Goal: Task Accomplishment & Management: Complete application form

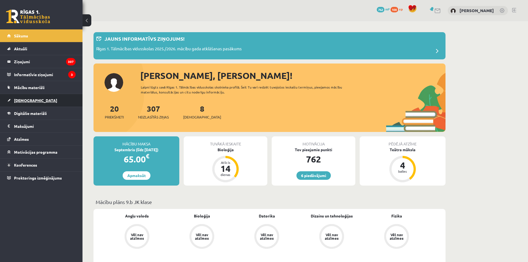
click at [32, 102] on link "[DEMOGRAPHIC_DATA]" at bounding box center [41, 100] width 68 height 13
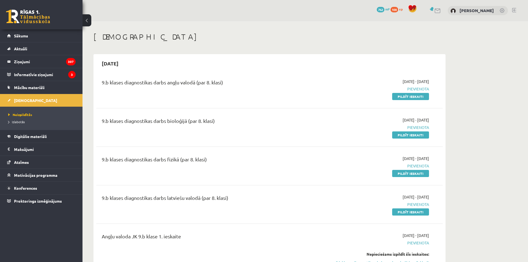
click at [207, 40] on h1 "[DEMOGRAPHIC_DATA]" at bounding box center [269, 36] width 352 height 9
click at [409, 99] on link "Pildīt ieskaiti" at bounding box center [410, 96] width 37 height 7
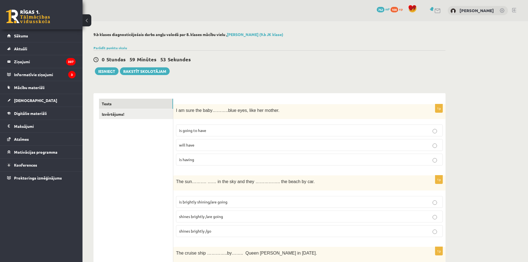
click at [246, 145] on p "will have" at bounding box center [309, 145] width 261 height 6
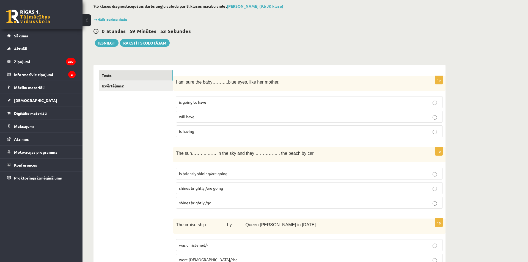
scroll to position [36, 0]
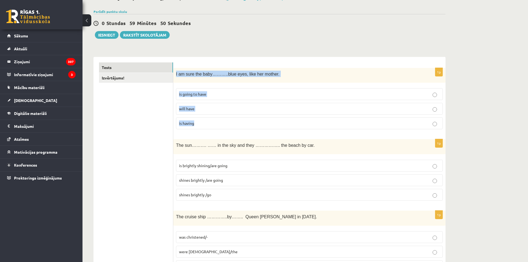
drag, startPoint x: 176, startPoint y: 71, endPoint x: 212, endPoint y: 128, distance: 67.4
click at [212, 83] on div "I am sure the baby………..blue eyes, like her mother." at bounding box center [309, 75] width 272 height 15
copy div "I am sure the baby………..blue eyes, like her mother. is going to have will have i…"
click at [203, 92] on span "is going to have" at bounding box center [192, 94] width 27 height 5
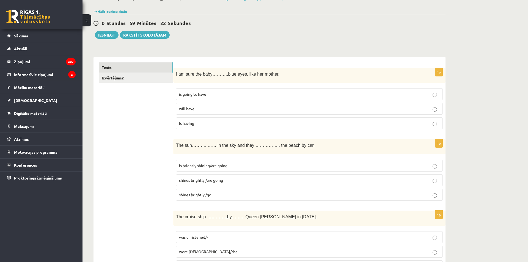
click at [195, 153] on div "The sun………. …… in the sky and they …………….. the beach by car." at bounding box center [309, 146] width 272 height 15
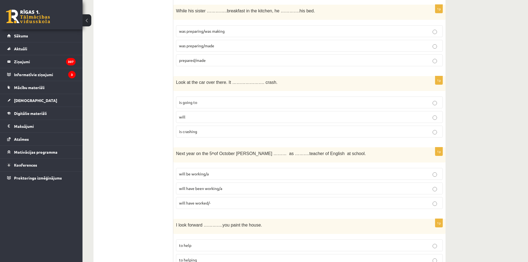
scroll to position [1925, 0]
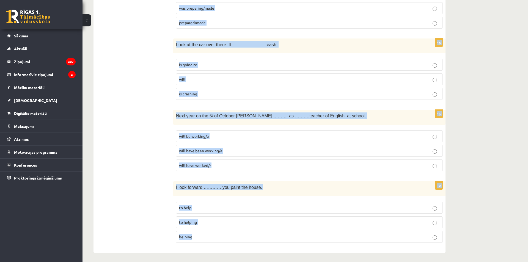
drag, startPoint x: 179, startPoint y: 145, endPoint x: 290, endPoint y: 238, distance: 145.3
copy form "The sun………. …… in the sky and they …………….. the beach by car. is brightly shinin…"
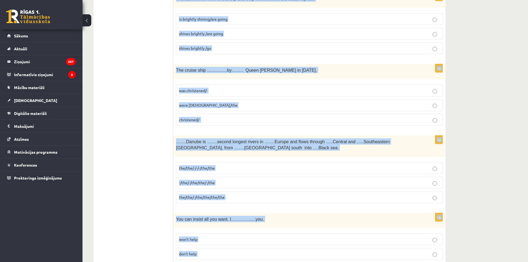
scroll to position [0, 0]
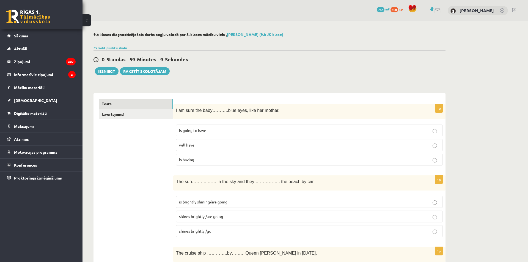
click at [277, 53] on div "0 Stundas 58 Minūtes 54 Sekundes Ieskaite saglabāta! Iesniegt Rakstīt skolotājam" at bounding box center [269, 62] width 352 height 25
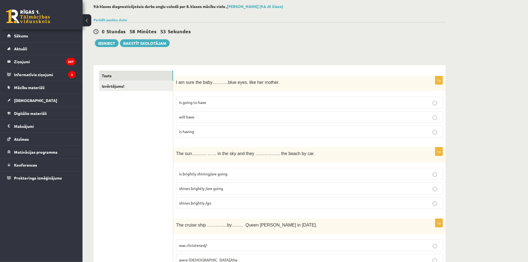
scroll to position [36, 0]
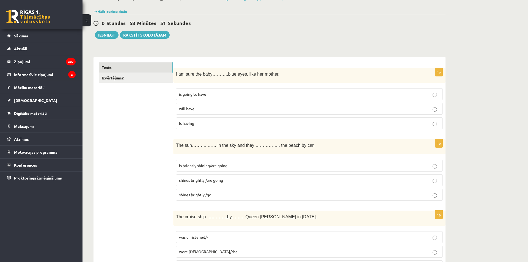
click at [218, 184] on label "shines brightly /are going" at bounding box center [309, 180] width 267 height 12
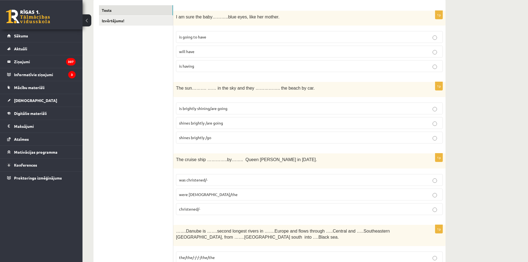
scroll to position [109, 0]
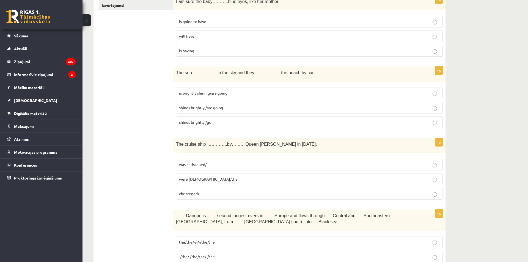
click at [230, 161] on label "was christened/-" at bounding box center [309, 165] width 267 height 12
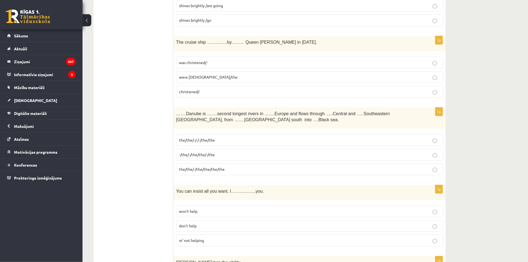
scroll to position [218, 0]
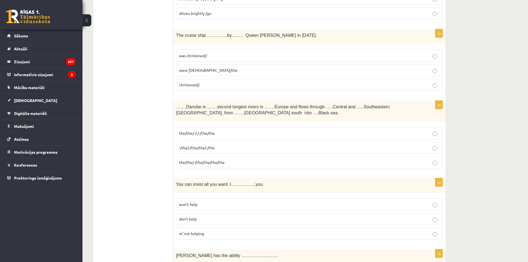
click at [225, 134] on p "the/the/-/-/-/the/the" at bounding box center [309, 133] width 261 height 6
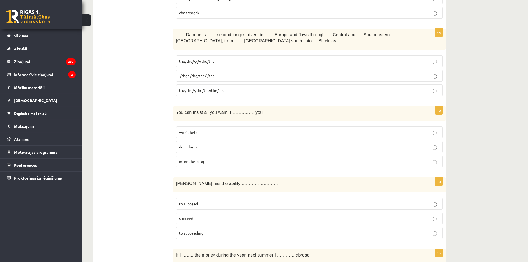
scroll to position [290, 0]
click at [238, 130] on p "won’t help" at bounding box center [309, 132] width 261 height 6
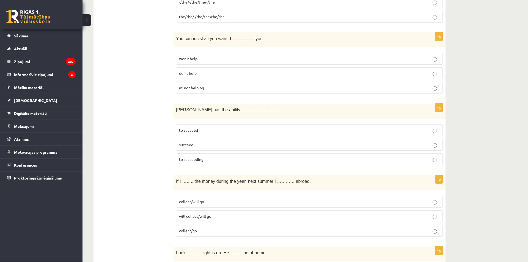
scroll to position [363, 0]
click at [212, 128] on p "to succeed" at bounding box center [309, 131] width 261 height 6
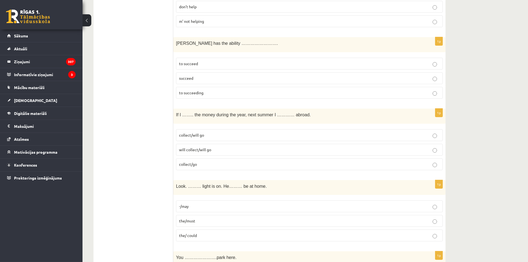
scroll to position [436, 0]
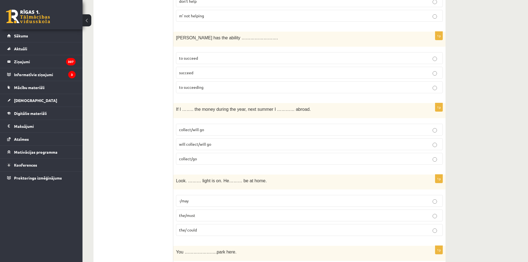
click at [217, 132] on label "collect/will go" at bounding box center [309, 130] width 267 height 12
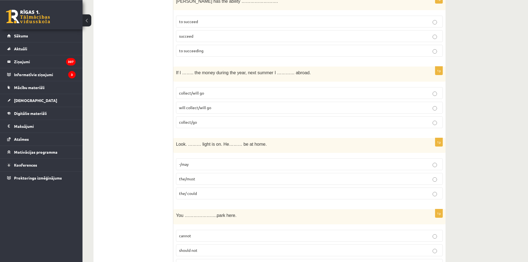
scroll to position [472, 0]
click at [188, 174] on label "the/must" at bounding box center [309, 179] width 267 height 12
click at [181, 177] on span "the/must" at bounding box center [187, 179] width 16 height 5
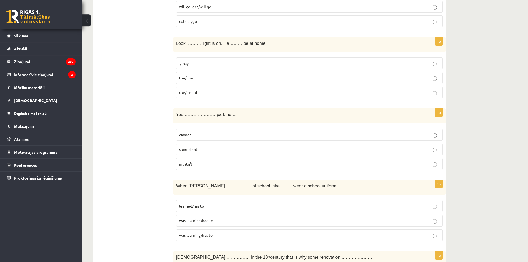
scroll to position [581, 0]
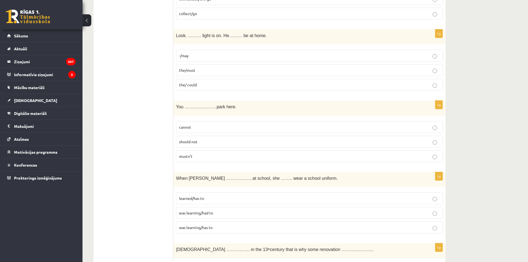
click at [189, 125] on span "cannot" at bounding box center [185, 127] width 12 height 5
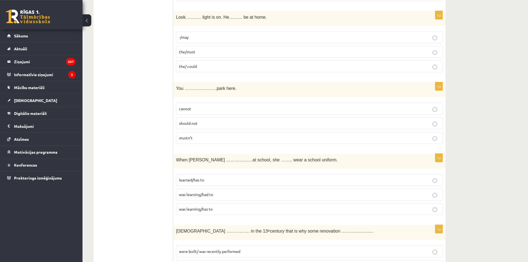
scroll to position [653, 0]
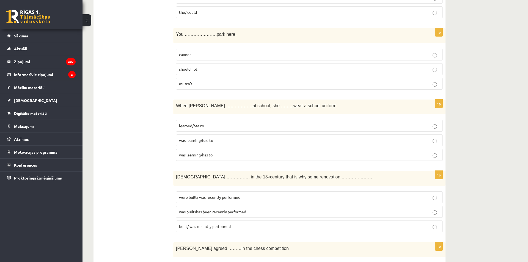
click at [217, 139] on p "was learning/had to" at bounding box center [309, 140] width 261 height 6
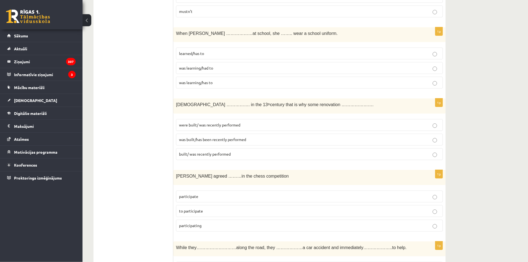
scroll to position [726, 0]
click at [205, 142] on label "was built/has been recently performed" at bounding box center [309, 139] width 267 height 12
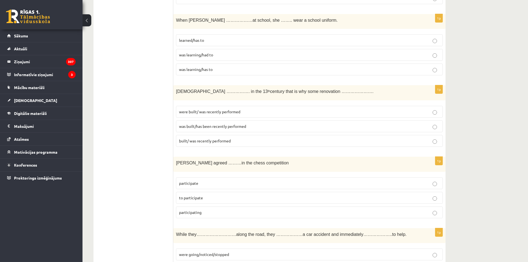
scroll to position [762, 0]
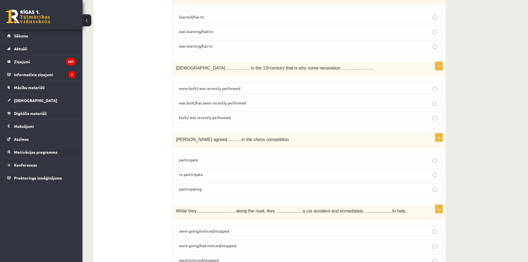
click at [210, 174] on p "to participate" at bounding box center [309, 175] width 261 height 6
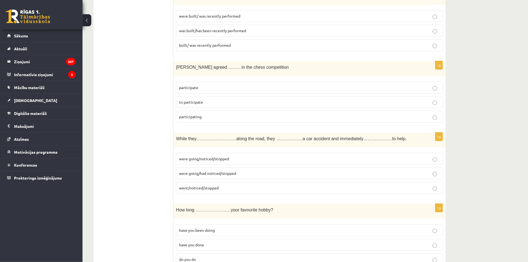
scroll to position [835, 0]
click at [248, 157] on p "were going/noticed/stopped" at bounding box center [309, 159] width 261 height 6
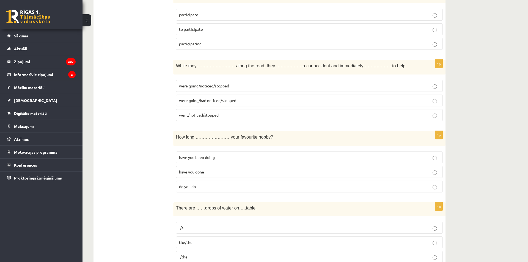
click at [190, 153] on label "have you been doing" at bounding box center [309, 158] width 267 height 12
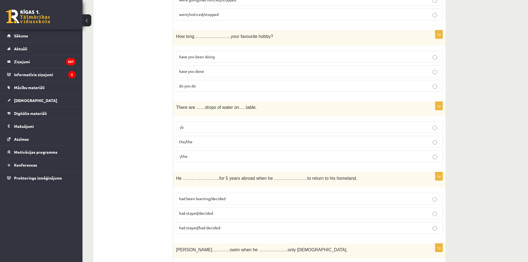
scroll to position [1016, 0]
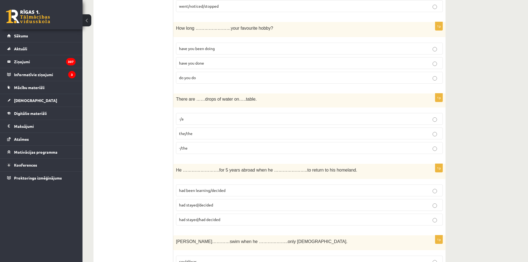
click at [205, 144] on label "-/the" at bounding box center [309, 148] width 267 height 12
click at [150, 197] on ul "Tests Izvērtējums!" at bounding box center [136, 119] width 74 height 2074
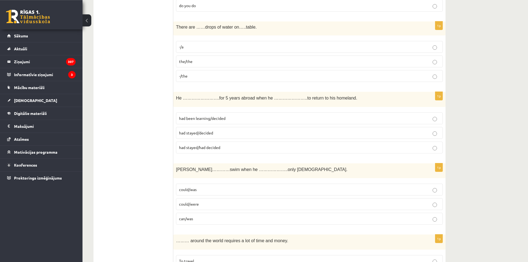
scroll to position [1089, 0]
click at [216, 128] on label "had stayed/decided" at bounding box center [309, 132] width 267 height 12
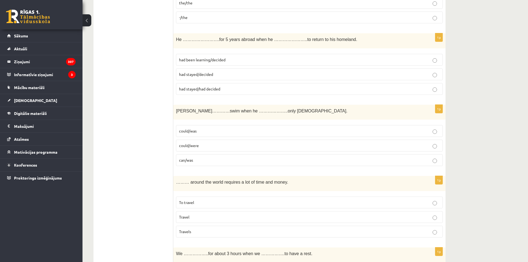
scroll to position [1162, 0]
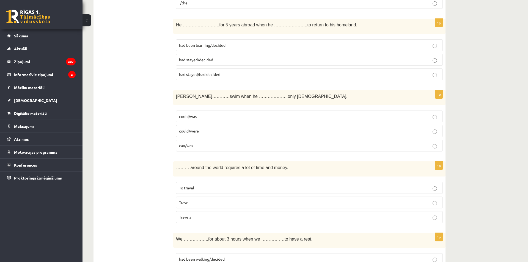
click at [213, 115] on p "could/was" at bounding box center [309, 117] width 261 height 6
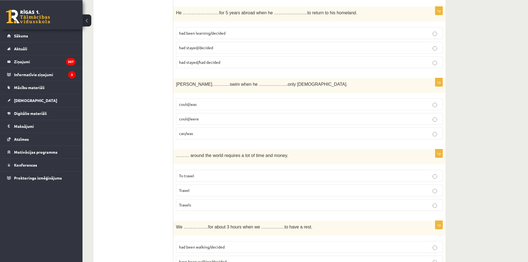
scroll to position [1198, 0]
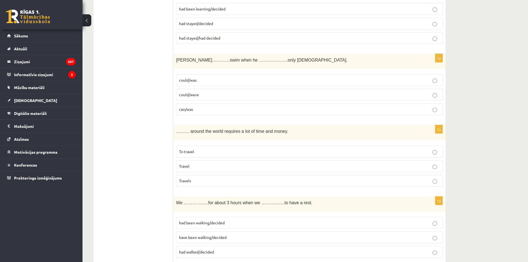
click at [216, 130] on span "……… around the world requires a lot of time and money." at bounding box center [232, 131] width 112 height 5
drag, startPoint x: 258, startPoint y: 127, endPoint x: 211, endPoint y: 130, distance: 46.8
click at [211, 130] on span "……… around the world requires a lot of time and money." at bounding box center [232, 131] width 112 height 5
copy span "world requires a lot of time"
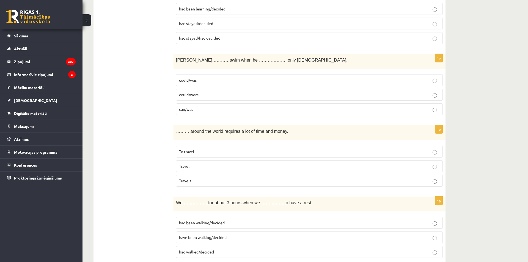
click at [199, 147] on label "To travel" at bounding box center [309, 152] width 267 height 12
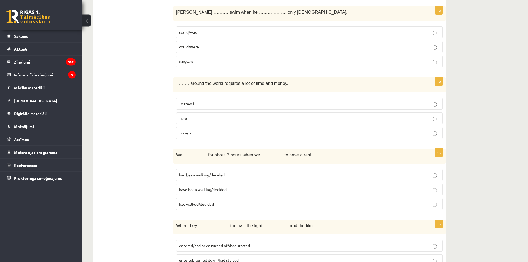
scroll to position [1270, 0]
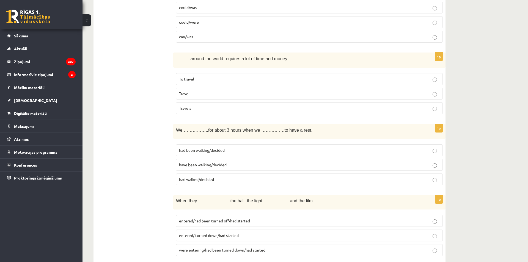
click at [236, 147] on p "had been walking/decided" at bounding box center [309, 150] width 261 height 6
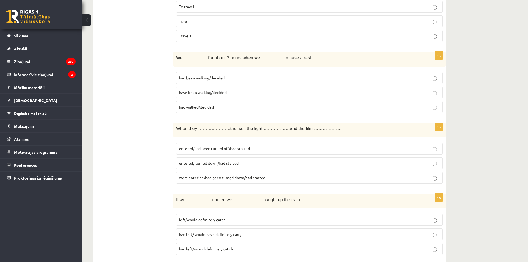
scroll to position [1343, 0]
click at [247, 146] on span "entered/had been turned off/had started" at bounding box center [214, 148] width 71 height 5
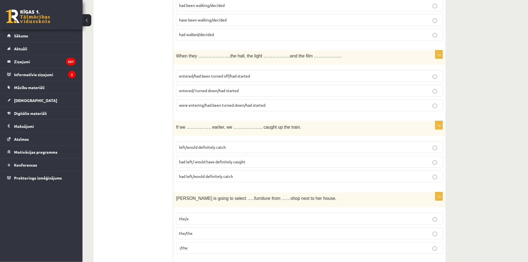
scroll to position [1416, 0]
click at [241, 161] on span "had left/ would have definitely caught" at bounding box center [212, 161] width 66 height 5
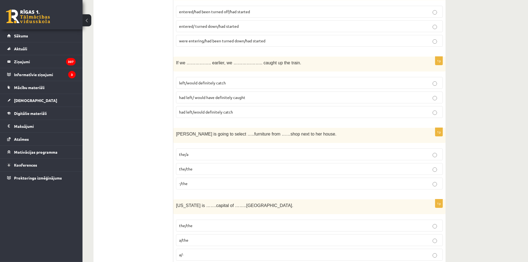
scroll to position [1488, 0]
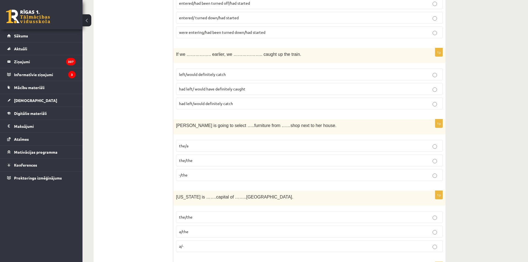
click at [202, 161] on p "the/the" at bounding box center [309, 161] width 261 height 6
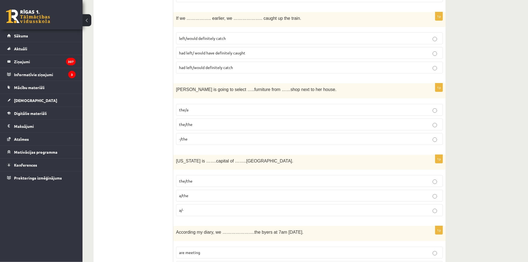
scroll to position [1525, 0]
click at [205, 180] on p "the/the" at bounding box center [309, 181] width 261 height 6
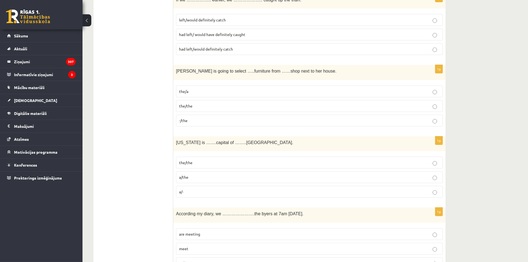
scroll to position [1633, 0]
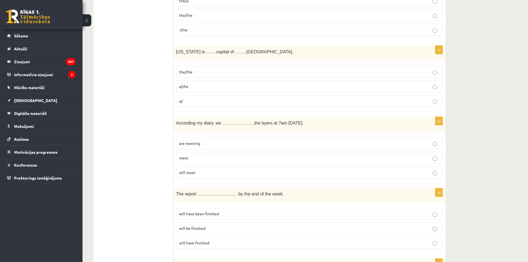
click at [207, 139] on label "are meeting" at bounding box center [309, 143] width 267 height 12
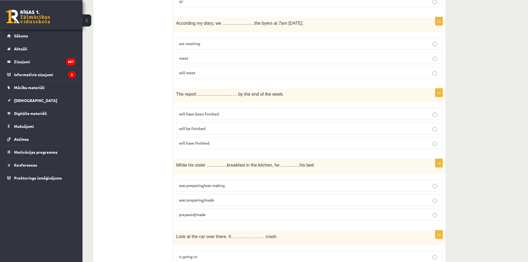
scroll to position [1742, 0]
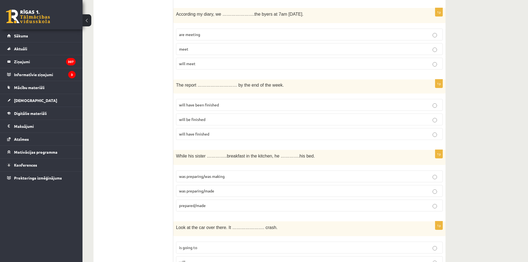
click at [200, 106] on span "will have been finished" at bounding box center [199, 104] width 40 height 5
click at [219, 178] on label "was preparing/was making" at bounding box center [309, 176] width 267 height 12
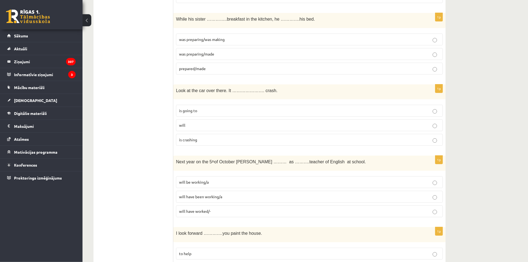
scroll to position [1888, 0]
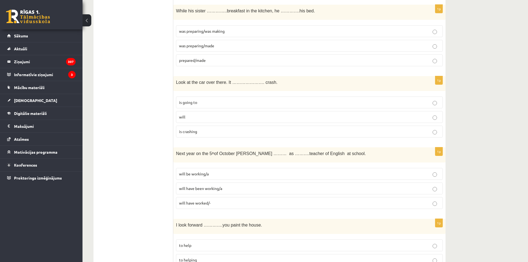
click at [208, 101] on p "is going to" at bounding box center [309, 103] width 261 height 6
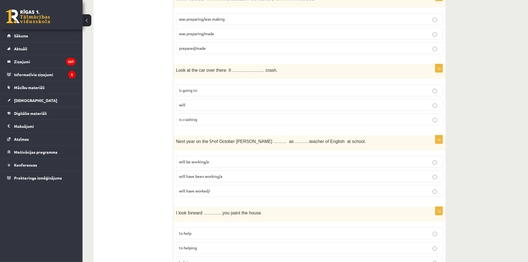
scroll to position [1924, 0]
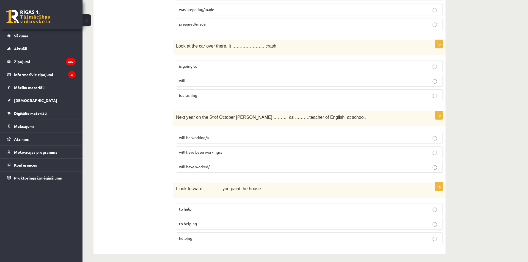
click at [243, 149] on p "will have been working/a" at bounding box center [309, 152] width 261 height 6
click at [213, 222] on p "to helping" at bounding box center [309, 222] width 261 height 6
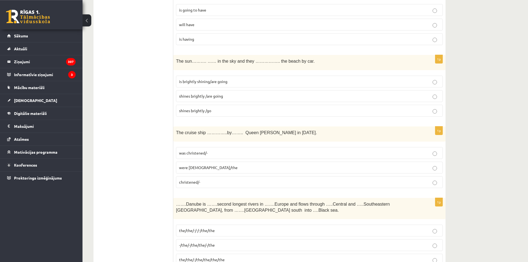
scroll to position [38, 0]
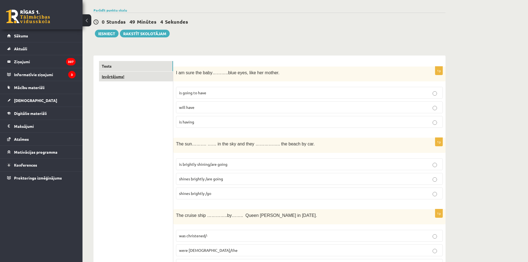
click at [119, 77] on link "Izvērtējums!" at bounding box center [136, 76] width 74 height 10
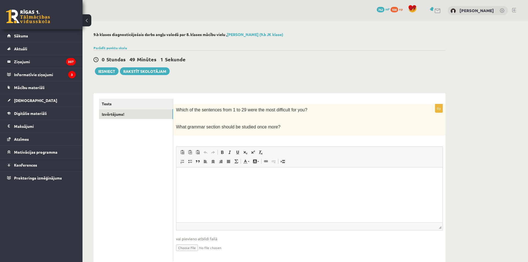
scroll to position [0, 0]
click at [248, 183] on html at bounding box center [309, 194] width 266 height 55
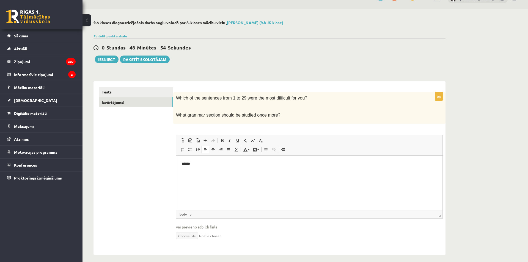
scroll to position [15, 0]
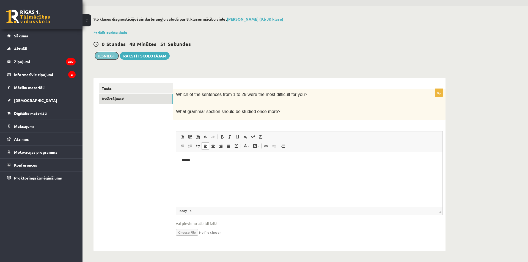
click at [115, 59] on button "Iesniegt" at bounding box center [107, 56] width 24 height 8
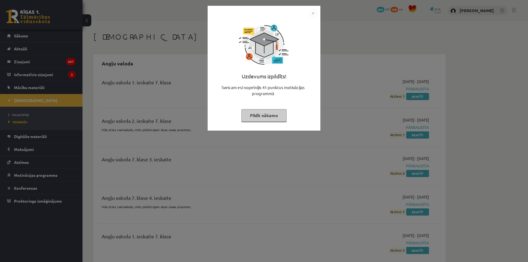
click at [312, 13] on img "Close" at bounding box center [313, 13] width 8 height 8
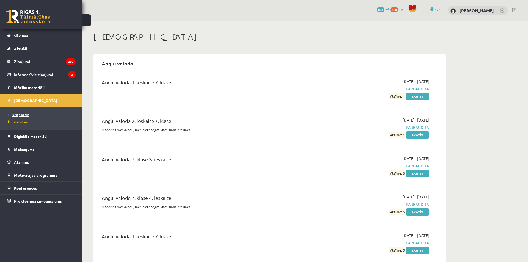
click at [19, 115] on span "Neizpildītās" at bounding box center [18, 114] width 21 height 4
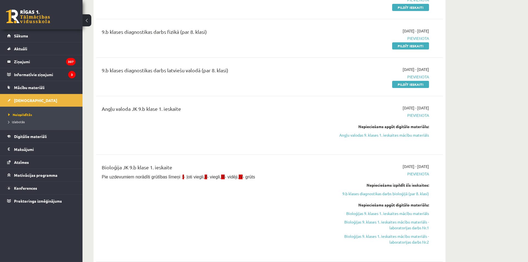
scroll to position [109, 0]
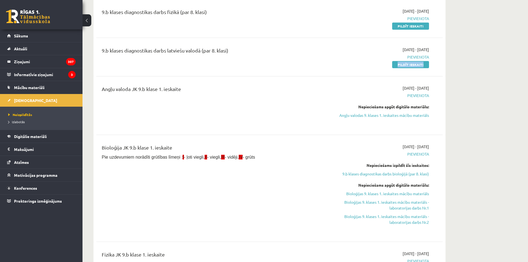
click at [345, 66] on div "9.b klases diagnostikas darbs bioloģijā (par 8. klasi) [DATE] - [DATE] [GEOGRAP…" at bounding box center [269, 183] width 346 height 438
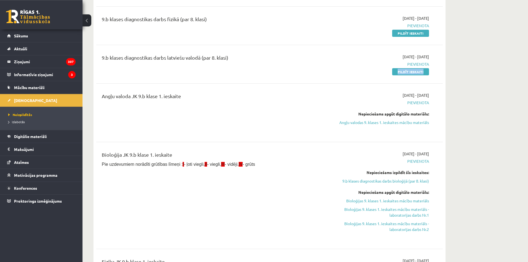
scroll to position [0, 0]
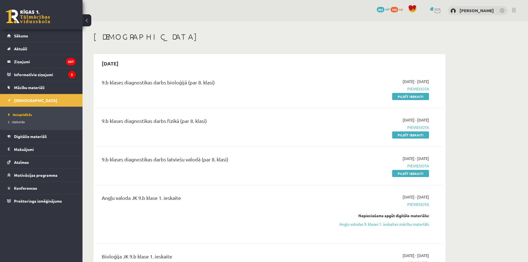
click at [337, 136] on div "2025-09-01 - 2025-09-15 Pievienota Pildīt ieskaiti" at bounding box center [377, 127] width 112 height 21
click at [398, 96] on link "Pildīt ieskaiti" at bounding box center [410, 96] width 37 height 7
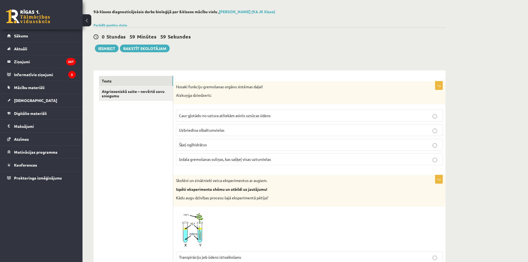
scroll to position [36, 0]
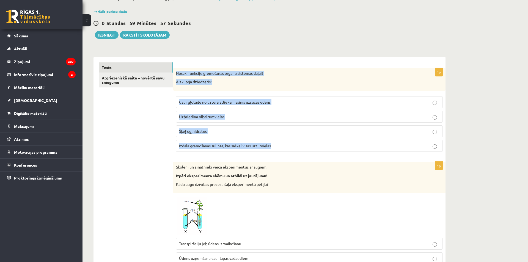
drag, startPoint x: 175, startPoint y: 67, endPoint x: 300, endPoint y: 153, distance: 152.0
copy div "Nosaki funkciju gremošanas orgānu sistēmas daļai! Aizkuņģa dziedzeris: Caur gļo…"
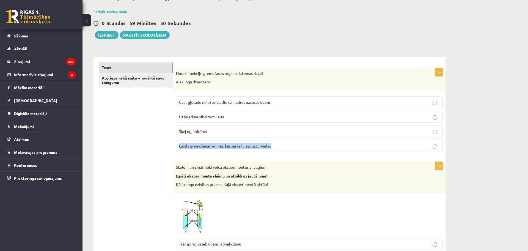
click at [206, 145] on span "Izdala gremošanas suliņas, kas sašķeļ visas uzturvielas" at bounding box center [225, 145] width 92 height 5
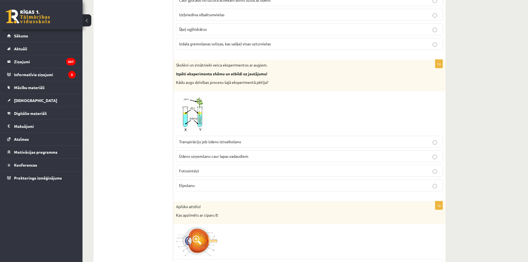
scroll to position [145, 0]
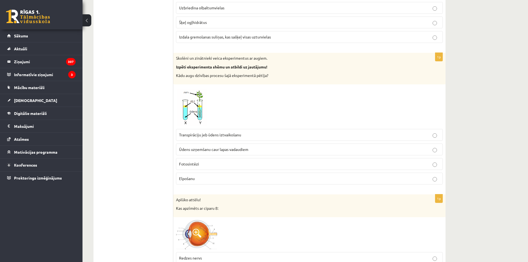
click at [206, 134] on span "Transpirāciju jeb ūdens iztvaikošanu" at bounding box center [210, 134] width 62 height 5
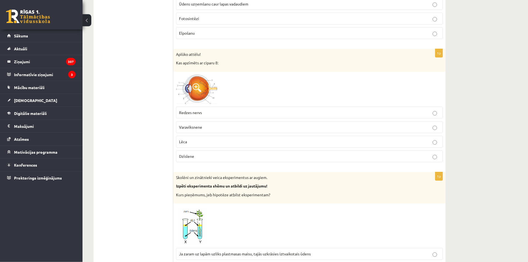
scroll to position [290, 0]
click at [199, 110] on p "Redzes nervs" at bounding box center [309, 113] width 261 height 6
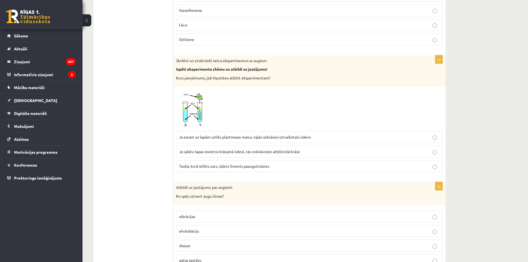
scroll to position [399, 0]
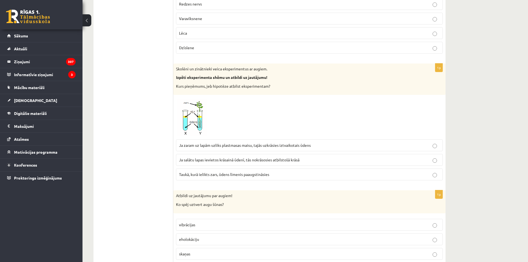
click at [205, 150] on label "Ja zaram uz lapām uzliks plastmasas maisu, tajās uzkrāsies iztvaikotais ūdens" at bounding box center [309, 145] width 267 height 12
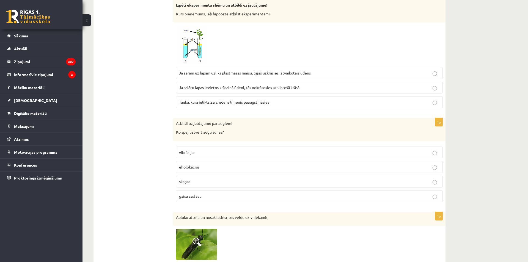
scroll to position [472, 0]
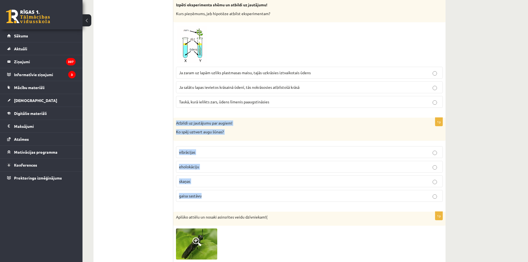
drag, startPoint x: 174, startPoint y: 120, endPoint x: 232, endPoint y: 199, distance: 98.6
click at [232, 141] on div "Atbildi uz jautājumu par augiem! Ko spēj uztvert augu šūnas?" at bounding box center [309, 129] width 272 height 23
copy div "Atbildi uz jautājumu par augiem! Ko spēj uztvert augu šūnas? vibrācijas eholokā…"
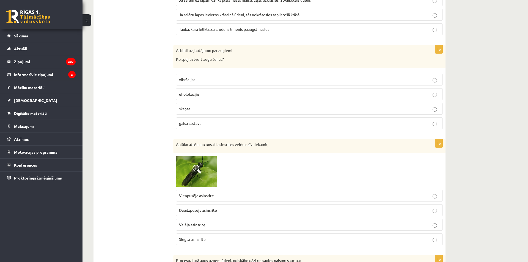
click at [199, 120] on p "gaisa sastāvu" at bounding box center [309, 123] width 261 height 6
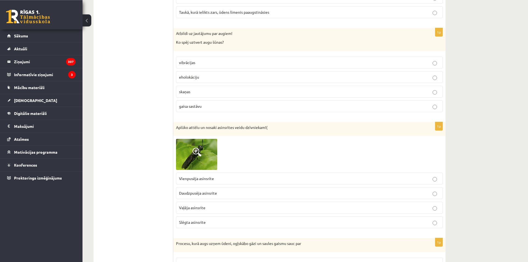
scroll to position [617, 0]
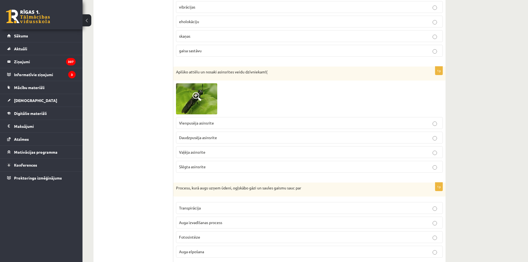
click at [200, 148] on label "Vaļēja asinsrite" at bounding box center [309, 152] width 267 height 12
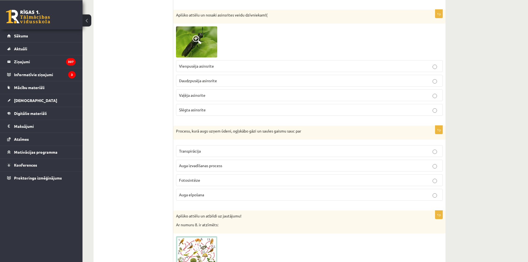
scroll to position [690, 0]
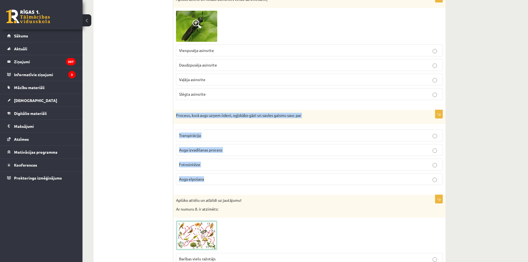
drag, startPoint x: 175, startPoint y: 115, endPoint x: 225, endPoint y: 189, distance: 89.3
click at [225, 124] on div "Procesu, kurā augs uzņem ūdeni, ogļskābo gāzi un saules gaismu sauc par" at bounding box center [309, 117] width 272 height 14
copy div "Procesu, kurā augs uzņem ūdeni, ogļskābo gāzi un saules gaismu sauc par Transpi…"
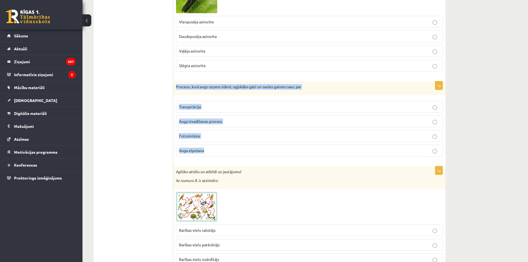
scroll to position [726, 0]
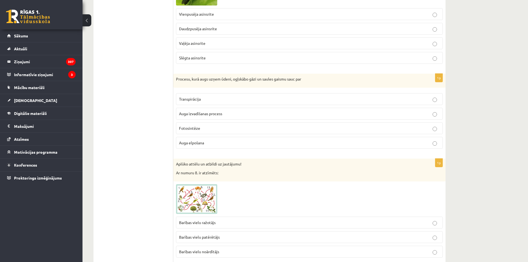
click at [221, 129] on p "Fotosintēze" at bounding box center [309, 128] width 261 height 6
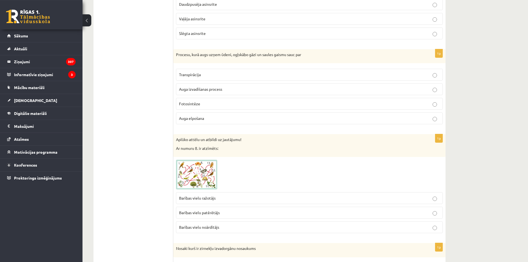
scroll to position [799, 0]
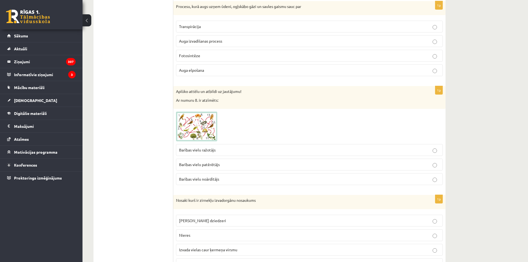
click at [194, 150] on span "Barības vielu ražotājs" at bounding box center [197, 149] width 37 height 5
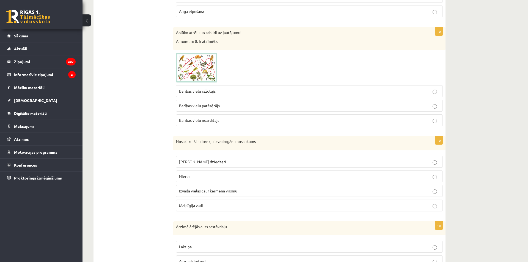
scroll to position [871, 0]
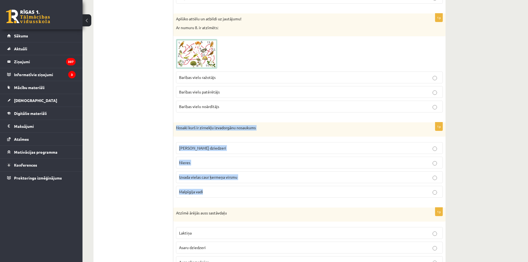
drag, startPoint x: 175, startPoint y: 128, endPoint x: 226, endPoint y: 196, distance: 84.8
click at [226, 137] on div "Nosaki kurš ir zirnekļu izvadorgānu nosaukums" at bounding box center [309, 129] width 272 height 14
copy div "Nosaki kurš ir zirnekļu izvadorgānu nosaukums Zaļie dziedzeri Nieres Izvada vie…"
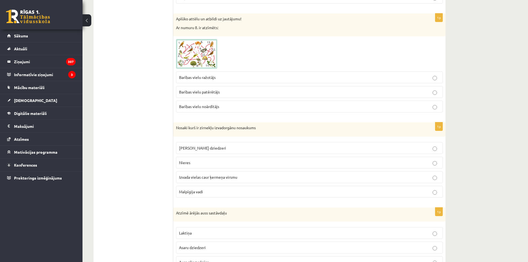
click at [223, 195] on label "Malpīgija vadi" at bounding box center [309, 192] width 267 height 12
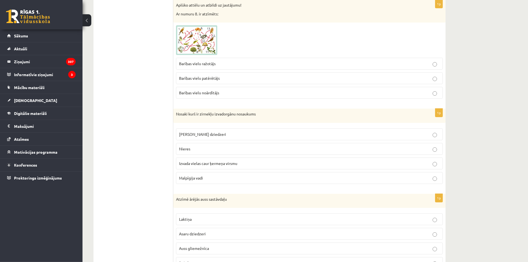
scroll to position [944, 0]
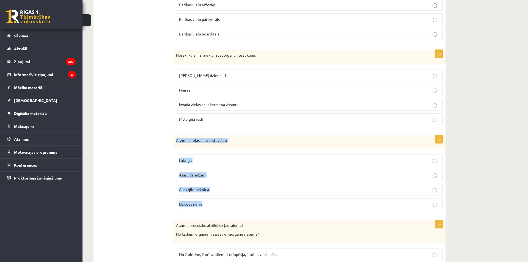
drag, startPoint x: 175, startPoint y: 139, endPoint x: 226, endPoint y: 208, distance: 85.6
click at [226, 149] on div "Atzīmē ārējās auss sastāvdaļu" at bounding box center [309, 142] width 272 height 14
copy div "Atzīmē ārējās auss sastāvdaļu Laktiņa Asaru dziedzeri Auss gliemežnīca Dzirdes …"
click at [174, 155] on div "1p Atzīmē ārējās auss sastāvdaļu Laktiņa Asaru dziedzeri Auss gliemežnīca Dzird…" at bounding box center [309, 175] width 272 height 80
click at [185, 191] on span "Auss gliemežnīca" at bounding box center [194, 189] width 30 height 5
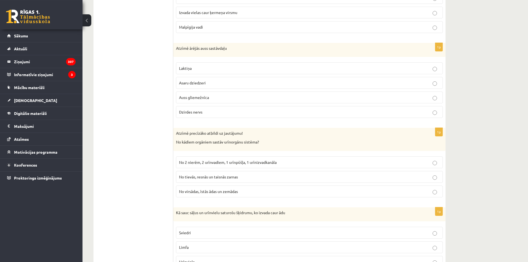
scroll to position [1053, 0]
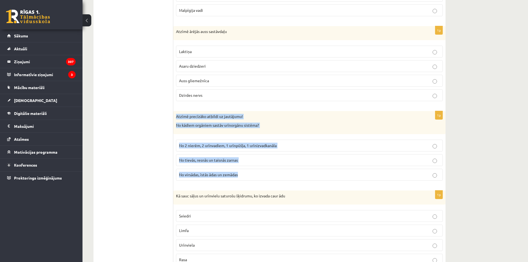
drag, startPoint x: 176, startPoint y: 113, endPoint x: 265, endPoint y: 176, distance: 109.1
click at [265, 134] on div "Atzīmē precīzāko atbildi uz jautājumu! No kādiem orgāniem sastāv urīnorgānu sis…" at bounding box center [309, 122] width 272 height 23
copy div "Atzīmē precīzāko atbildi uz jautājumu! No kādiem orgāniem sastāv urīnorgānu sis…"
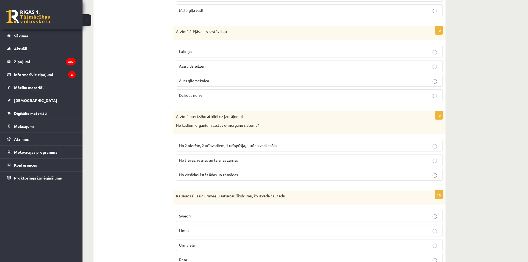
click at [195, 146] on span "No 2 nierēm, 2 urīnvadiem, 1 urīnpūšļa, 1 urīnizvadkanāla" at bounding box center [228, 145] width 98 height 5
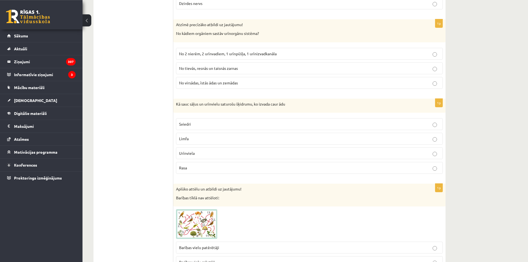
scroll to position [1162, 0]
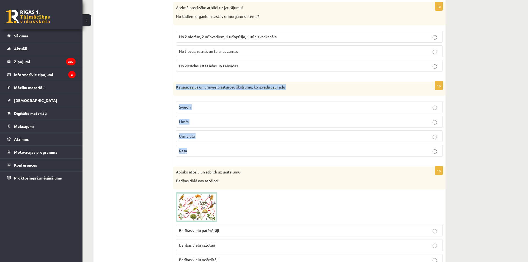
drag, startPoint x: 175, startPoint y: 86, endPoint x: 215, endPoint y: 148, distance: 74.7
click at [215, 96] on div "Kā sauc sāļus un urīnvielu saturošu šķidrumu, ko izvada caur ādu" at bounding box center [309, 89] width 272 height 14
copy div "Kā sauc sāļus un urīnvielu saturošu šķidrumu, ko izvada caur ādu Sviedri Limfa …"
click at [202, 111] on label "Sviedri" at bounding box center [309, 107] width 267 height 12
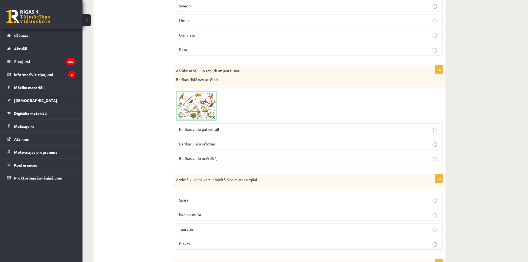
scroll to position [1270, 0]
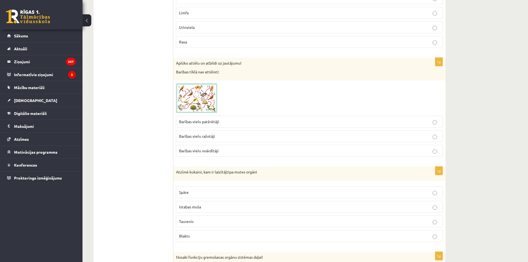
click at [222, 151] on p "Barības vielu noārdītāji" at bounding box center [309, 151] width 261 height 6
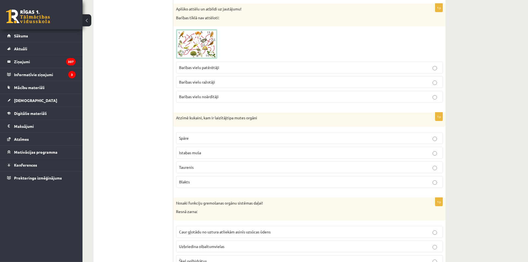
scroll to position [1343, 0]
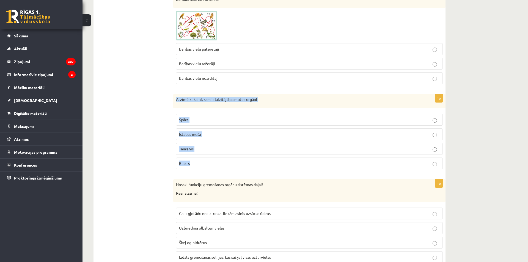
drag, startPoint x: 176, startPoint y: 97, endPoint x: 211, endPoint y: 166, distance: 77.6
click at [211, 108] on div "Atzīmē kukaini, kam ir laizītājtipa mutes orgāni" at bounding box center [309, 101] width 272 height 14
copy div "Atzīmē kukaini, kam ir laizītājtipa mutes orgāni Spāre Istabas muša Taurenis Bl…"
click at [149, 142] on ul "Tests Atgriezeniskā saite – novērtē savu sniegumu" at bounding box center [136, 122] width 74 height 2733
click at [223, 133] on p "Istabas muša" at bounding box center [309, 134] width 261 height 6
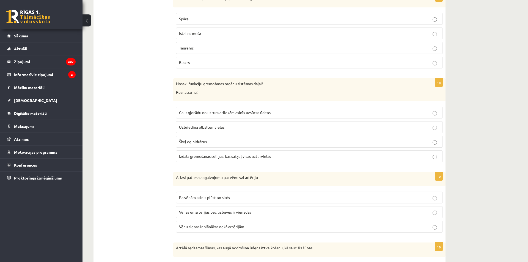
scroll to position [1452, 0]
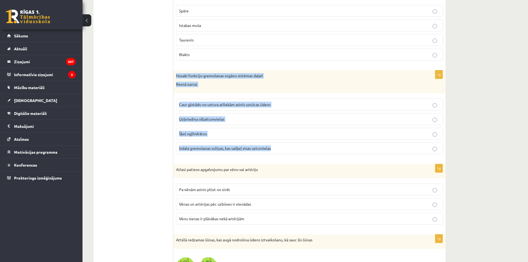
drag, startPoint x: 179, startPoint y: 77, endPoint x: 287, endPoint y: 155, distance: 133.6
click at [287, 93] on div "Nosaki funkciju gremošanas orgānu sistēmas daļai! Resnā zarna:" at bounding box center [309, 81] width 272 height 23
copy div "Nosaki funkciju gremošanas orgānu sistēmas daļai! Resnā zarna: Caur gļotādu no …"
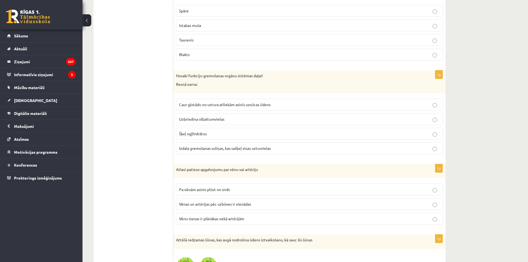
click at [155, 128] on ul "Tests Atgriezeniskā saite – novērtē savu sniegumu" at bounding box center [136, 13] width 74 height 2733
click at [224, 104] on span "Caur gļotādu no uztura atliekām asinīs uzsūcas ūdens" at bounding box center [225, 104] width 92 height 5
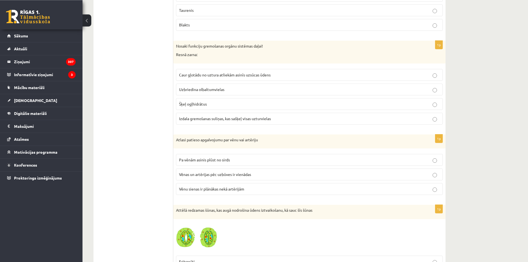
scroll to position [1525, 0]
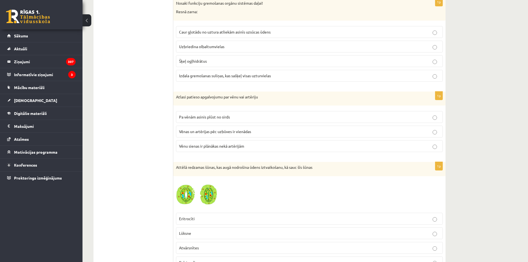
drag, startPoint x: 173, startPoint y: 93, endPoint x: 305, endPoint y: 144, distance: 141.6
copy div "Atgriezeniskā saite – novērtē savu sniegumu 1p Nosaki funkciju gremošanas orgān…"
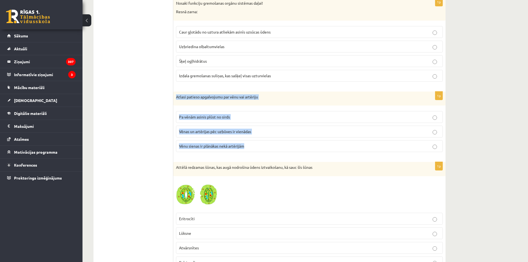
drag, startPoint x: 176, startPoint y: 95, endPoint x: 284, endPoint y: 147, distance: 119.3
click at [284, 106] on div "Atlasi patieso apgalvojumu par vēnu vai artēriju" at bounding box center [309, 99] width 272 height 14
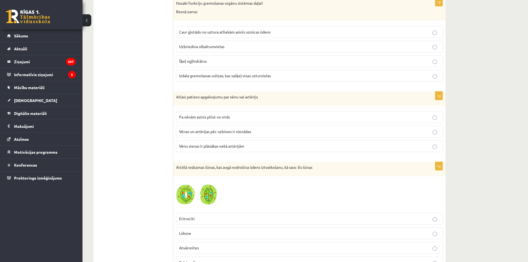
click at [197, 145] on span "Vēnu sienas ir plānākas nekā artērijām" at bounding box center [211, 146] width 65 height 5
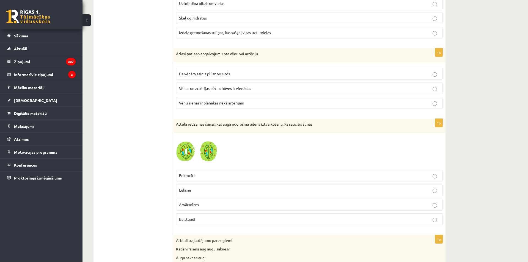
scroll to position [1597, 0]
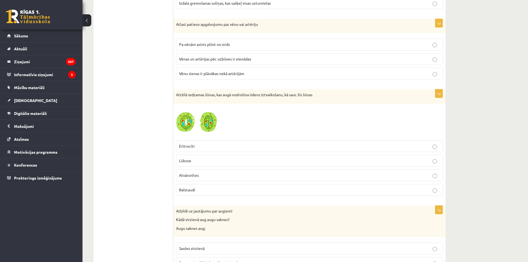
click at [202, 175] on p "Atvārsnītes" at bounding box center [309, 175] width 261 height 6
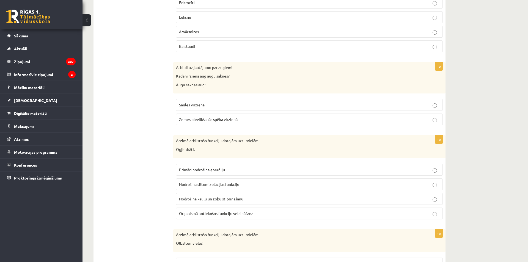
scroll to position [1742, 0]
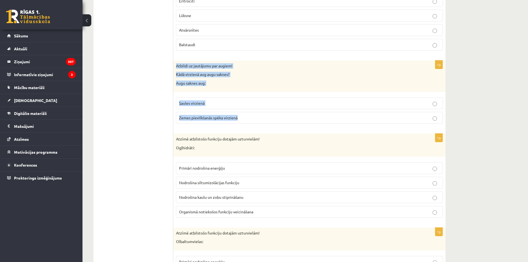
drag, startPoint x: 177, startPoint y: 65, endPoint x: 282, endPoint y: 118, distance: 117.4
click at [282, 92] on div "Atbildi uz jautājumu par augiem! Kādā virzienā aug augu saknes? Augu saknes aug:" at bounding box center [309, 76] width 272 height 32
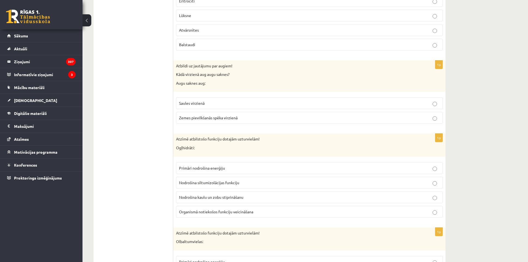
click at [218, 119] on span "Zemes pievilkšanās spēka virzienā" at bounding box center [208, 117] width 59 height 5
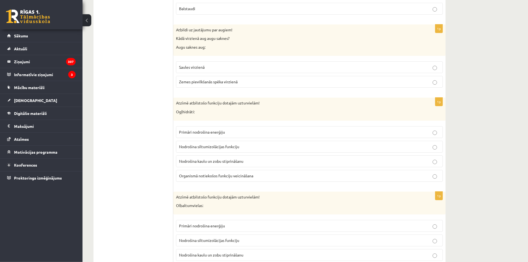
scroll to position [1779, 0]
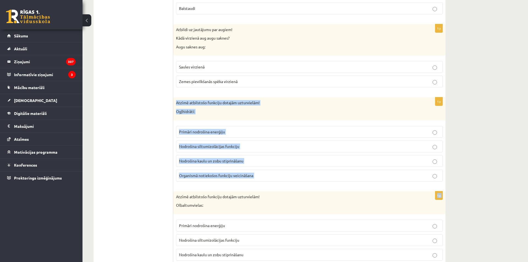
drag, startPoint x: 174, startPoint y: 99, endPoint x: 293, endPoint y: 189, distance: 149.2
click at [293, 120] on div "Atzīmē atbilstošo funkciju dotajām uzturvielām! Ogļhidrāti:" at bounding box center [309, 108] width 272 height 23
click at [281, 175] on p "Organismā notiekošos funkciju veicināšana" at bounding box center [309, 176] width 261 height 6
drag, startPoint x: 174, startPoint y: 99, endPoint x: 267, endPoint y: 175, distance: 120.1
click at [267, 120] on div "Atzīmē atbilstošo funkciju dotajām uzturvielām! Ogļhidrāti:" at bounding box center [309, 108] width 272 height 23
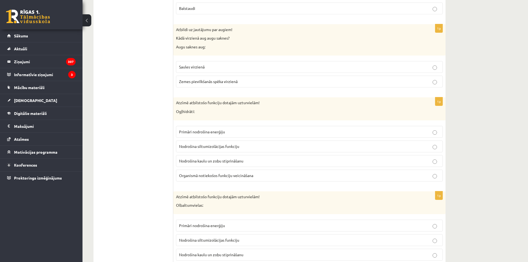
click at [218, 131] on span "Primāri nodrošina enerģiju" at bounding box center [202, 131] width 46 height 5
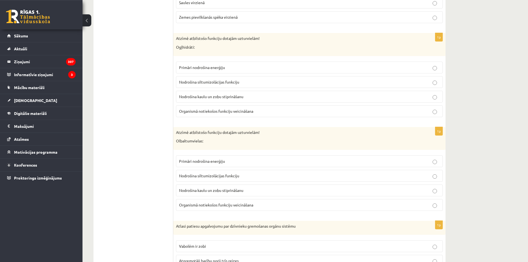
scroll to position [1851, 0]
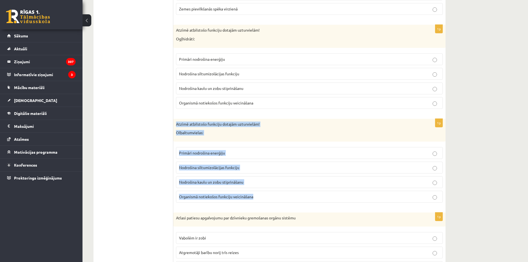
drag, startPoint x: 177, startPoint y: 122, endPoint x: 270, endPoint y: 200, distance: 121.7
click at [270, 142] on div "Atzīmē atbilstošo funkciju dotajām uzturvielām! Olbaltumvielas:" at bounding box center [309, 130] width 272 height 23
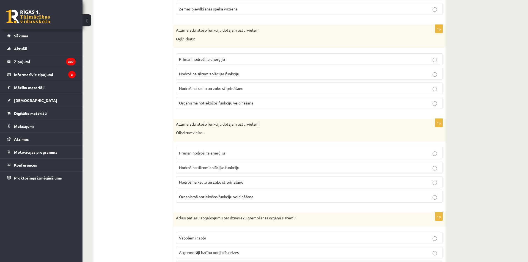
click at [210, 198] on span "Organismā notiekošos funkciju veicināšana" at bounding box center [216, 196] width 74 height 5
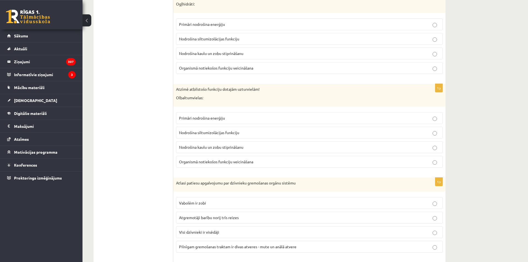
scroll to position [1924, 0]
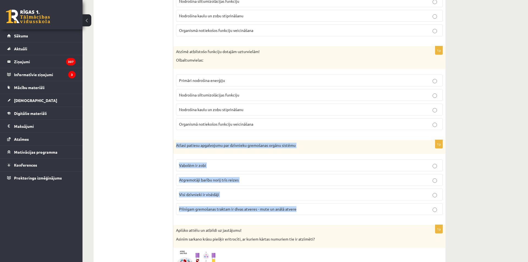
drag, startPoint x: 176, startPoint y: 145, endPoint x: 333, endPoint y: 209, distance: 169.8
click at [333, 154] on div "Atlasi patiesu apgalvojumu par dzīvnieku gremošanas orgānu sistēmu" at bounding box center [309, 147] width 272 height 14
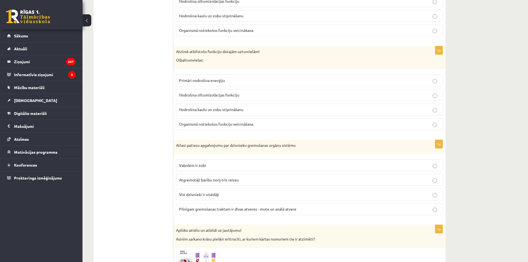
click at [197, 212] on label "Pilnīgam gremošanas traktam ir divas atveres - mute un anālā atvere" at bounding box center [309, 209] width 267 height 12
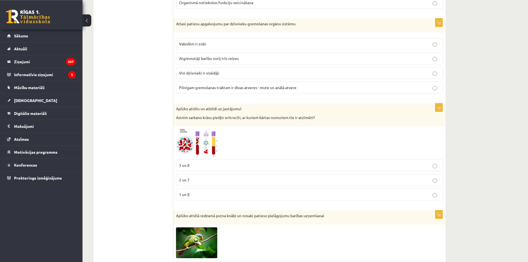
scroll to position [2069, 0]
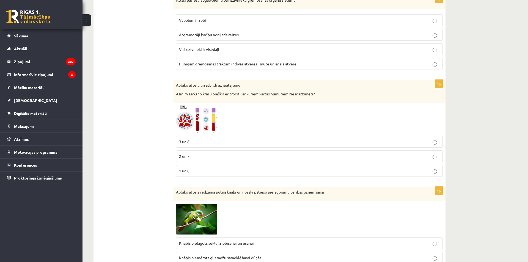
click at [192, 155] on p "2 un 7" at bounding box center [309, 156] width 261 height 6
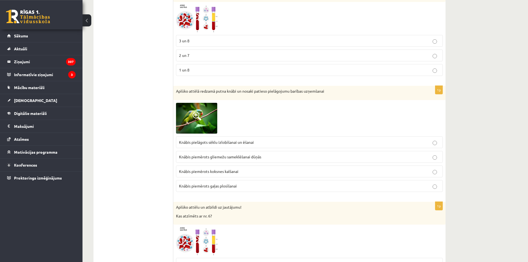
scroll to position [2178, 0]
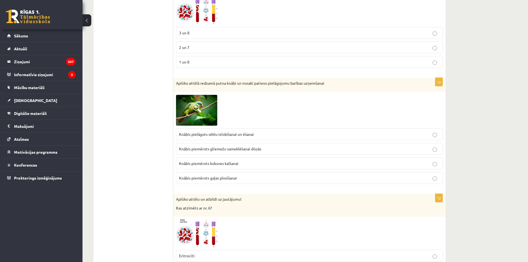
click at [214, 136] on span "Knābis pielāgots sēklu izlobīšanai un ēšanai" at bounding box center [216, 134] width 75 height 5
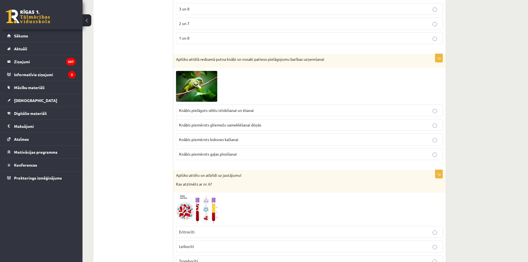
scroll to position [2287, 0]
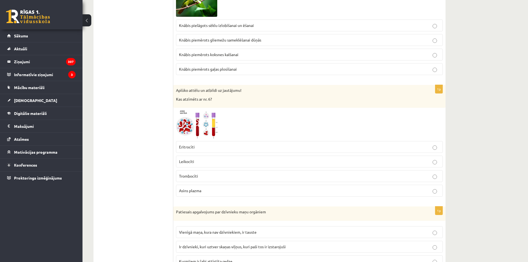
click at [198, 165] on label "Leikocīti" at bounding box center [309, 162] width 267 height 12
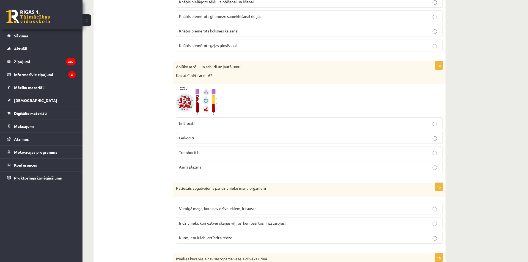
scroll to position [2396, 0]
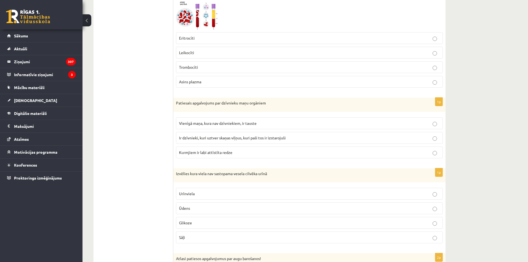
click at [197, 133] on label "Ir dzīvnieki, kuri uztver skaņas viļņus, kuri paši tos ir izstarojuši" at bounding box center [309, 138] width 267 height 12
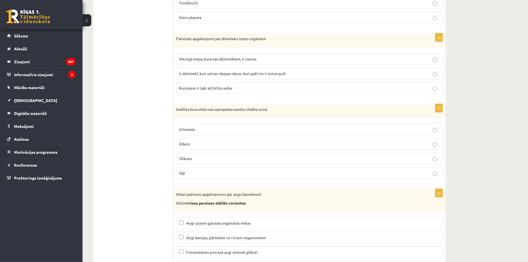
scroll to position [2468, 0]
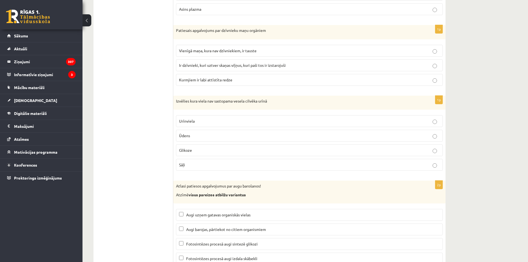
click at [189, 148] on span "Glikoze" at bounding box center [185, 150] width 13 height 5
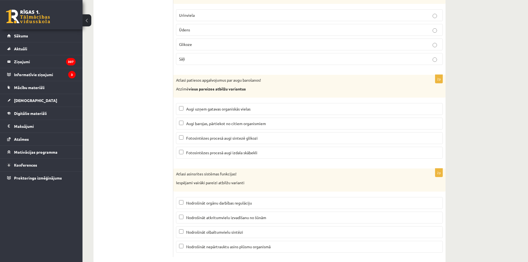
scroll to position [2549, 0]
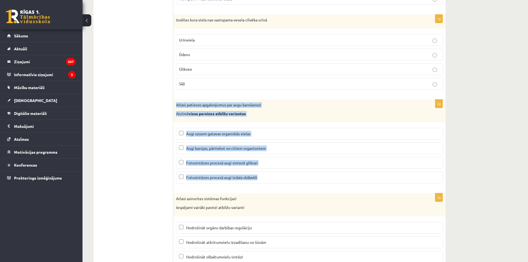
drag, startPoint x: 174, startPoint y: 104, endPoint x: 300, endPoint y: 189, distance: 152.1
click at [300, 122] on div "Atlasi patiesos apgalvojumus par augu barošanos! Atzīmē visus pareizos atbilžu …" at bounding box center [309, 111] width 272 height 23
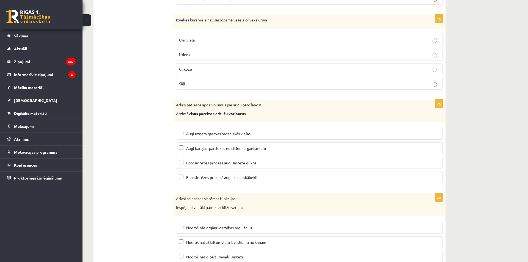
click at [259, 159] on label "Fotosintēzes procesā augi sintezē glikozi" at bounding box center [309, 163] width 267 height 12
click at [265, 173] on label "Fotosintēzes procesā augi izdala skābekli" at bounding box center [309, 178] width 267 height 12
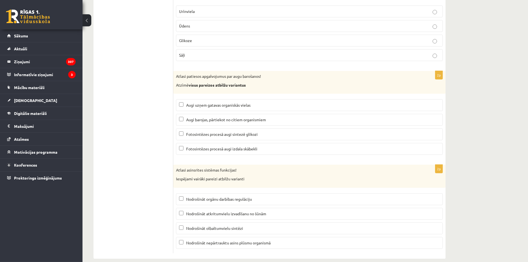
scroll to position [2586, 0]
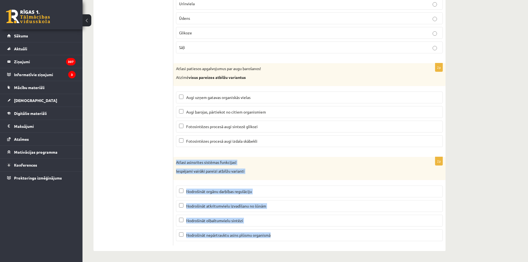
drag, startPoint x: 176, startPoint y: 161, endPoint x: 289, endPoint y: 235, distance: 134.8
click at [289, 180] on div "Atlasi asinsrites sistēmas funkcijas! Iespējami vairāki pareizi atbilžu varianti" at bounding box center [309, 168] width 272 height 23
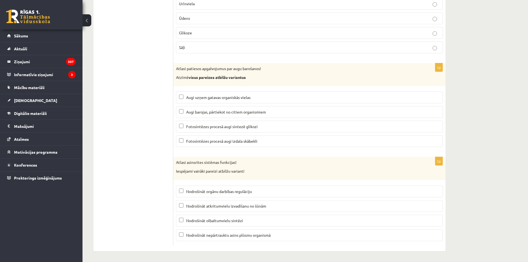
click at [229, 191] on span "Nodrošināt orgānu darbības regulāciju" at bounding box center [219, 191] width 66 height 5
click at [265, 207] on span "Nodrošināt atkritumvielu izvadīšanu no šūnām" at bounding box center [226, 205] width 80 height 5
click at [267, 235] on span "Nodrošināt nepārtrauktu asins plūsmu organismā" at bounding box center [228, 235] width 84 height 5
click at [187, 234] on span "Nodrošināt nepārtrauktu asins plūsmu organismā" at bounding box center [228, 235] width 84 height 5
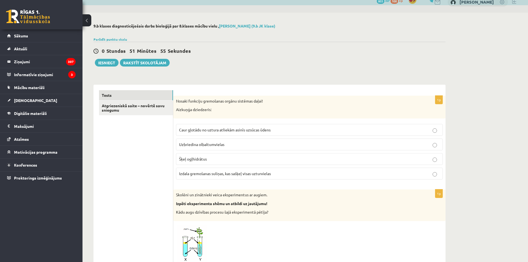
scroll to position [0, 0]
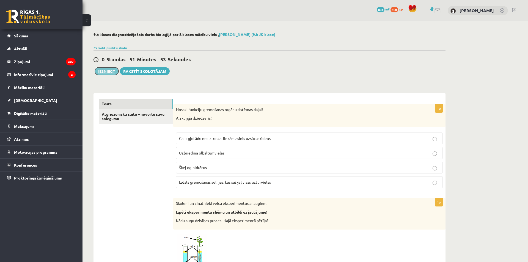
click at [106, 72] on button "Iesniegt" at bounding box center [107, 71] width 24 height 8
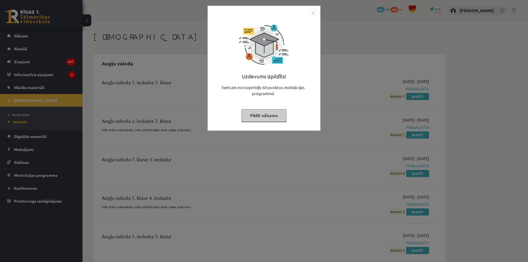
click at [316, 13] on img "Close" at bounding box center [313, 13] width 8 height 8
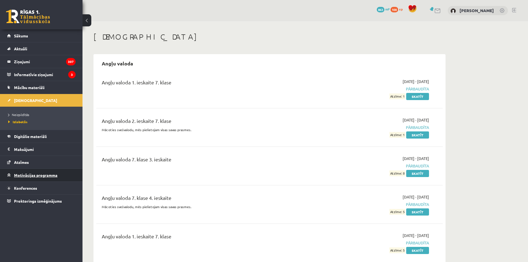
click at [53, 176] on span "Motivācijas programma" at bounding box center [35, 175] width 43 height 5
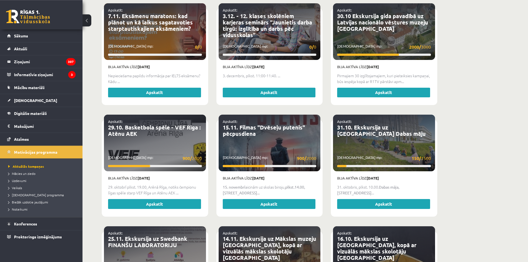
scroll to position [472, 0]
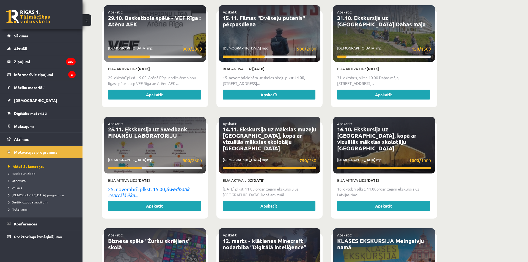
click at [214, 128] on div "Apskatīt: 🎬 Apmeklē kino kopā ar klasi! 🎮 Savākti mp: 8500/ 10000 Bija aktīva l…" at bounding box center [270, 168] width 344 height 1012
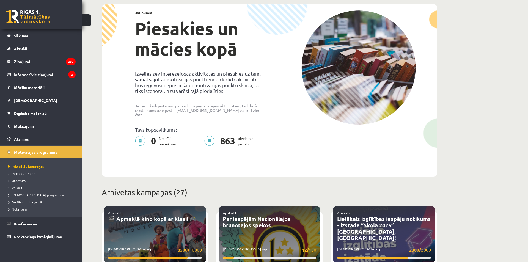
scroll to position [0, 0]
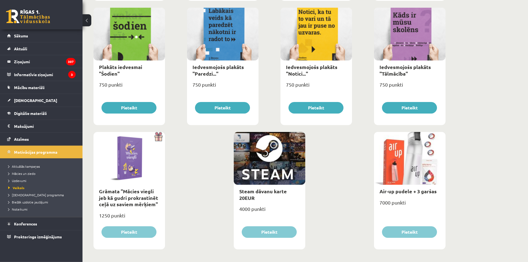
scroll to position [583, 0]
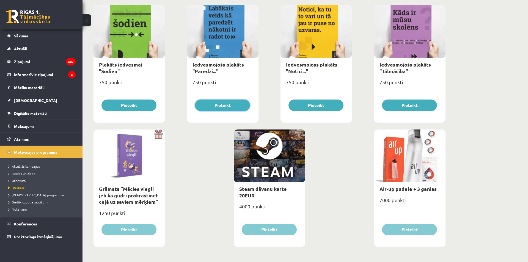
click at [222, 105] on button "Pieteikt" at bounding box center [222, 106] width 55 height 12
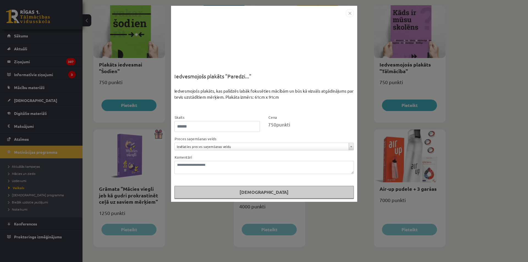
click at [470, 113] on div "**********" at bounding box center [264, 131] width 528 height 262
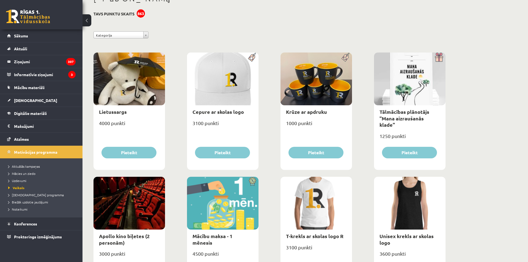
scroll to position [0, 0]
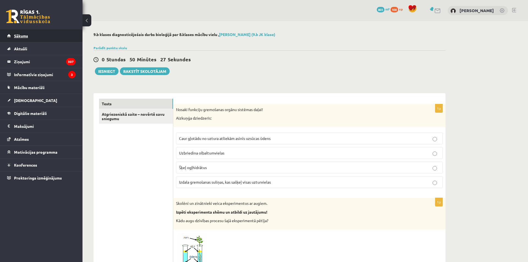
click at [21, 32] on link "Sākums" at bounding box center [41, 35] width 68 height 13
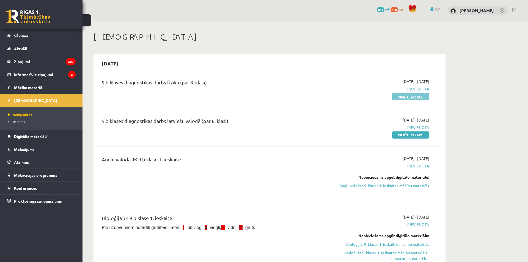
click at [407, 98] on link "Pildīt ieskaiti" at bounding box center [410, 96] width 37 height 7
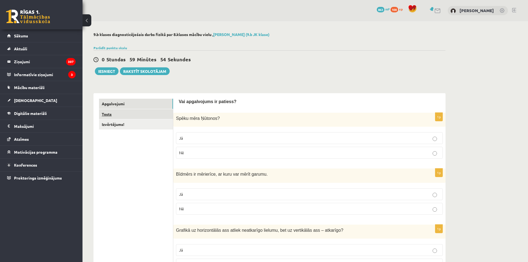
click at [121, 114] on link "Tests" at bounding box center [136, 114] width 74 height 10
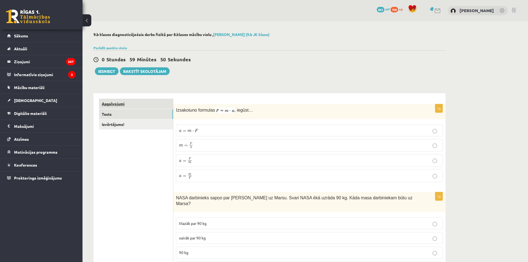
click at [148, 105] on link "Apgalvojumi" at bounding box center [136, 104] width 74 height 10
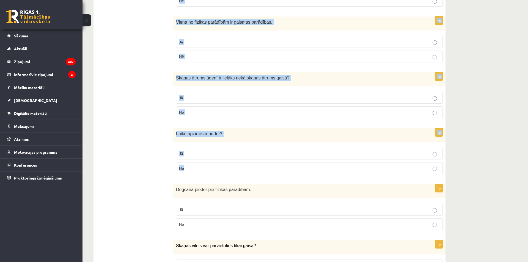
scroll to position [875, 0]
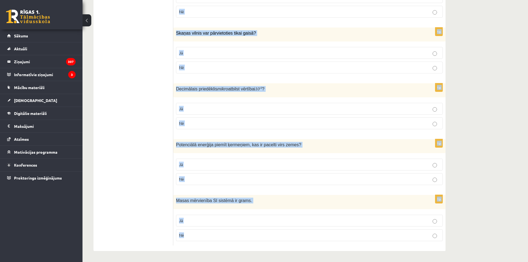
drag, startPoint x: 179, startPoint y: 103, endPoint x: 292, endPoint y: 234, distance: 172.8
copy form "Lor ipsumdolors am consect? 1a Elits doei Tempori ? Ut La 3e Dolorem al enimadm…"
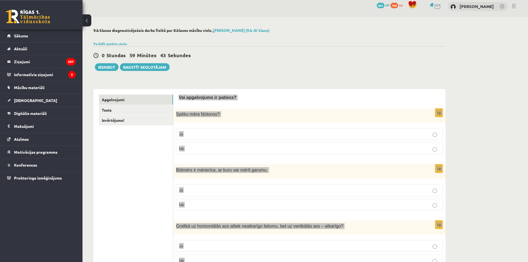
scroll to position [0, 0]
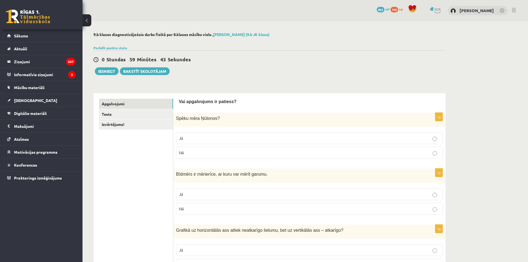
click at [204, 136] on label "Jā" at bounding box center [309, 138] width 267 height 12
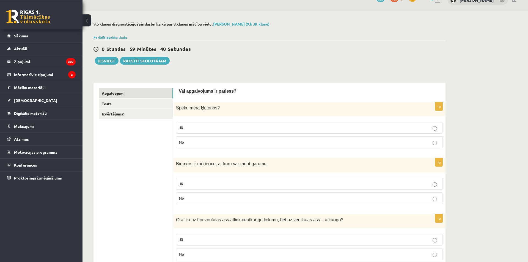
scroll to position [36, 0]
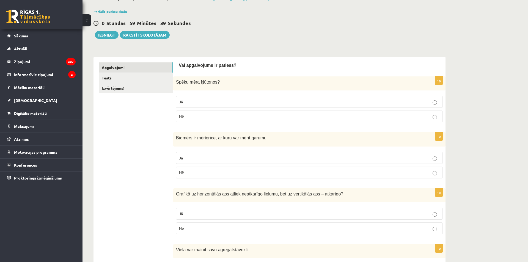
click at [204, 159] on p "Jā" at bounding box center [309, 158] width 261 height 6
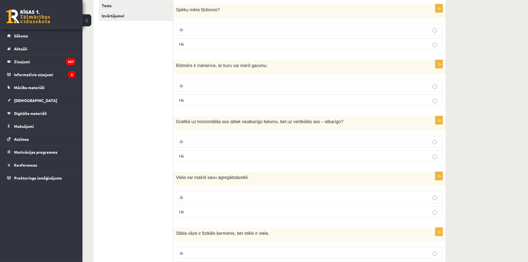
scroll to position [109, 0]
click at [226, 143] on p "Jā" at bounding box center [309, 141] width 261 height 6
drag, startPoint x: 227, startPoint y: 138, endPoint x: 260, endPoint y: 120, distance: 37.1
click at [260, 135] on label "Jā" at bounding box center [309, 141] width 267 height 12
click at [260, 120] on span "Grafikā uz horizontālās ass atliek neatkarīgo lielumu, bet uz vertikālās ass – …" at bounding box center [258, 121] width 165 height 5
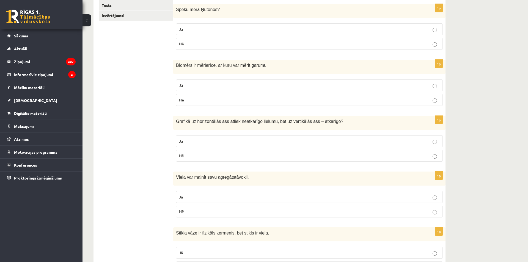
click at [216, 197] on p "Jā" at bounding box center [309, 197] width 261 height 6
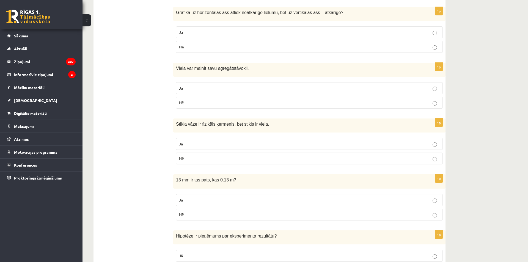
click at [213, 147] on p "Jā" at bounding box center [309, 144] width 261 height 6
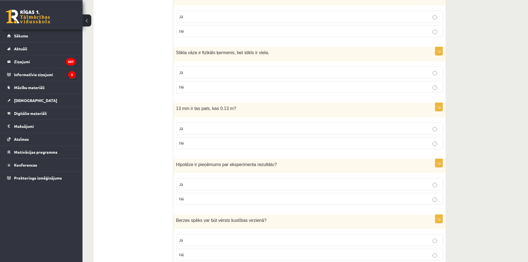
scroll to position [290, 0]
click at [202, 128] on p "Jā" at bounding box center [309, 128] width 261 height 6
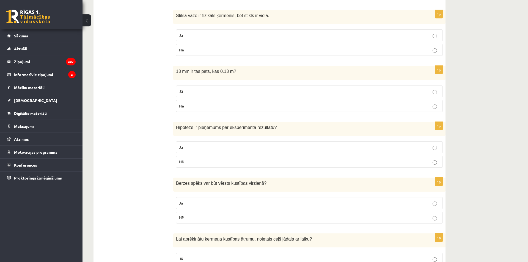
scroll to position [327, 0]
click at [198, 147] on label "Jā" at bounding box center [309, 147] width 267 height 12
click at [196, 106] on p "Nē" at bounding box center [309, 106] width 261 height 6
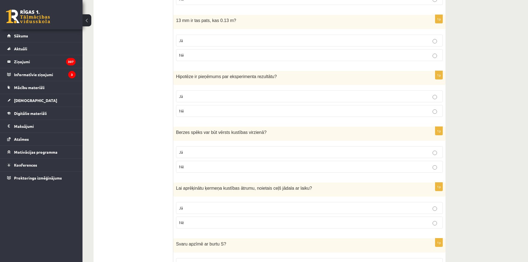
scroll to position [399, 0]
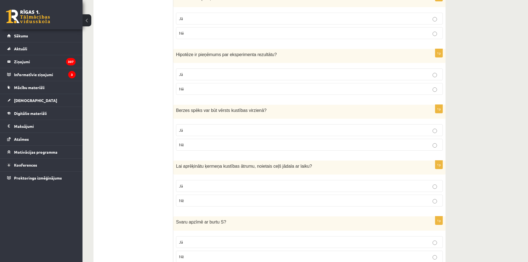
click at [194, 143] on label "Nē" at bounding box center [309, 145] width 267 height 12
click at [210, 186] on label "Jā" at bounding box center [309, 186] width 267 height 12
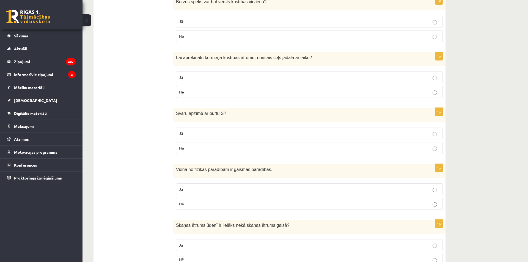
scroll to position [508, 0]
click at [197, 151] on p "Nē" at bounding box center [309, 148] width 261 height 6
click at [196, 190] on label "Jā" at bounding box center [309, 189] width 267 height 12
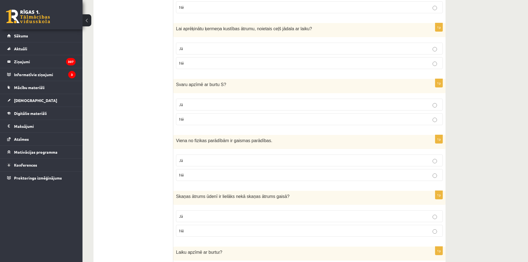
scroll to position [544, 0]
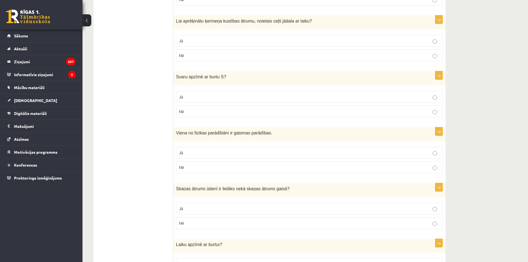
click at [188, 211] on p "Jā" at bounding box center [309, 209] width 261 height 6
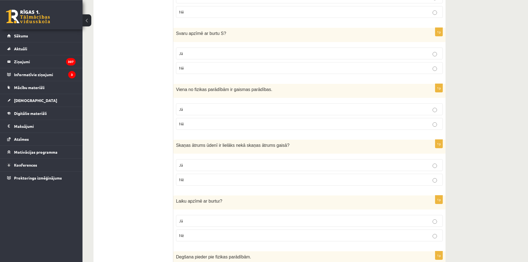
scroll to position [690, 0]
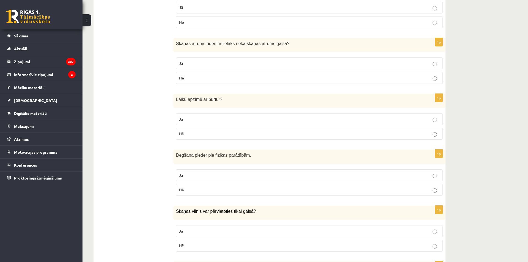
click at [198, 140] on label "Nē" at bounding box center [309, 134] width 267 height 12
click at [199, 122] on p "Jā" at bounding box center [309, 119] width 261 height 6
drag, startPoint x: 199, startPoint y: 128, endPoint x: 228, endPoint y: 121, distance: 29.4
click at [228, 121] on label "Jā" at bounding box center [309, 119] width 267 height 12
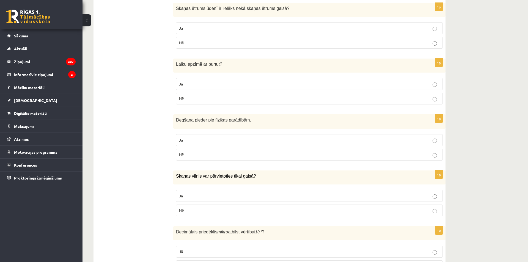
scroll to position [726, 0]
click at [192, 156] on p "Nē" at bounding box center [309, 154] width 261 height 6
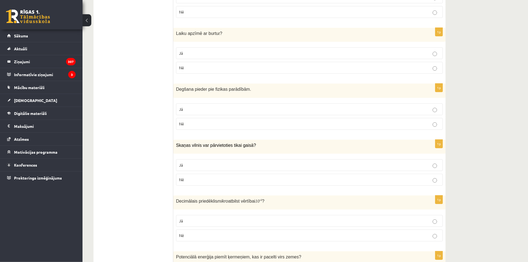
scroll to position [762, 0]
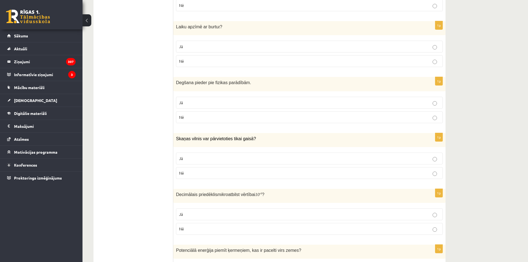
click at [191, 176] on p "Nē" at bounding box center [309, 173] width 261 height 6
click at [194, 217] on p "Jā" at bounding box center [309, 214] width 261 height 6
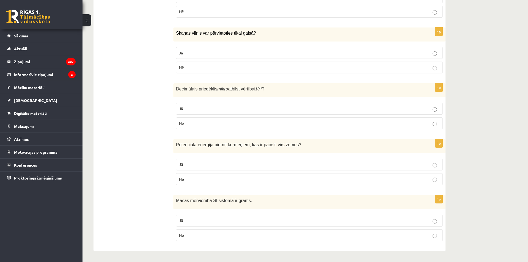
scroll to position [871, 0]
click at [212, 166] on p "Jā" at bounding box center [309, 165] width 261 height 6
click at [196, 230] on label "Nē" at bounding box center [309, 235] width 267 height 12
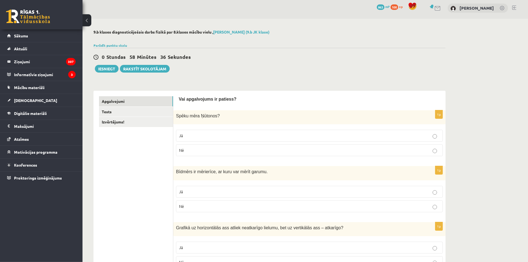
scroll to position [0, 0]
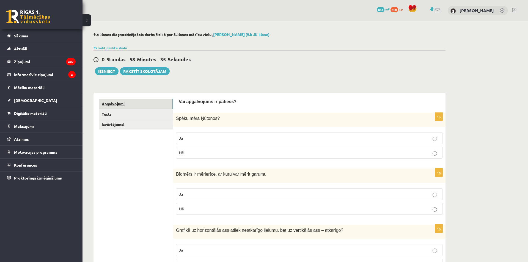
click at [118, 109] on link "Apgalvojumi" at bounding box center [136, 104] width 74 height 10
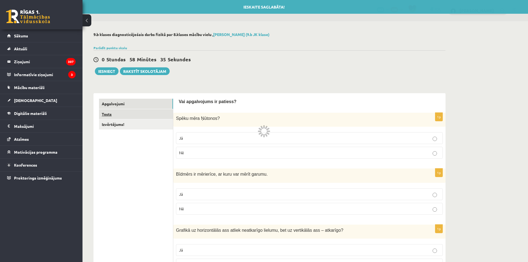
click at [117, 114] on link "Tests" at bounding box center [136, 114] width 74 height 10
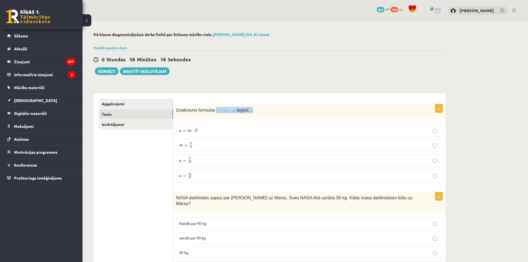
drag, startPoint x: 239, startPoint y: 115, endPoint x: 231, endPoint y: 112, distance: 8.3
click at [233, 113] on div "Izsakot a no formulas , iegūst…" at bounding box center [309, 111] width 272 height 15
click at [249, 119] on div "1p Izsakot a no formulas , iegūst… a = m ⋅ F a = m ⋅ F m = F a m = F a a = F m …" at bounding box center [309, 145] width 272 height 82
click at [203, 163] on p "a = F m a = F m" at bounding box center [309, 160] width 261 height 7
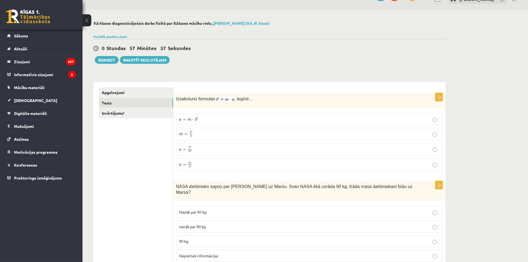
scroll to position [36, 0]
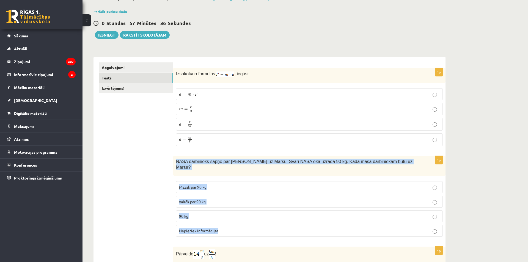
drag, startPoint x: 176, startPoint y: 157, endPoint x: 247, endPoint y: 236, distance: 105.9
click at [247, 176] on div "NASA darbinieks sapņo par ceļošanu uz Marsu. Svari NASA ēkā uzrāda 90 kg. Kāda …" at bounding box center [309, 166] width 272 height 20
copy div "NASA darbinieks sapņo par ceļošanu uz Marsu. Svari NASA ēkā uzrāda 90 kg. Kāda …"
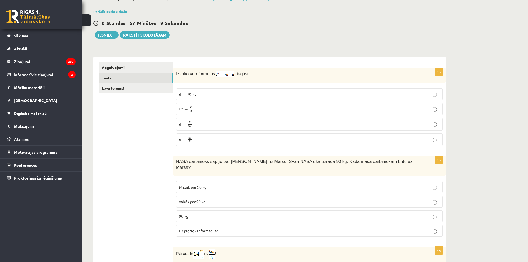
click at [221, 217] on p "90 kg" at bounding box center [309, 216] width 261 height 6
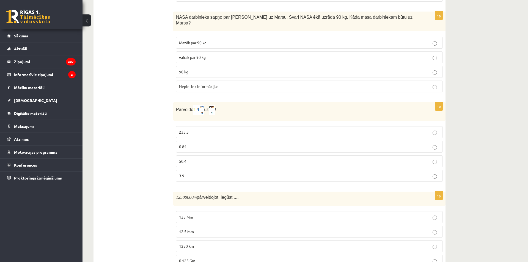
scroll to position [181, 0]
click at [190, 160] on p "50.4" at bounding box center [309, 161] width 261 height 6
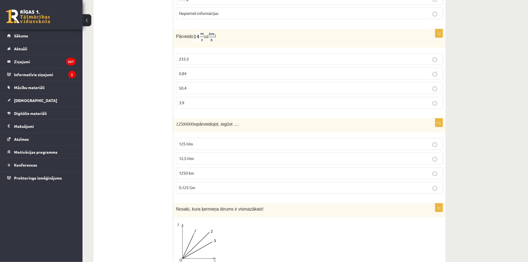
scroll to position [254, 0]
drag, startPoint x: 178, startPoint y: 124, endPoint x: 242, endPoint y: 200, distance: 99.9
click at [242, 132] on div "12500000 m pārveidojot, iegūst ...." at bounding box center [309, 125] width 272 height 14
drag, startPoint x: 176, startPoint y: 122, endPoint x: 220, endPoint y: 196, distance: 85.8
click at [220, 132] on div "12500000 m pārveidojot, iegūst ...." at bounding box center [309, 125] width 272 height 14
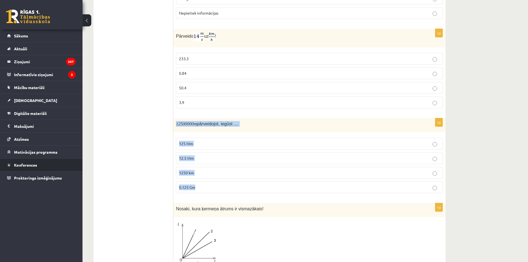
copy div "12500000 m pārveidojot, iegūst .... 125 Mm 12.5 Mm 1250 km 0.125 Gm"
click at [199, 158] on p "12.5 Mm" at bounding box center [309, 158] width 261 height 6
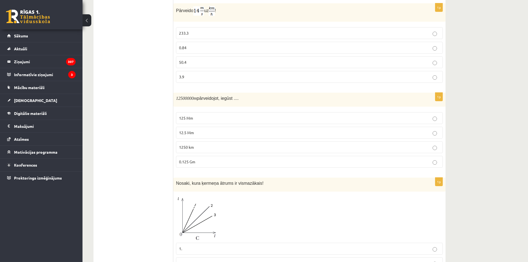
scroll to position [399, 0]
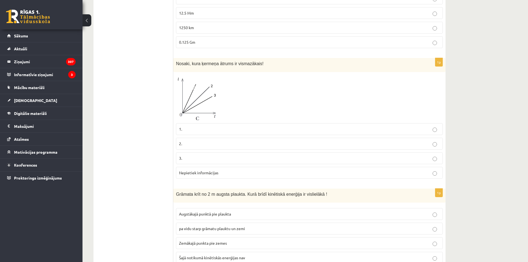
click at [191, 159] on p "3." at bounding box center [309, 158] width 261 height 6
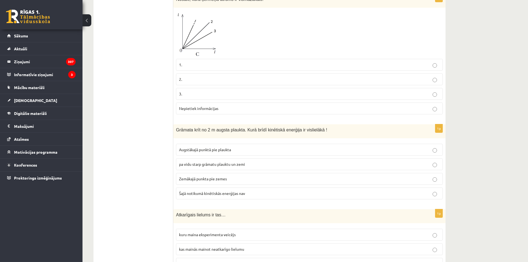
scroll to position [472, 0]
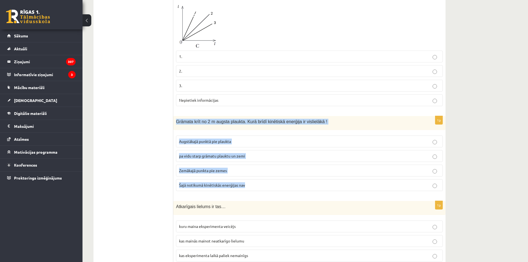
drag, startPoint x: 176, startPoint y: 123, endPoint x: 286, endPoint y: 185, distance: 125.9
click at [286, 130] on div "Grāmata krīt no 2 m augsta plaukta. Kurā brīdī kinētiskā enerģija ir vislielākā…" at bounding box center [309, 123] width 272 height 14
copy div "Grāmata krīt no 2 m augsta plaukta. Kurā brīdī kinētiskā enerģija ir vislielākā…"
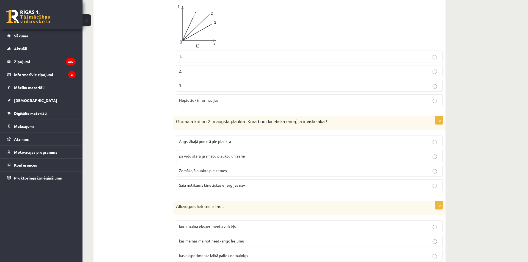
click at [222, 167] on label "Zemākajā punkta pie zemes" at bounding box center [309, 171] width 267 height 12
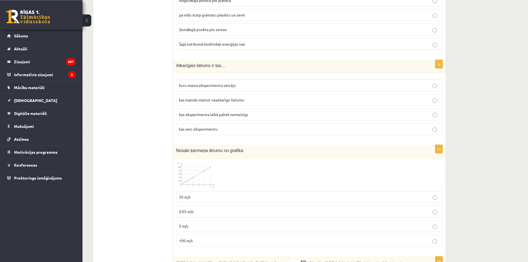
scroll to position [617, 0]
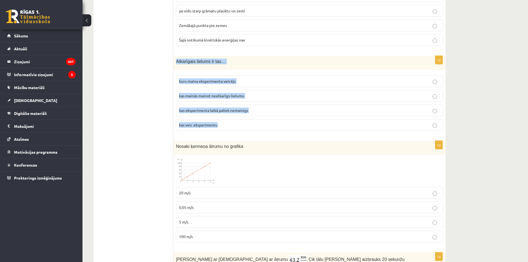
drag, startPoint x: 180, startPoint y: 66, endPoint x: 251, endPoint y: 127, distance: 93.2
click at [251, 70] on div "Atkarīgais lielums ir tas…" at bounding box center [309, 63] width 272 height 14
copy div "Atkarīgais lielums ir tas… kuru maina eksperimenta veicējs kas mainās mainot ne…"
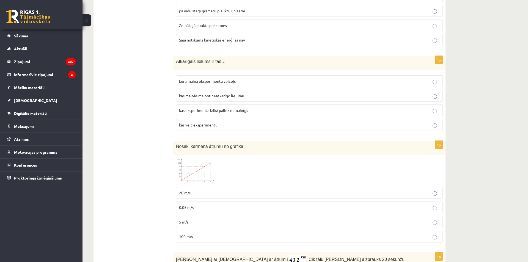
click at [137, 179] on ul "Apgalvojumi Tests Izvērtējums!" at bounding box center [136, 124] width 74 height 1285
click at [94, 149] on div "Apgalvojumi Tests Izvērtējums!" at bounding box center [133, 124] width 80 height 1296
click at [253, 95] on label "kas mainās mainot neatkarīgo lielumu" at bounding box center [309, 96] width 267 height 12
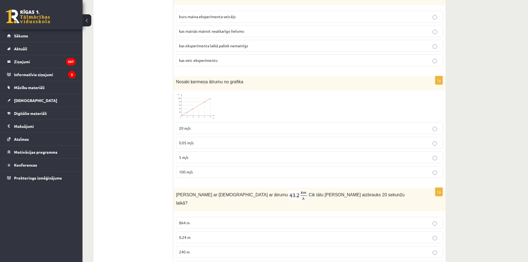
scroll to position [690, 0]
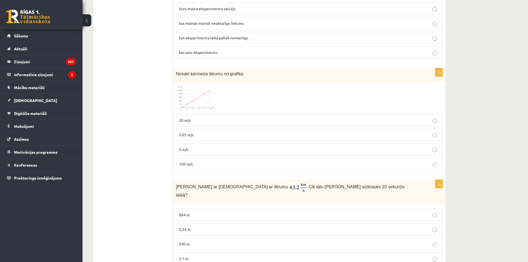
click at [117, 59] on ul "Apgalvojumi Tests Izvērtējums!" at bounding box center [136, 51] width 74 height 1285
click at [138, 57] on ul "Apgalvojumi Tests Izvērtējums!" at bounding box center [136, 51] width 74 height 1285
click at [140, 58] on ul "Apgalvojumi Tests Izvērtējums!" at bounding box center [136, 51] width 74 height 1285
click at [118, 76] on ul "Apgalvojumi Tests Izvērtējums!" at bounding box center [136, 51] width 74 height 1285
click at [222, 121] on p "20 m/s" at bounding box center [309, 120] width 261 height 6
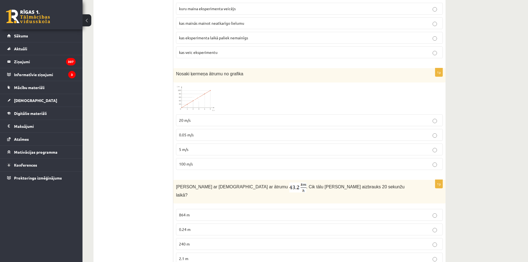
click at [192, 122] on p "20 m/s" at bounding box center [309, 120] width 261 height 6
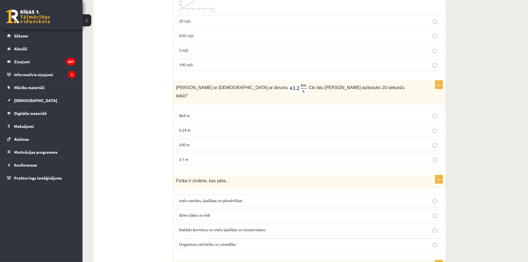
scroll to position [799, 0]
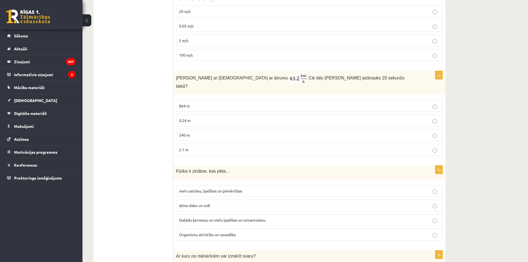
click at [184, 135] on p "240 m" at bounding box center [309, 135] width 261 height 6
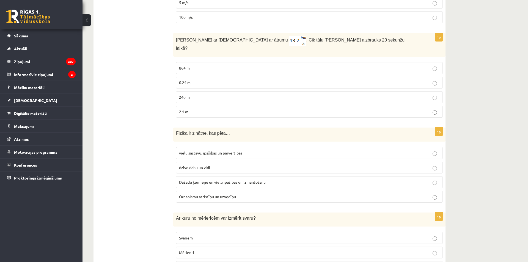
scroll to position [835, 0]
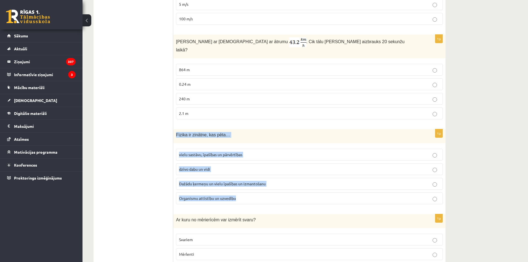
drag, startPoint x: 175, startPoint y: 130, endPoint x: 273, endPoint y: 201, distance: 121.7
click at [273, 143] on div "Fizika ir zinātne, kas pēta…" at bounding box center [309, 136] width 272 height 14
copy div "Fizika ir zinātne, kas pēta… vielu sastāvu, īpašības un pārvērtības dzīvo dabu …"
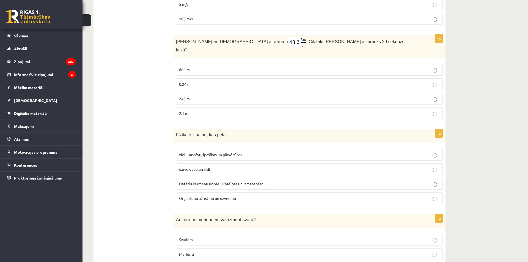
click at [213, 178] on label "Dažādu ķermeņu un vielu īpašības un izmantošanu" at bounding box center [309, 184] width 267 height 12
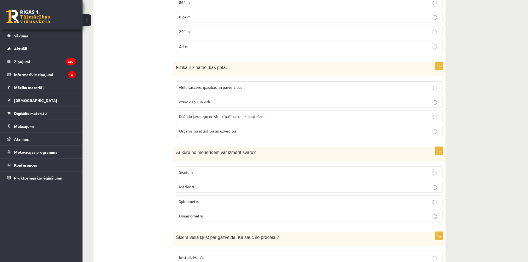
scroll to position [907, 0]
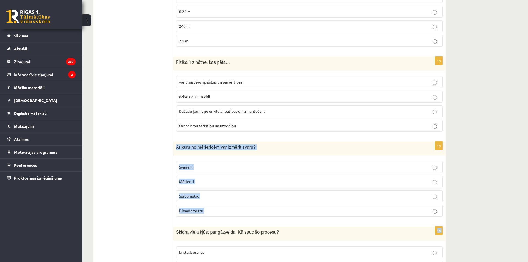
drag, startPoint x: 176, startPoint y: 143, endPoint x: 226, endPoint y: 221, distance: 92.7
click at [224, 156] on div "Ar kuru no mērierīcēm var izmērīt svaru?" at bounding box center [309, 149] width 272 height 14
copy div "Ar kuru no mērierīcēm var izmērīt svaru? Svariem Mērlenti Spidometru Dinamometru"
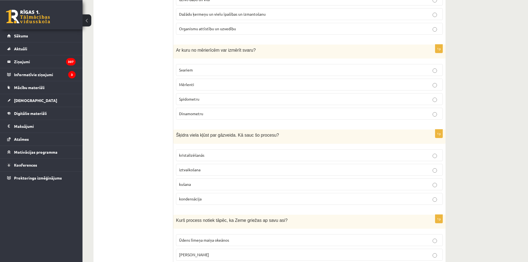
scroll to position [980, 0]
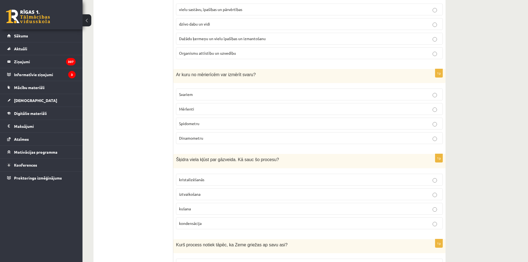
click at [200, 136] on span "Dinamometru" at bounding box center [191, 138] width 24 height 5
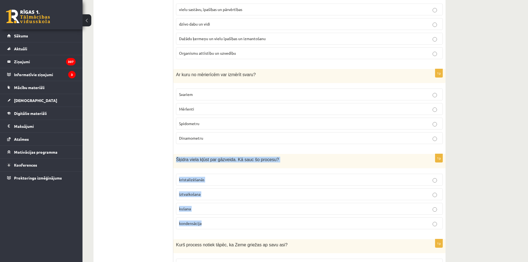
drag, startPoint x: 185, startPoint y: 170, endPoint x: 219, endPoint y: 224, distance: 63.9
click at [219, 168] on div "Šķidra viela kļūst par gāzveida. Kā sauc šo procesu?" at bounding box center [309, 161] width 272 height 14
copy div "Šķidra viela kļūst par gāzveida. Kā sauc šo procesu? kristalizēšanās iztvaikoša…"
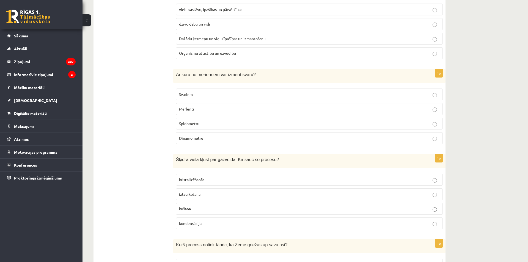
click at [209, 191] on p "iztvaikošana" at bounding box center [309, 194] width 261 height 6
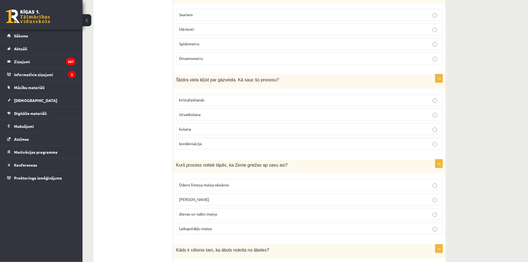
scroll to position [1089, 0]
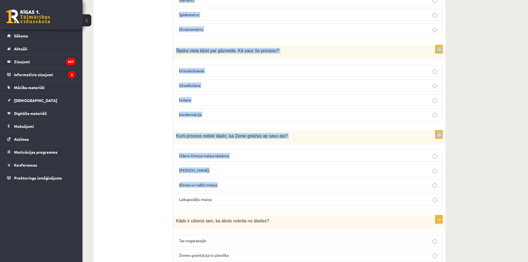
drag, startPoint x: 172, startPoint y: 132, endPoint x: 238, endPoint y: 193, distance: 89.5
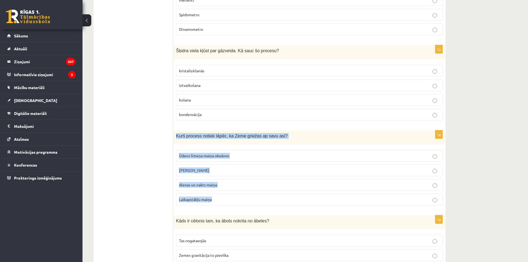
drag, startPoint x: 176, startPoint y: 133, endPoint x: 244, endPoint y: 200, distance: 95.3
click at [244, 144] on div "Kurš process notiek tāpēc, ka Zeme griežas ap savu asi?" at bounding box center [309, 137] width 272 height 14
copy div "Kurš process notiek tāpēc, ka Zeme griežas ap savu asi? Ūdens līmeņa maiņa okeā…"
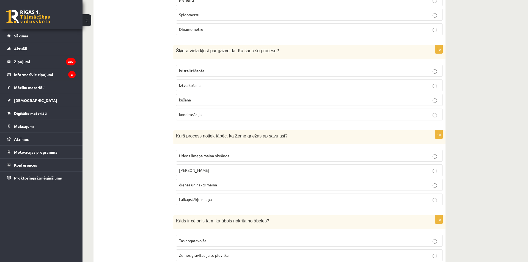
click at [220, 184] on p "dienas un nakts maiņa" at bounding box center [309, 185] width 261 height 6
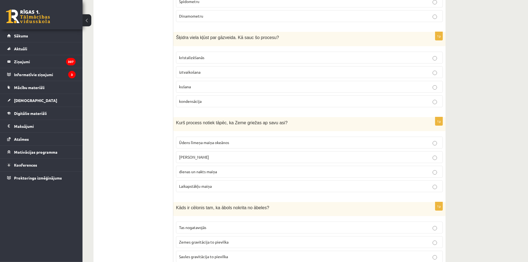
scroll to position [1137, 0]
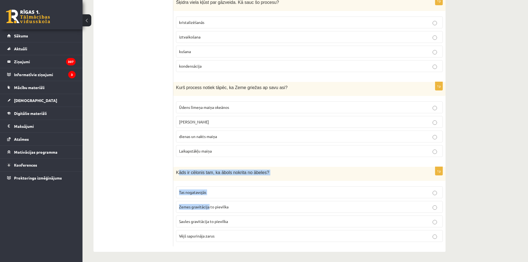
drag, startPoint x: 178, startPoint y: 169, endPoint x: 197, endPoint y: 196, distance: 33.1
click at [208, 181] on div "Kāds ir cēlonis tam, ka ābols nokrita no ābeles?" at bounding box center [309, 174] width 272 height 14
drag, startPoint x: 176, startPoint y: 167, endPoint x: 238, endPoint y: 237, distance: 93.7
click at [238, 181] on div "Kāds ir cēlonis tam, ka ābols nokrita no ābeles?" at bounding box center [309, 174] width 272 height 14
copy div "Kāds ir cēlonis tam, ka ābols nokrita no ābeles? Tas nogatavojās Zemes gravitāc…"
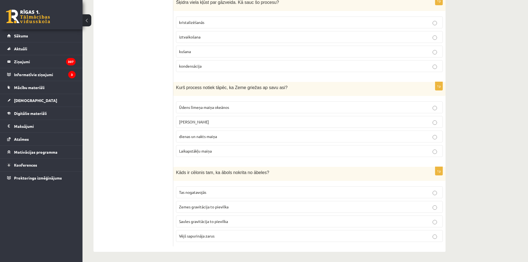
click at [224, 204] on p "Zemes gravitācija to pievilka" at bounding box center [309, 207] width 261 height 6
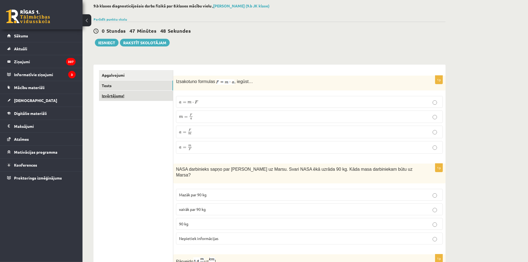
scroll to position [0, 0]
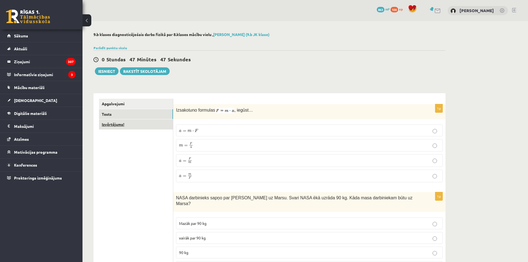
click at [111, 124] on link "Izvērtējums!" at bounding box center [136, 124] width 74 height 10
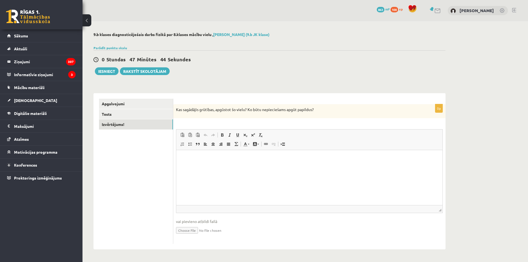
click at [255, 167] on html at bounding box center [309, 177] width 266 height 55
click at [146, 152] on ul "Apgalvojumi Tests Izvērtējums!" at bounding box center [136, 171] width 74 height 145
click at [113, 66] on div "0 Stundas 47 Minūtes 36 Sekundes Ieskaite saglabāta! Iesniegt Rakstīt skolotājam" at bounding box center [269, 62] width 352 height 25
click at [114, 71] on button "Iesniegt" at bounding box center [107, 71] width 24 height 8
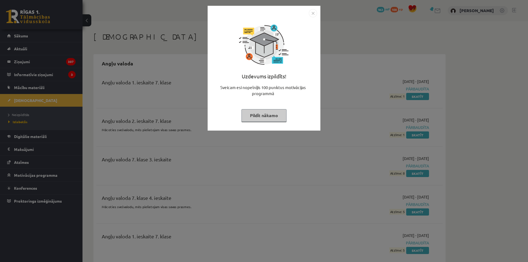
click at [377, 53] on div "Uzdevums izpildīts! Sveicam esi nopelnījis 100 punktus motivācijas programmā Pi…" at bounding box center [264, 131] width 528 height 262
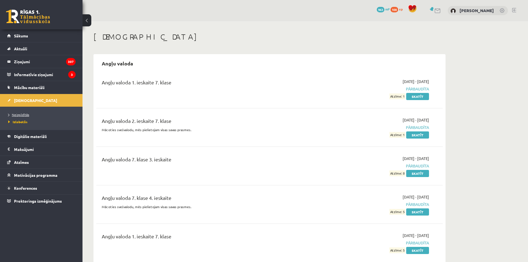
click at [15, 113] on span "Neizpildītās" at bounding box center [18, 114] width 21 height 4
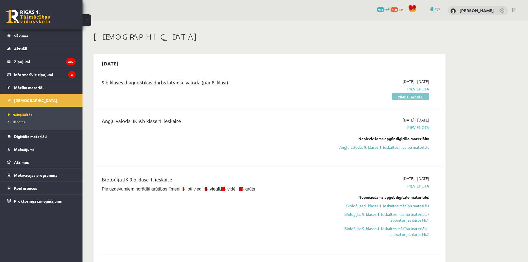
click at [398, 97] on link "Pildīt ieskaiti" at bounding box center [410, 96] width 37 height 7
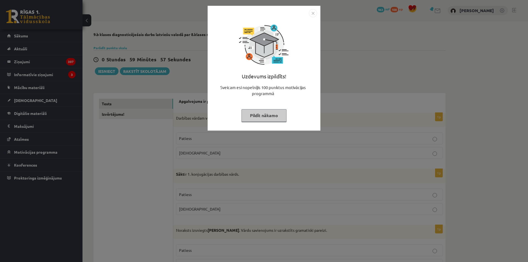
click at [310, 13] on img "Close" at bounding box center [313, 13] width 8 height 8
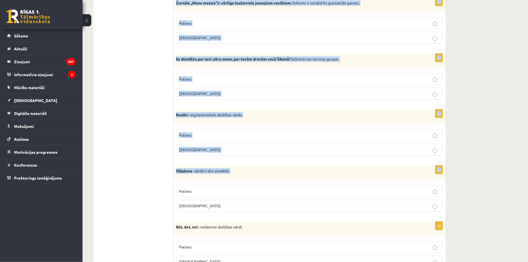
scroll to position [1541, 0]
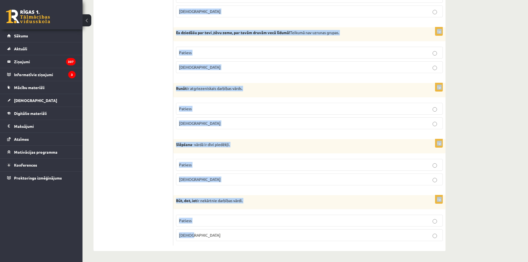
drag, startPoint x: 175, startPoint y: 25, endPoint x: 350, endPoint y: 238, distance: 275.3
copy form "Loremipsumd si ametcon adi elitse? 1d Eiusmodt incidi utlabore etdolorem al 3 e…"
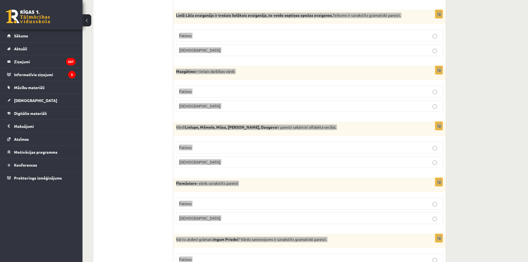
scroll to position [0, 0]
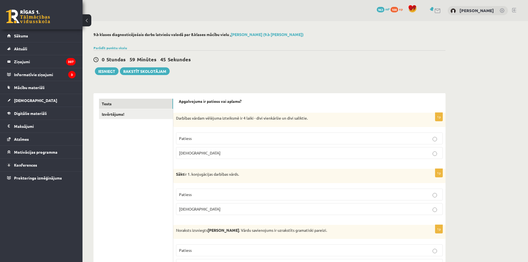
click at [205, 153] on p "[DEMOGRAPHIC_DATA]" at bounding box center [309, 153] width 261 height 6
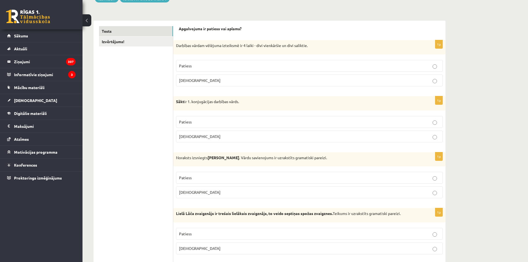
click at [194, 135] on p "[DEMOGRAPHIC_DATA]" at bounding box center [309, 137] width 261 height 6
click at [199, 192] on p "[DEMOGRAPHIC_DATA]" at bounding box center [309, 192] width 261 height 6
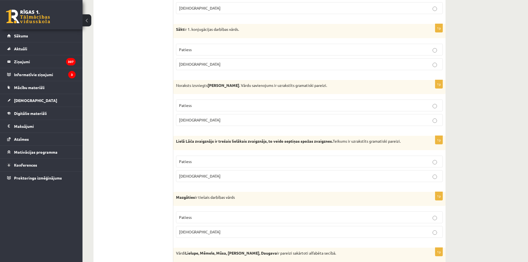
scroll to position [145, 0]
click at [197, 157] on label "Patiess" at bounding box center [309, 161] width 267 height 12
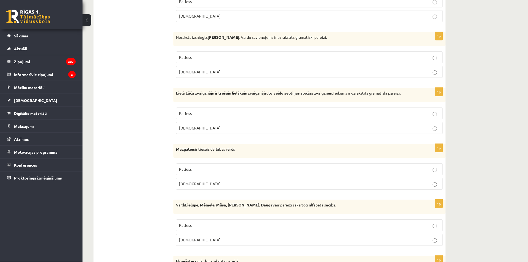
scroll to position [218, 0]
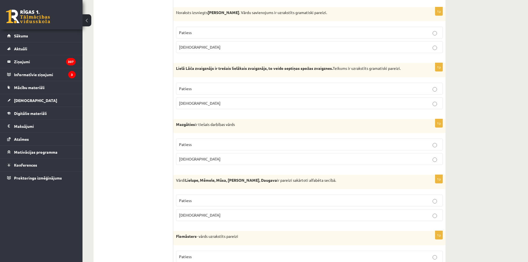
click at [188, 157] on p "[DEMOGRAPHIC_DATA]" at bounding box center [309, 159] width 261 height 6
click at [201, 216] on p "[DEMOGRAPHIC_DATA]" at bounding box center [309, 215] width 261 height 6
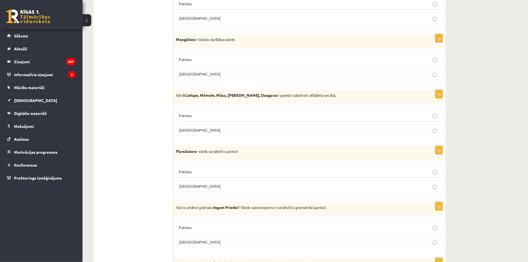
scroll to position [327, 0]
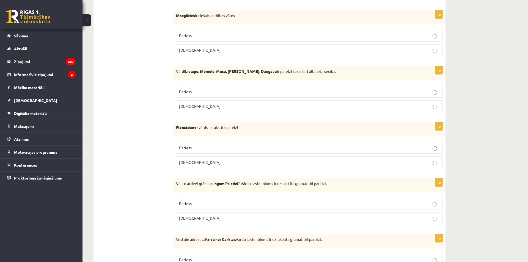
click at [190, 148] on span "Patiess" at bounding box center [185, 147] width 13 height 5
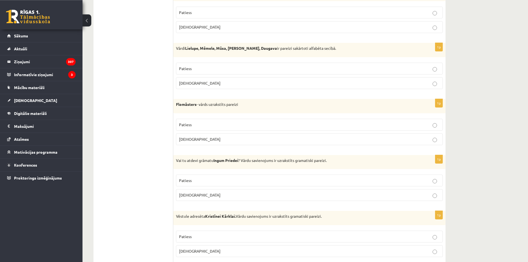
scroll to position [399, 0]
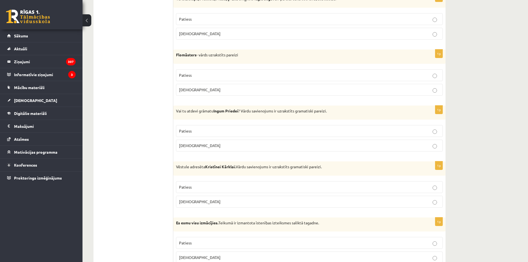
click at [198, 151] on label "[DEMOGRAPHIC_DATA]" at bounding box center [309, 146] width 267 height 12
click at [208, 187] on p "Patiess" at bounding box center [309, 187] width 261 height 6
click at [203, 244] on p "Patiess" at bounding box center [309, 243] width 261 height 6
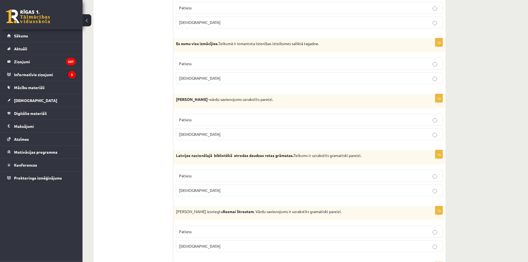
scroll to position [581, 0]
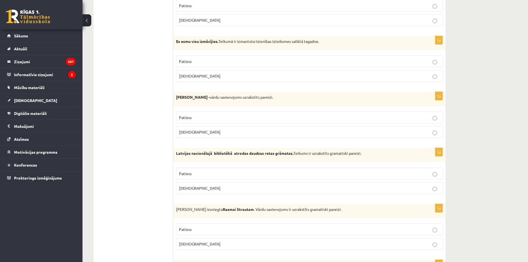
click at [194, 133] on p "[DEMOGRAPHIC_DATA]" at bounding box center [309, 132] width 261 height 6
click at [196, 174] on p "Patiess" at bounding box center [309, 174] width 261 height 6
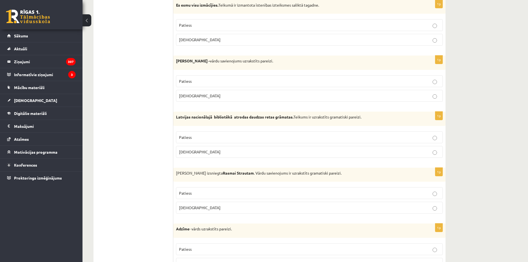
click at [201, 153] on p "[DEMOGRAPHIC_DATA]" at bounding box center [309, 152] width 261 height 6
click at [203, 210] on p "[DEMOGRAPHIC_DATA]" at bounding box center [309, 208] width 261 height 6
click at [206, 136] on p "Patiess" at bounding box center [309, 137] width 261 height 6
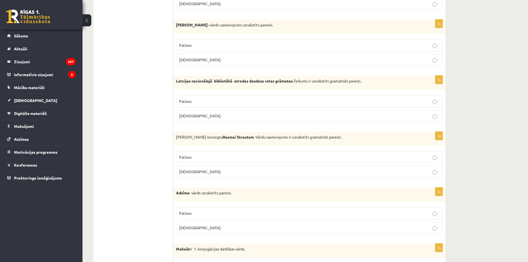
scroll to position [653, 0]
click at [225, 230] on p "[DEMOGRAPHIC_DATA]" at bounding box center [309, 228] width 261 height 6
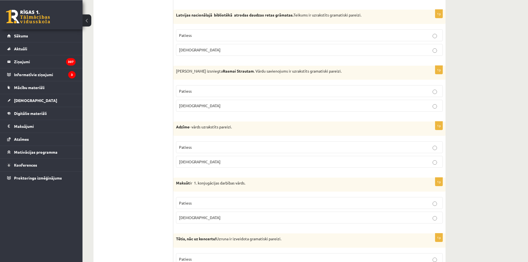
scroll to position [726, 0]
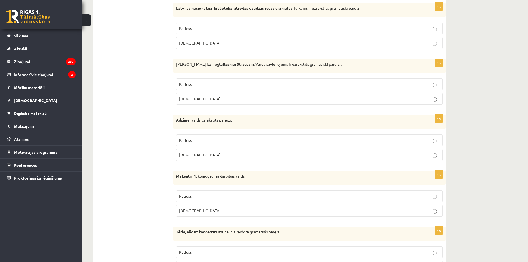
click at [199, 195] on p "Patiess" at bounding box center [309, 196] width 261 height 6
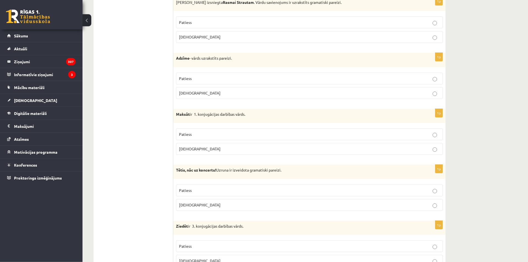
scroll to position [799, 0]
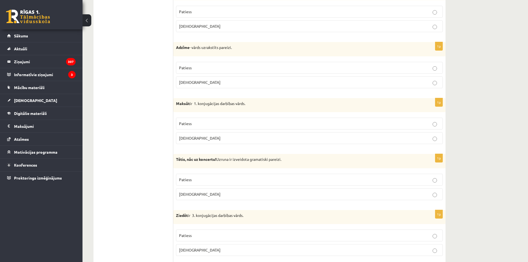
click at [192, 181] on p "Patiess" at bounding box center [309, 180] width 261 height 6
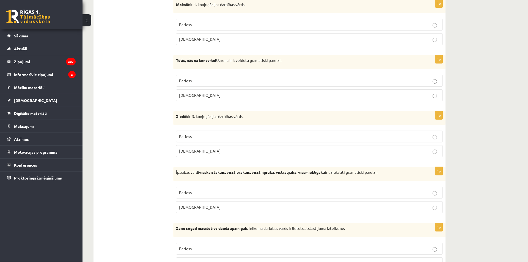
scroll to position [907, 0]
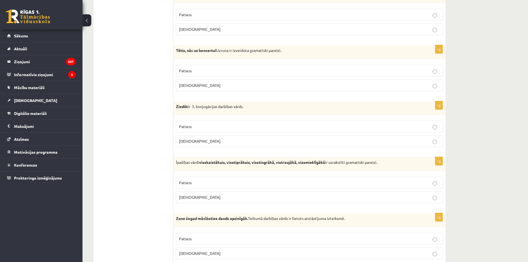
click at [223, 125] on p "Patiess" at bounding box center [309, 127] width 261 height 6
click at [210, 181] on p "Patiess" at bounding box center [309, 183] width 261 height 6
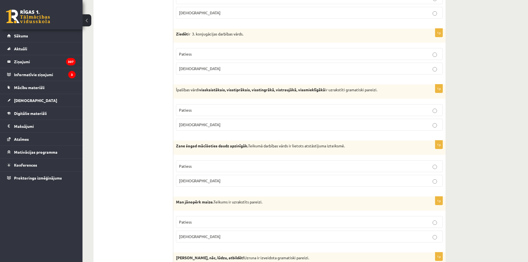
click at [193, 166] on p "Patiess" at bounding box center [309, 166] width 261 height 6
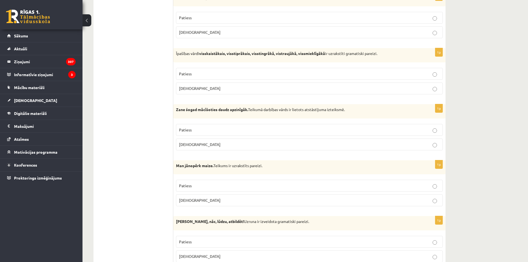
click at [196, 186] on p "Patiess" at bounding box center [309, 186] width 261 height 6
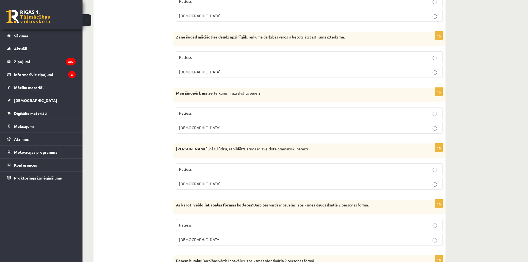
click at [218, 172] on label "Patiess" at bounding box center [309, 169] width 267 height 12
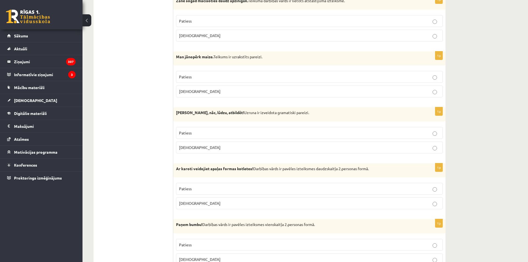
click at [203, 191] on p "Patiess" at bounding box center [309, 189] width 261 height 6
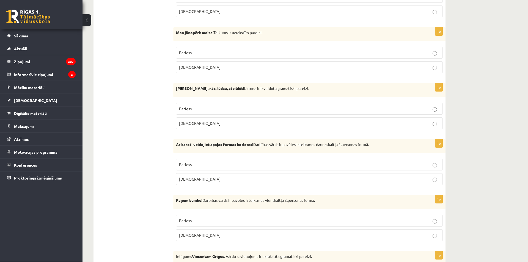
scroll to position [1234, 0]
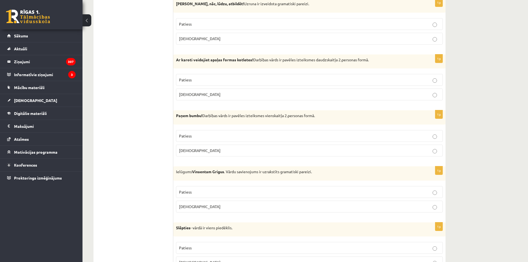
click at [232, 131] on label "Patiess" at bounding box center [309, 136] width 267 height 12
click at [219, 190] on p "Patiess" at bounding box center [309, 192] width 261 height 6
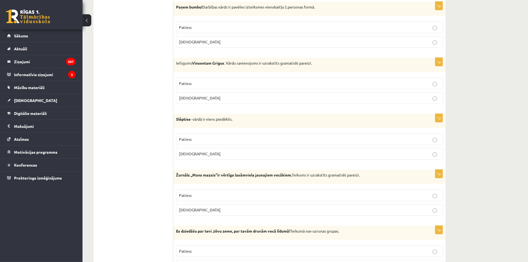
scroll to position [1343, 0]
click at [238, 145] on fieldset "Patiess Aplams" at bounding box center [309, 145] width 267 height 31
click at [238, 140] on p "Patiess" at bounding box center [309, 139] width 261 height 6
click at [222, 197] on p "Patiess" at bounding box center [309, 195] width 261 height 6
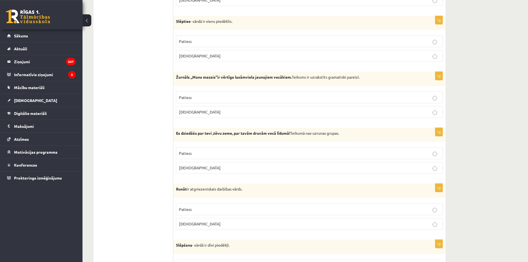
scroll to position [1452, 0]
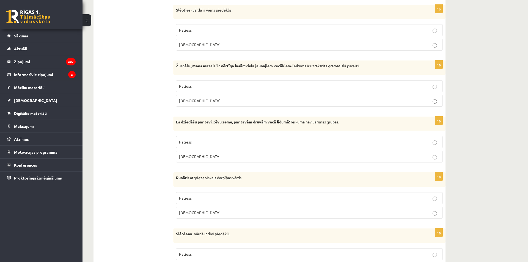
click at [227, 139] on label "Patiess" at bounding box center [309, 142] width 267 height 12
click at [210, 196] on p "Patiess" at bounding box center [309, 198] width 261 height 6
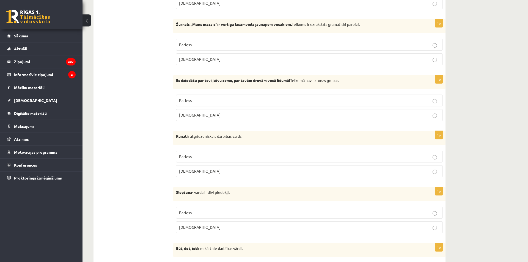
scroll to position [1469, 0]
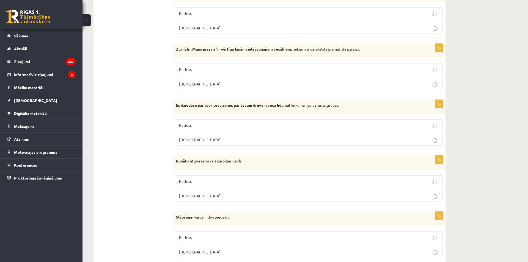
click at [212, 87] on label "Aplams" at bounding box center [309, 84] width 267 height 12
click at [203, 141] on p "Aplams" at bounding box center [309, 140] width 261 height 6
click at [210, 181] on p "Patiess" at bounding box center [309, 181] width 261 height 6
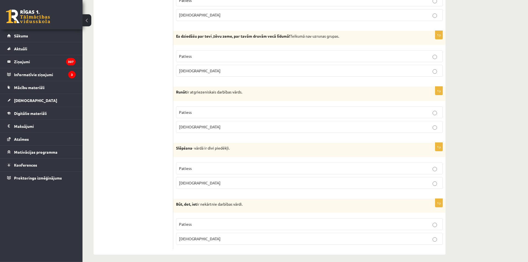
scroll to position [1541, 0]
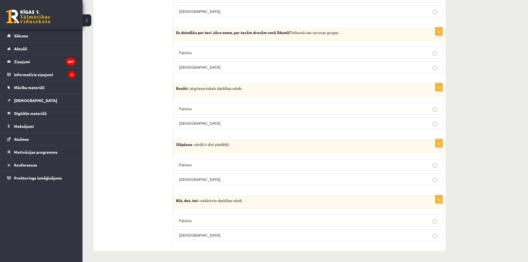
click at [199, 182] on label "Aplams" at bounding box center [309, 180] width 267 height 12
click at [199, 222] on p "Patiess" at bounding box center [309, 221] width 261 height 6
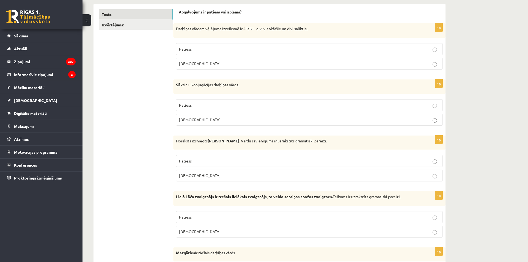
scroll to position [0, 0]
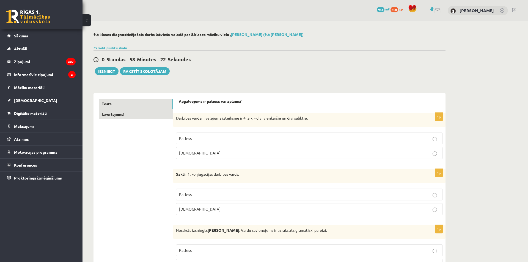
click at [115, 114] on link "Izvērtējums!" at bounding box center [136, 114] width 74 height 10
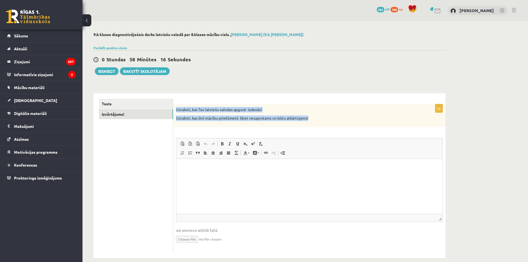
drag, startPoint x: 301, startPoint y: 114, endPoint x: 174, endPoint y: 109, distance: 126.9
click at [174, 109] on div "Uzraksti, kas Tev latviešu valodas apguvē izdevās! Uzraksti, kas šinī mācību pr…" at bounding box center [309, 115] width 272 height 23
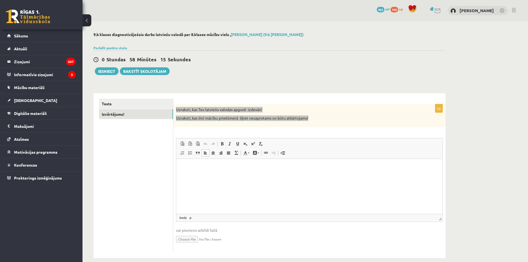
click at [266, 190] on html at bounding box center [309, 186] width 266 height 55
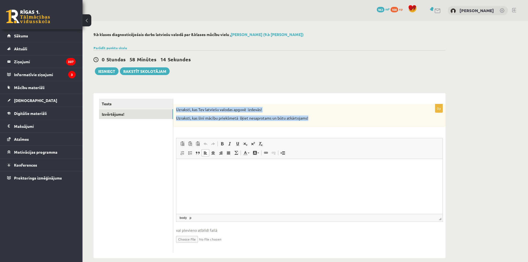
click at [224, 111] on p "Uzraksti, kas Tev latviešu valodas apguvē izdevās!" at bounding box center [295, 109] width 239 height 5
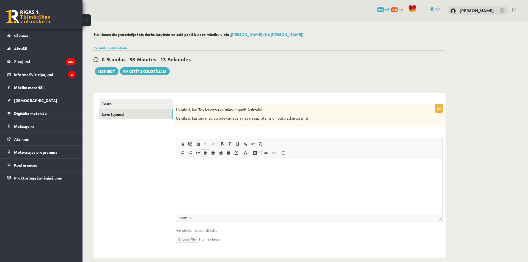
click at [251, 175] on html at bounding box center [309, 186] width 266 height 55
drag, startPoint x: 270, startPoint y: 106, endPoint x: 268, endPoint y: 111, distance: 5.2
click at [268, 111] on div "Uzraksti, kas Tev latviešu valodas apguvē izdevās! Uzraksti, kas šinī mācību pr…" at bounding box center [309, 115] width 272 height 23
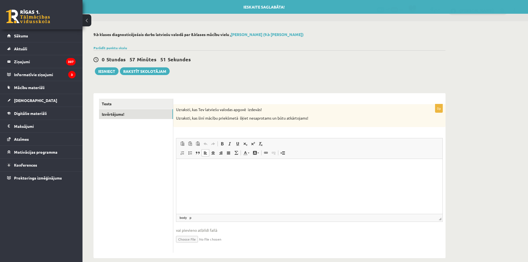
click at [308, 132] on div "0p Uzraksti, kas Tev latviešu valodas apguvē izdevās! Uzraksti, kas šinī mācību…" at bounding box center [309, 178] width 272 height 148
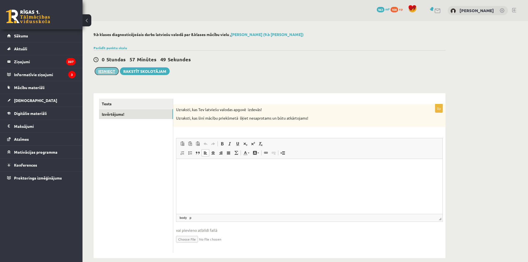
click at [108, 72] on button "Iesniegt" at bounding box center [107, 71] width 24 height 8
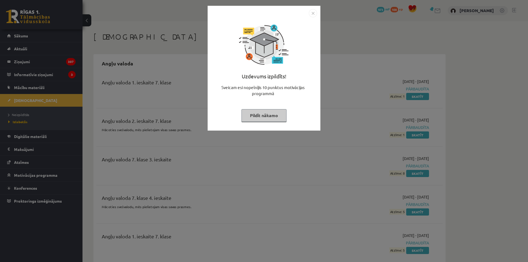
click at [312, 11] on img "Close" at bounding box center [313, 13] width 8 height 8
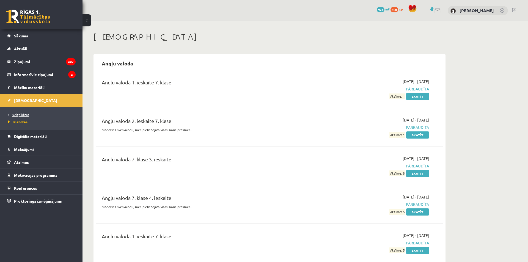
click at [21, 113] on span "Neizpildītās" at bounding box center [18, 114] width 21 height 4
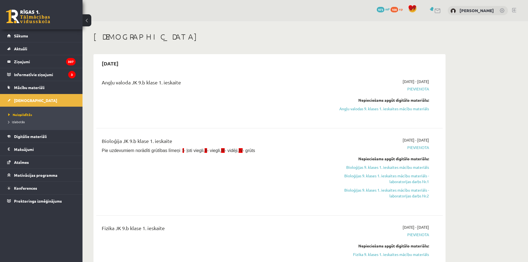
click at [367, 111] on link "Angļu valodas 9. klases 1. ieskaites mācību materiāls" at bounding box center [377, 109] width 104 height 6
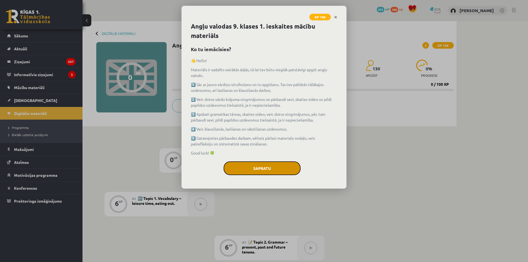
click at [267, 171] on button "Sapratu" at bounding box center [262, 168] width 77 height 14
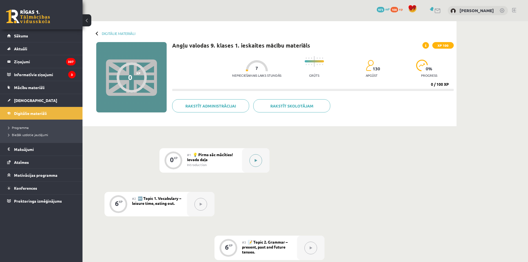
click at [255, 163] on button at bounding box center [255, 160] width 13 height 13
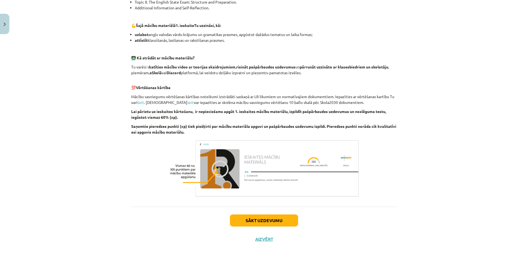
scroll to position [320, 0]
click at [266, 214] on div "Sākt uzdevumu Aizvērt" at bounding box center [264, 226] width 266 height 38
click at [269, 220] on button "Sākt uzdevumu" at bounding box center [264, 220] width 68 height 12
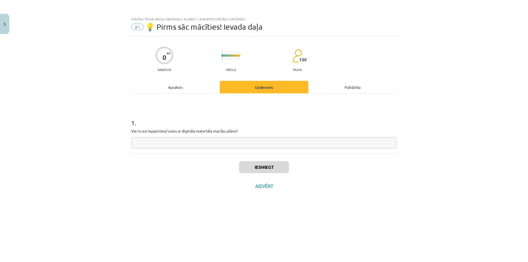
click at [199, 142] on input "text" at bounding box center [264, 142] width 266 height 11
type input "**"
click at [258, 165] on button "Iesniegt" at bounding box center [264, 167] width 50 height 12
click at [254, 188] on button "Nākamā nodarbība" at bounding box center [264, 189] width 54 height 13
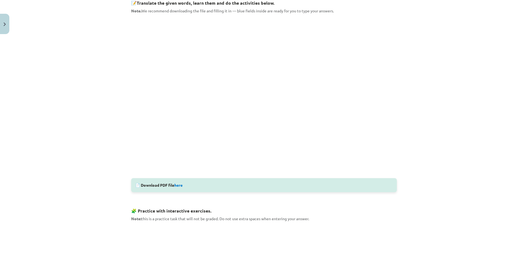
scroll to position [196, 0]
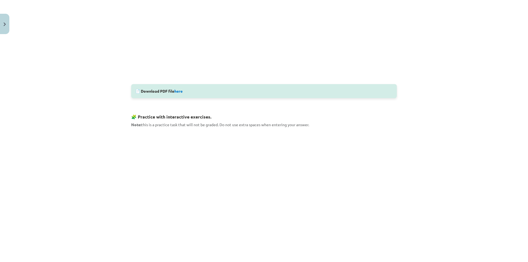
click at [257, 118] on h3 "🧩 Practice with interactive exercises." at bounding box center [264, 115] width 266 height 10
click at [94, 163] on div "Mācību tēma: Angļu valodas 9. klases 1. ieskaites mācību materiāls #2 🔤 Topic 1…" at bounding box center [264, 131] width 528 height 262
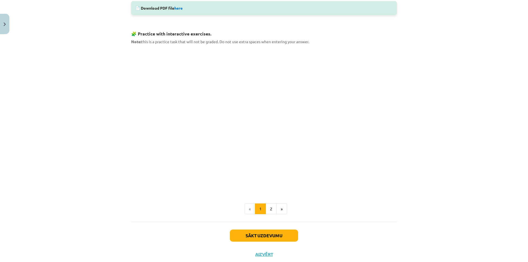
scroll to position [280, 0]
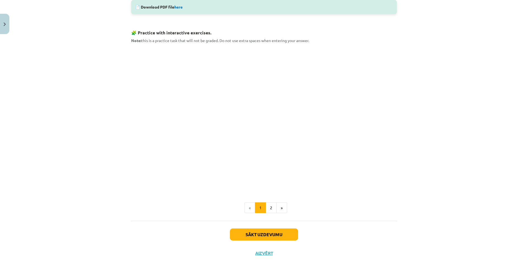
click at [117, 105] on div "Mācību tēma: Angļu valodas 9. klases 1. ieskaites mācību materiāls #2 🔤 Topic 1…" at bounding box center [264, 131] width 528 height 262
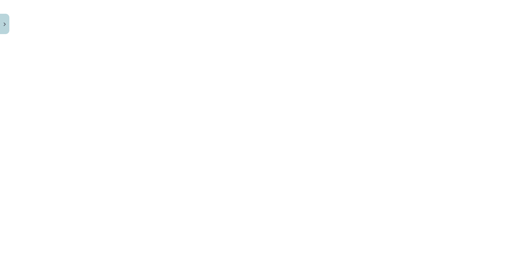
scroll to position [364, 0]
click at [99, 118] on div "Mācību tēma: Angļu valodas 9. klases 1. ieskaites mācību materiāls #2 🔤 Topic 1…" at bounding box center [264, 131] width 528 height 262
click at [95, 185] on div "Mācību tēma: Angļu valodas 9. klases 1. ieskaites mācību materiāls #2 🔤 Topic 1…" at bounding box center [330, 164] width 660 height 328
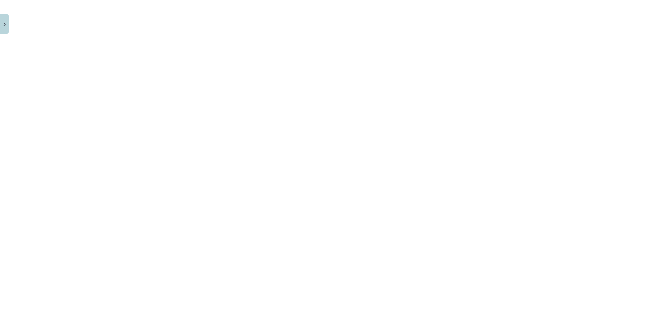
click at [104, 154] on div "Mācību tēma: Angļu valodas 9. klases 1. ieskaites mācību materiāls #2 🔤 Topic 1…" at bounding box center [330, 164] width 660 height 328
click at [132, 170] on div "Mācību tēma: Angļu valodas 9. klases 1. ieskaites mācību materiāls #2 🔤 Topic 1…" at bounding box center [330, 164] width 660 height 328
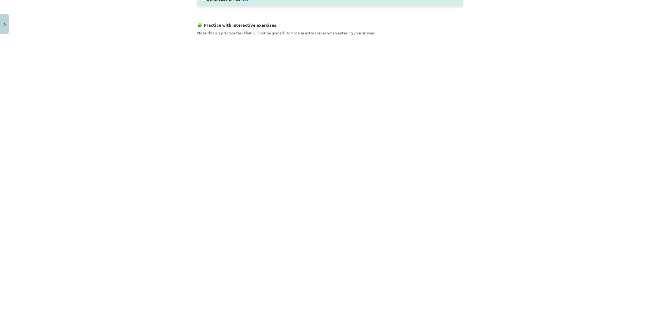
scroll to position [289, 0]
click at [105, 220] on div "Mācību tēma: Angļu valodas 9. klases 1. ieskaites mācību materiāls #2 🔤 Topic 1…" at bounding box center [330, 164] width 660 height 328
click at [139, 202] on div "Mācību tēma: Angļu valodas 9. klases 1. ieskaites mācību materiāls #2 🔤 Topic 1…" at bounding box center [330, 164] width 660 height 328
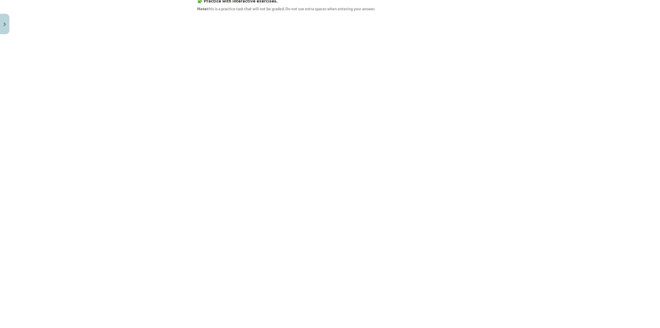
scroll to position [318, 0]
click at [133, 253] on div "Mācību tēma: Angļu valodas 9. klases 1. ieskaites mācību materiāls #2 🔤 Topic 1…" at bounding box center [330, 164] width 660 height 328
click at [162, 257] on div "Mācību tēma: Angļu valodas 9. klases 1. ieskaites mācību materiāls #2 🔤 Topic 1…" at bounding box center [330, 164] width 660 height 328
click at [98, 262] on div "Mācību tēma: Angļu valodas 9. klases 1. ieskaites mācību materiāls #2 🔤 Topic 1…" at bounding box center [330, 164] width 660 height 328
drag, startPoint x: 154, startPoint y: 296, endPoint x: 162, endPoint y: 297, distance: 8.0
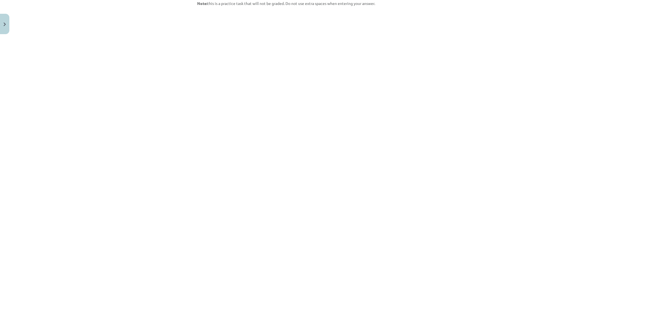
click at [153, 262] on div "Mācību tēma: Angļu valodas 9. klases 1. ieskaites mācību materiāls #2 🔤 Topic 1…" at bounding box center [330, 164] width 660 height 328
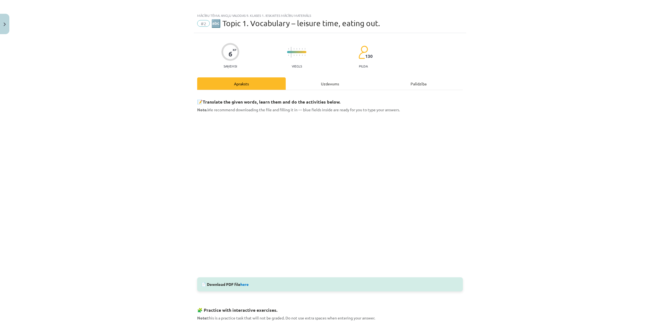
scroll to position [148, 0]
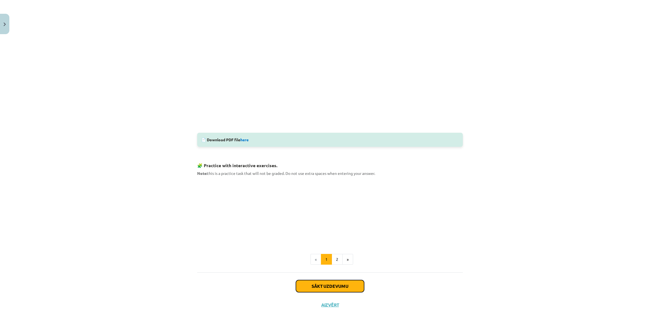
click at [341, 262] on button "Sākt uzdevumu" at bounding box center [330, 286] width 68 height 12
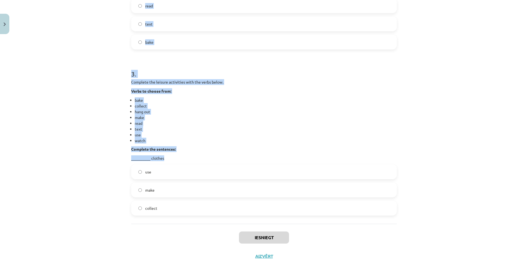
scroll to position [396, 0]
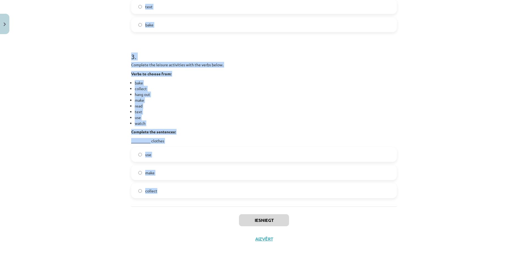
drag, startPoint x: 124, startPoint y: 101, endPoint x: 287, endPoint y: 196, distance: 188.5
click at [287, 196] on div "Mācību tēma: Angļu valodas 9. klases 1. ieskaites mācību materiāls #2 🔤 Topic 1…" at bounding box center [264, 131] width 528 height 262
copy form "1 . Complete the leisure activities with the verbs below. Verbs to choose from:…"
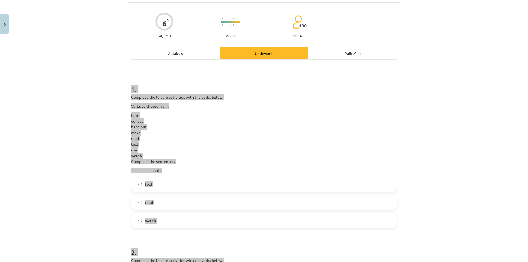
scroll to position [0, 0]
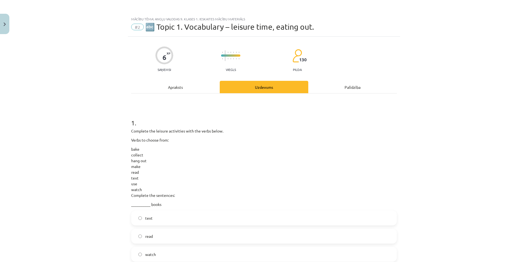
click at [60, 173] on div "Mācību tēma: Angļu valodas 9. klases 1. ieskaites mācību materiāls #2 🔤 Topic 1…" at bounding box center [264, 131] width 528 height 262
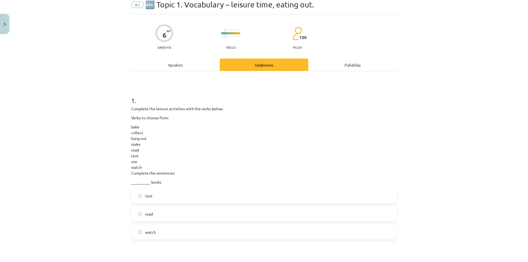
scroll to position [28, 0]
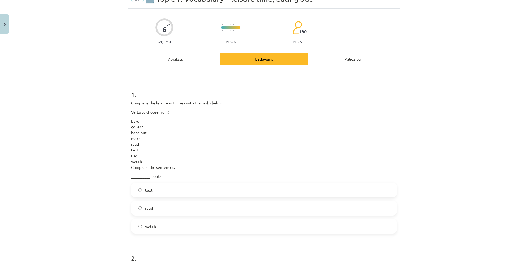
click at [135, 177] on p "__________ books" at bounding box center [264, 177] width 266 height 6
click at [159, 210] on label "read" at bounding box center [264, 208] width 265 height 14
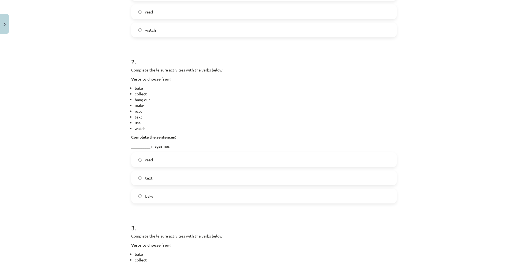
click at [151, 160] on span "read" at bounding box center [149, 160] width 8 height 6
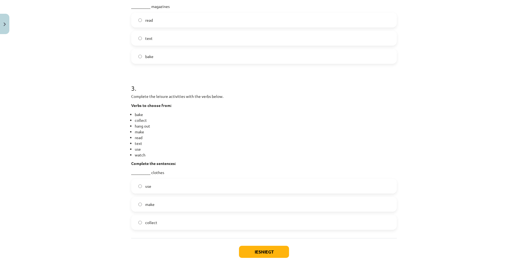
scroll to position [365, 0]
click at [164, 205] on label "make" at bounding box center [264, 204] width 265 height 14
click at [254, 247] on button "Iesniegt" at bounding box center [264, 251] width 50 height 12
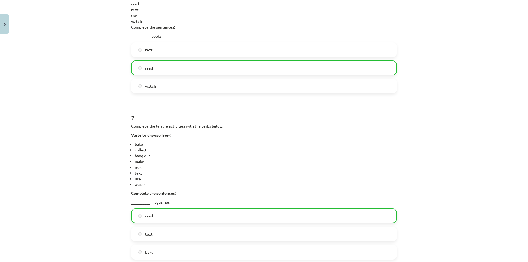
scroll to position [0, 0]
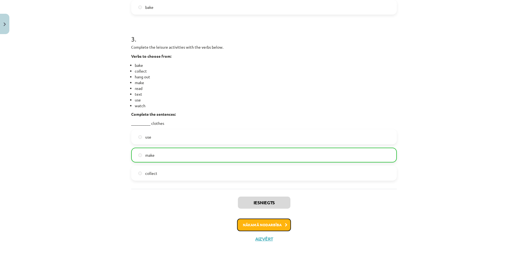
click at [267, 222] on button "Nākamā nodarbība" at bounding box center [264, 225] width 54 height 13
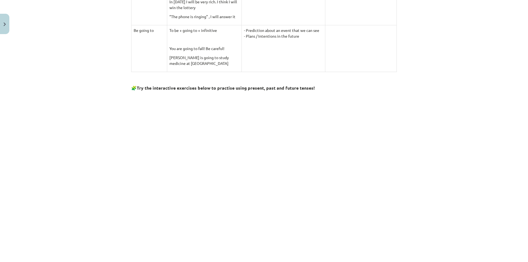
scroll to position [463, 0]
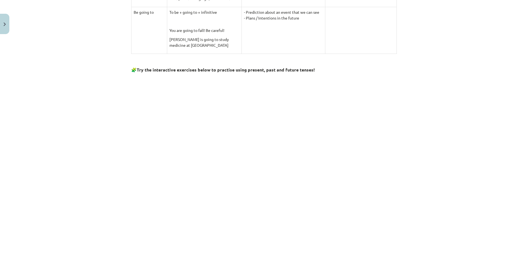
click at [89, 146] on div "Mācību tēma: Angļu valodas 9. klases 1. ieskaites mācību materiāls #3 📝 Topic 2…" at bounding box center [264, 131] width 528 height 262
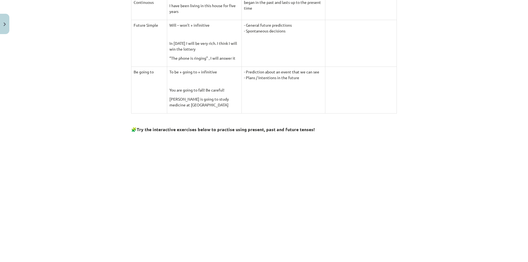
scroll to position [421, 0]
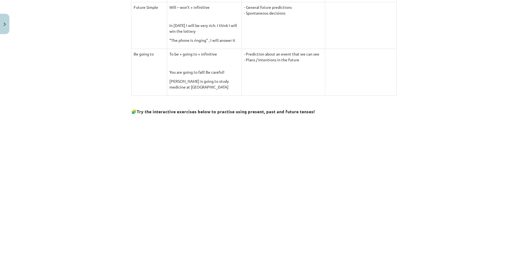
click at [49, 175] on div "Mācību tēma: Angļu valodas 9. klases 1. ieskaites mācību materiāls #3 📝 Topic 2…" at bounding box center [264, 131] width 528 height 262
click at [89, 158] on div "Mācību tēma: Angļu valodas 9. klases 1. ieskaites mācību materiāls #3 📝 Topic 2…" at bounding box center [264, 131] width 528 height 262
click at [111, 138] on div "Mācību tēma: Angļu valodas 9. klases 1. ieskaites mācību materiāls #3 📝 Topic 2…" at bounding box center [264, 131] width 528 height 262
click at [95, 171] on div "Mācību tēma: Angļu valodas 9. klases 1. ieskaites mācību materiāls #3 📝 Topic 2…" at bounding box center [264, 131] width 528 height 262
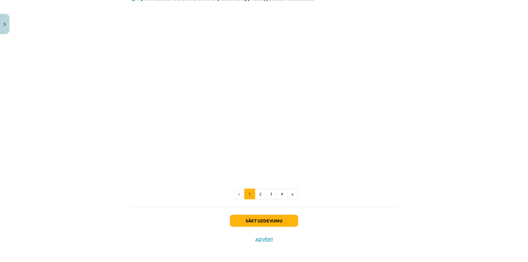
scroll to position [478, 0]
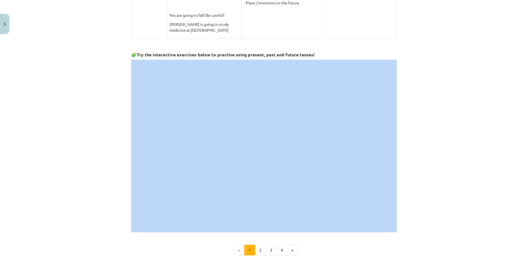
drag, startPoint x: 133, startPoint y: 57, endPoint x: 244, endPoint y: 163, distance: 154.2
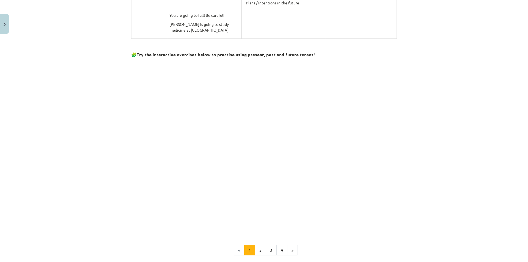
click at [11, 94] on div "Mācību tēma: Angļu valodas 9. klases 1. ieskaites mācību materiāls #3 📝 Topic 2…" at bounding box center [264, 131] width 528 height 262
click at [78, 109] on div "Mācību tēma: Angļu valodas 9. klases 1. ieskaites mācību materiāls #3 📝 Topic 2…" at bounding box center [264, 131] width 528 height 262
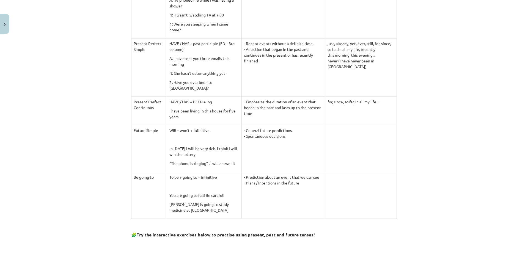
scroll to position [423, 0]
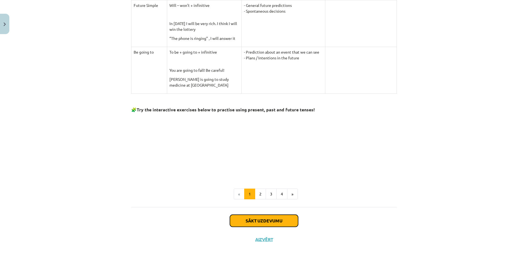
click at [273, 216] on button "Sākt uzdevumu" at bounding box center [264, 221] width 68 height 12
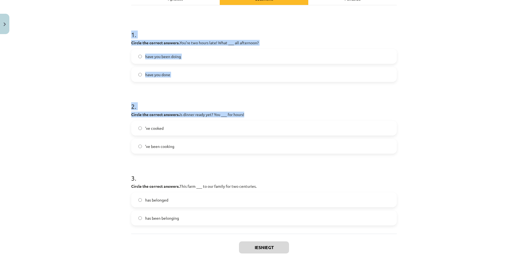
scroll to position [115, 0]
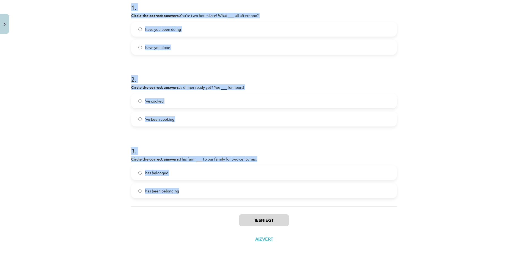
drag, startPoint x: 134, startPoint y: 132, endPoint x: 265, endPoint y: 208, distance: 150.6
click at [265, 208] on div "Mācību tēma: Angļu valodas 9. klases 1. ieskaites mācību materiāls #3 📝 Topic 2…" at bounding box center [264, 131] width 528 height 262
copy form "1 . Circle the correct answers. You’re two hours late! What ___ all afternoon? …"
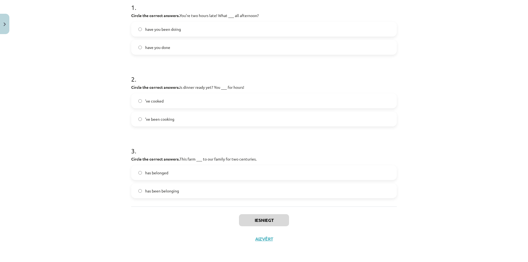
click at [109, 169] on div "Mācību tēma: Angļu valodas 9. klases 1. ieskaites mācību materiāls #3 📝 Topic 2…" at bounding box center [264, 131] width 528 height 262
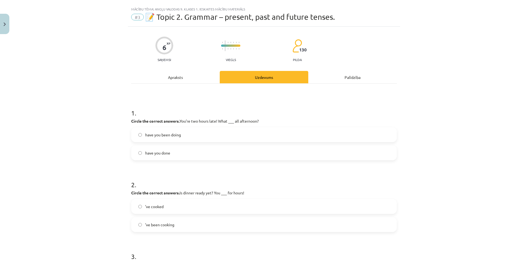
scroll to position [0, 0]
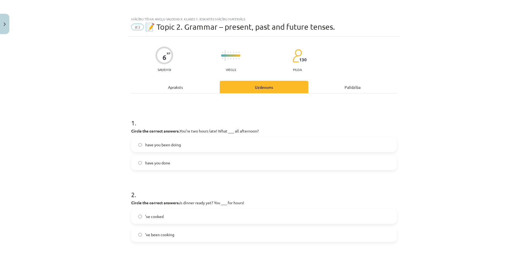
click at [181, 140] on label "have you been doing" at bounding box center [264, 145] width 265 height 14
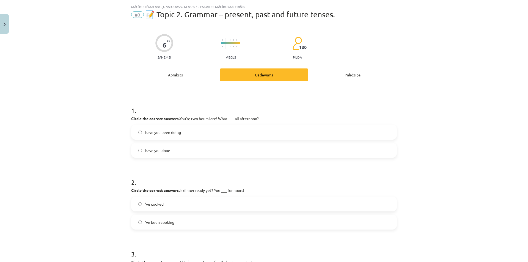
scroll to position [56, 0]
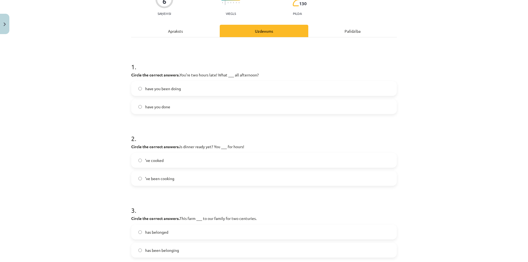
click at [163, 179] on span "’ve been cooking" at bounding box center [159, 179] width 29 height 6
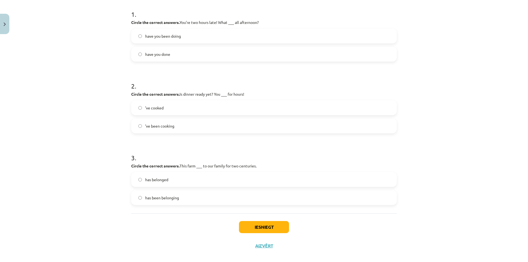
scroll to position [112, 0]
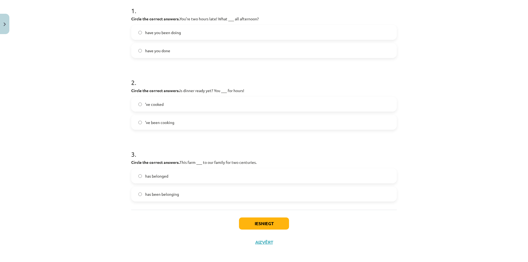
click at [188, 172] on label "has belonged" at bounding box center [264, 176] width 265 height 14
click at [270, 221] on button "Iesniegt" at bounding box center [264, 224] width 50 height 12
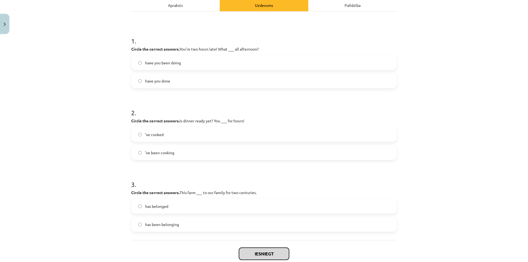
scroll to position [87, 0]
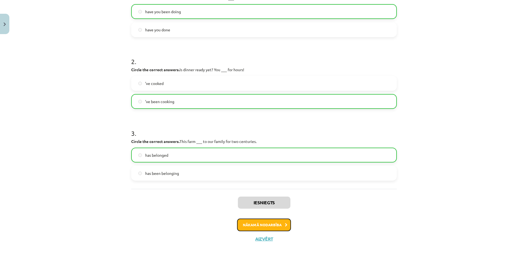
click at [264, 221] on button "Nākamā nodarbība" at bounding box center [264, 225] width 54 height 13
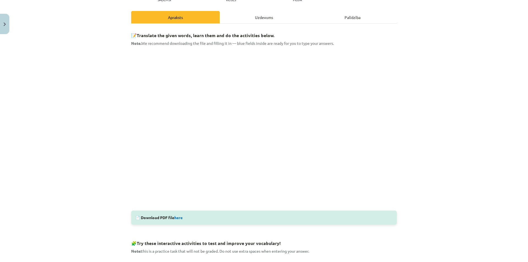
scroll to position [0, 0]
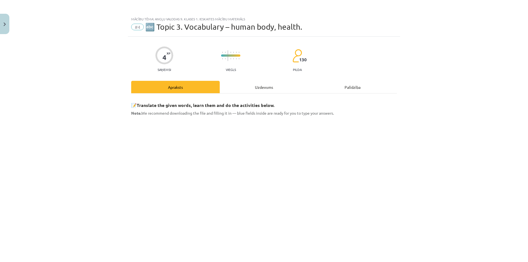
click at [252, 88] on div "Uzdevums" at bounding box center [264, 87] width 89 height 12
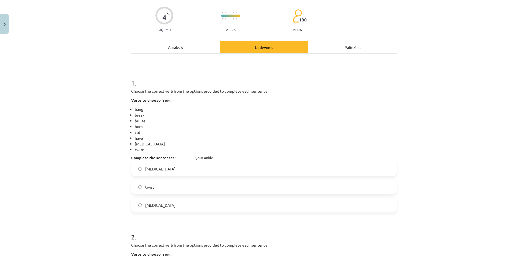
click at [172, 50] on div "Apraksts" at bounding box center [175, 47] width 89 height 12
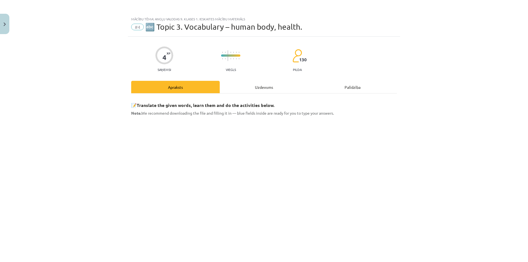
click at [253, 89] on div "Uzdevums" at bounding box center [264, 87] width 89 height 12
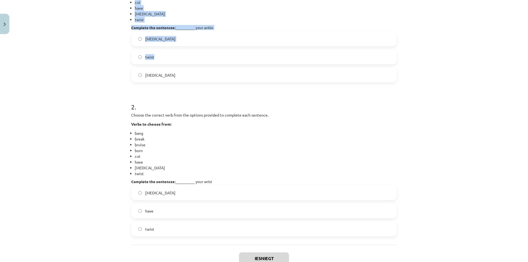
scroll to position [182, 0]
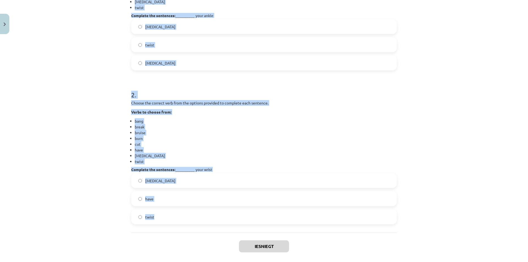
drag, startPoint x: 128, startPoint y: 80, endPoint x: 257, endPoint y: 219, distance: 189.3
click at [257, 219] on div "4 XP Saņemsi Viegls 130 pilda Apraksts Uzdevums Palīdzība 1 . Choose the correc…" at bounding box center [264, 65] width 272 height 420
copy form "1 . Choose the correct verb from the options provided to complete each sentence…"
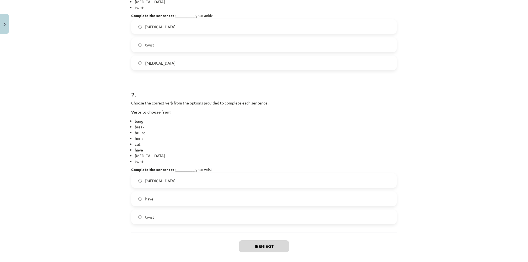
click at [84, 170] on div "Mācību tēma: Angļu valodas 9. klases 1. ieskaites mācību materiāls #4 🔤 Topic 3…" at bounding box center [264, 131] width 528 height 262
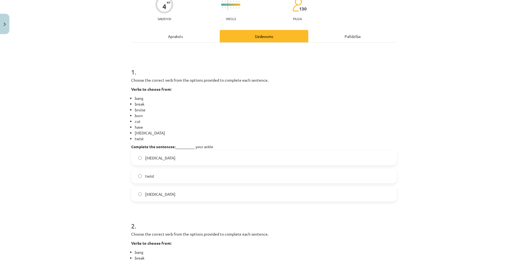
scroll to position [0, 0]
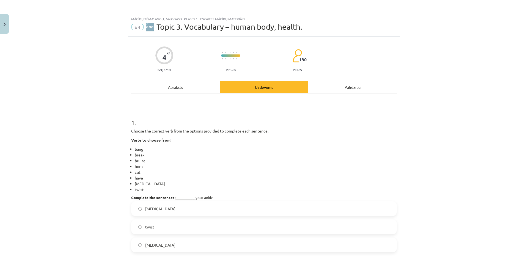
click at [179, 82] on div "Apraksts" at bounding box center [175, 87] width 89 height 12
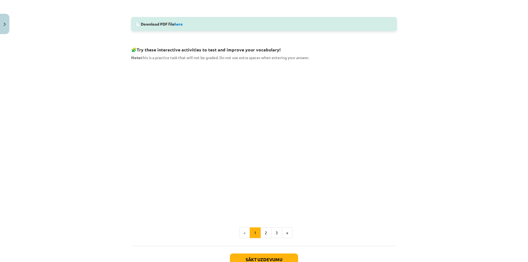
scroll to position [302, 0]
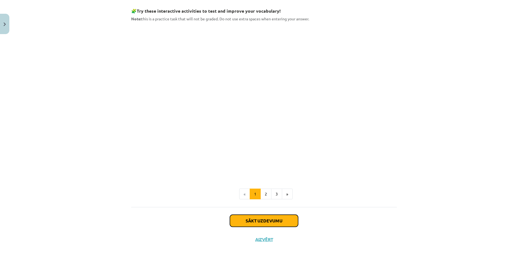
click at [285, 222] on button "Sākt uzdevumu" at bounding box center [264, 221] width 68 height 12
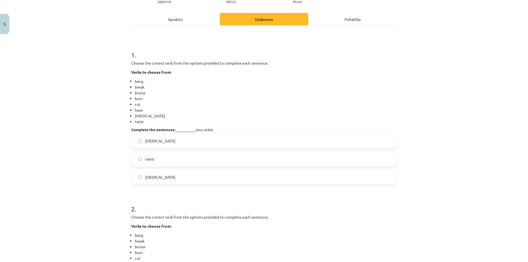
scroll to position [40, 0]
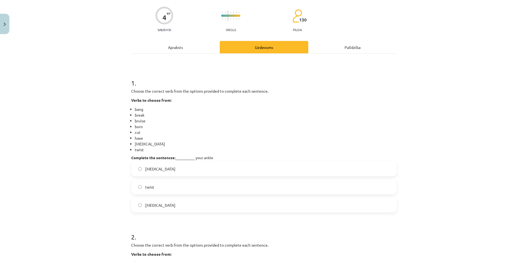
click at [163, 173] on label "sprain" at bounding box center [264, 169] width 265 height 14
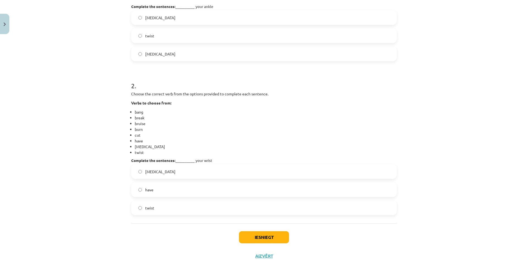
scroll to position [208, 0]
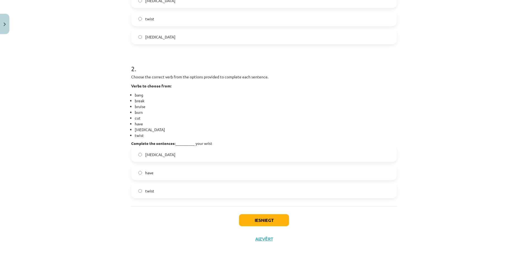
click at [162, 189] on label "twist" at bounding box center [264, 191] width 265 height 14
click at [281, 220] on button "Iesniegt" at bounding box center [264, 220] width 50 height 12
click at [275, 217] on button "Iesniegt" at bounding box center [264, 220] width 50 height 12
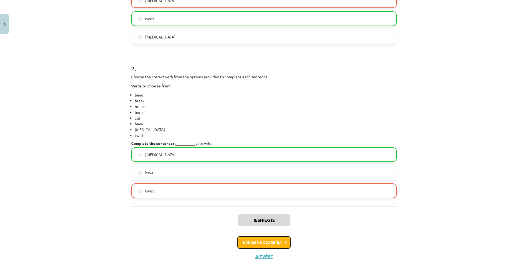
click at [283, 243] on button "Nākamā nodarbība" at bounding box center [264, 242] width 54 height 13
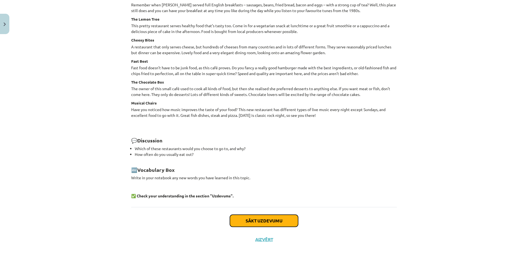
click at [281, 217] on button "Sākt uzdevumu" at bounding box center [264, 221] width 68 height 12
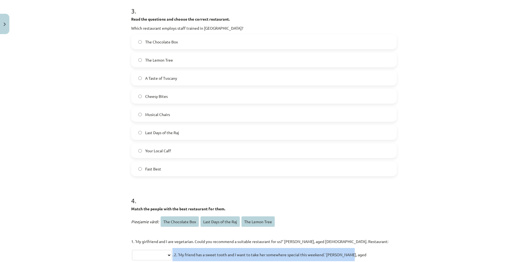
scroll to position [561, 0]
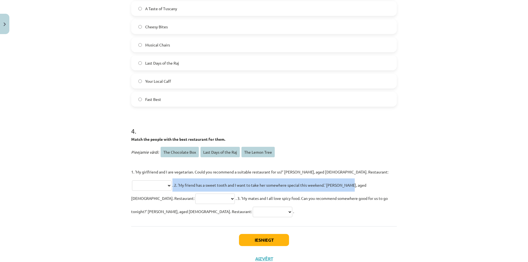
drag, startPoint x: 123, startPoint y: 116, endPoint x: 395, endPoint y: 207, distance: 286.4
click at [395, 207] on div "Mācību tēma: Angļu valodas 9. klases 1. ieskaites mācību materiāls #5 📖 Topic 4…" at bounding box center [264, 131] width 528 height 262
copy span "."
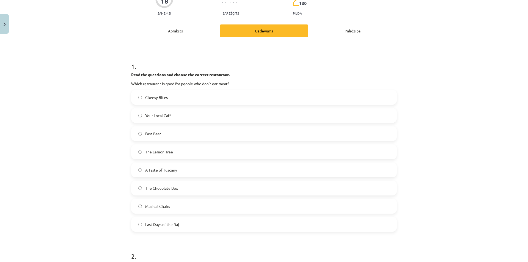
scroll to position [56, 0]
click at [62, 170] on div "Mācību tēma: Angļu valodas 9. klases 1. ieskaites mācību materiāls #5 📖 Topic 4…" at bounding box center [264, 131] width 528 height 262
click at [163, 150] on span "The Lemon Tree" at bounding box center [159, 152] width 28 height 6
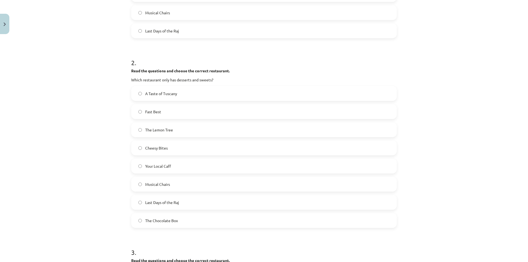
scroll to position [252, 0]
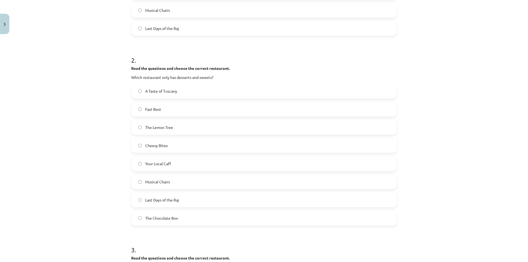
click at [132, 118] on div "A Taste of Tuscany Fast Best The Lemon Tree Cheesy Bites Your Local Caff Musica…" at bounding box center [264, 155] width 266 height 142
click at [131, 117] on div "A Taste of Tuscany Fast Best The Lemon Tree Cheesy Bites Your Local Caff Musica…" at bounding box center [264, 155] width 266 height 142
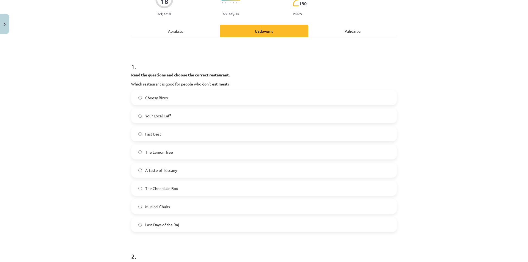
scroll to position [0, 0]
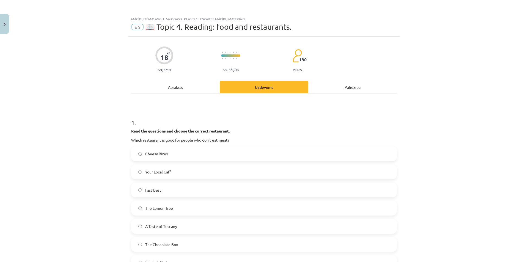
click at [166, 84] on div "Apraksts" at bounding box center [175, 87] width 89 height 12
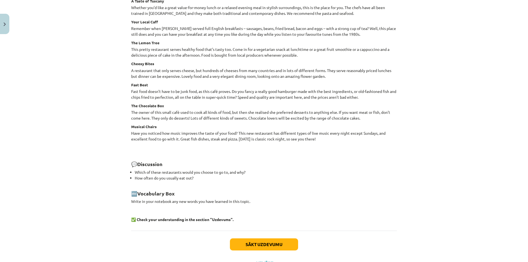
scroll to position [603, 0]
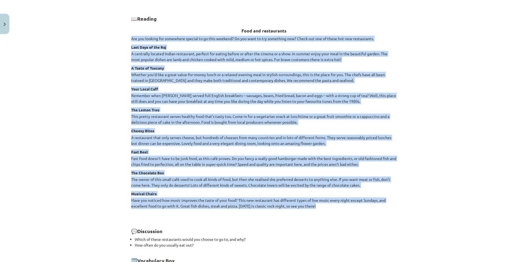
drag, startPoint x: 129, startPoint y: 40, endPoint x: 416, endPoint y: 208, distance: 332.4
click at [416, 208] on div "Mācību tēma: Angļu valodas 9. klases 1. ieskaites mācību materiāls #5 📖 Topic 4…" at bounding box center [264, 131] width 528 height 262
copy div "Are you looking for somewhere special to go this weekend? Do you want to try so…"
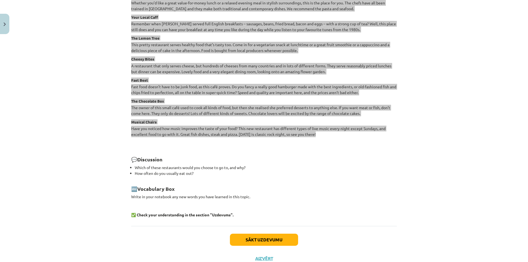
scroll to position [694, 0]
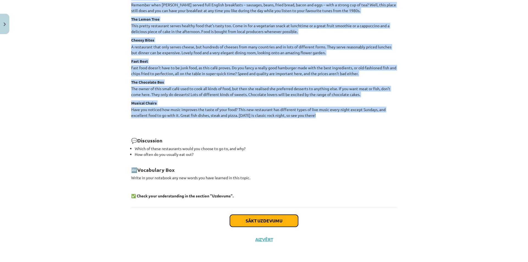
click at [259, 223] on button "Sākt uzdevumu" at bounding box center [264, 221] width 68 height 12
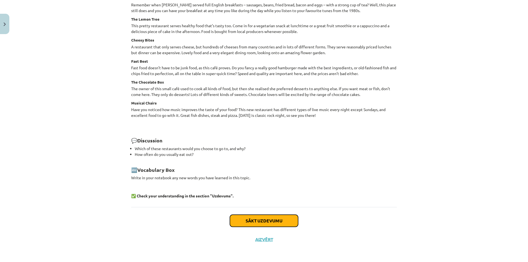
scroll to position [568, 0]
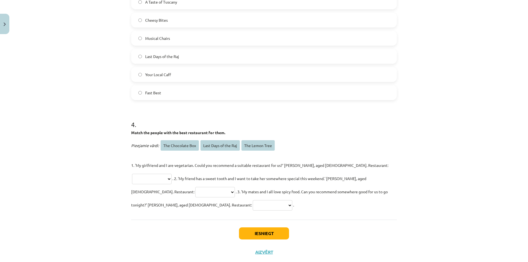
click at [28, 93] on div "Mācību tēma: Angļu valodas 9. klases 1. ieskaites mācību materiāls #5 📖 Topic 4…" at bounding box center [264, 131] width 528 height 262
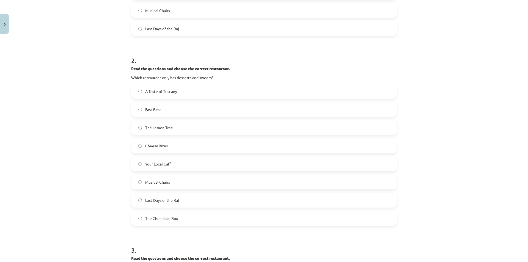
scroll to position [252, 0]
click at [184, 221] on label "The Chocolate Box" at bounding box center [264, 218] width 265 height 14
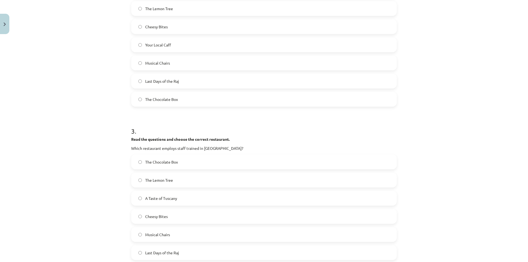
scroll to position [421, 0]
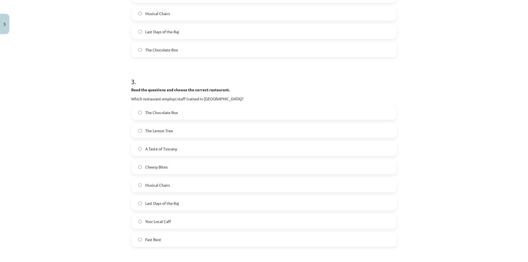
click at [181, 148] on label "A Taste of Tuscany" at bounding box center [264, 149] width 265 height 14
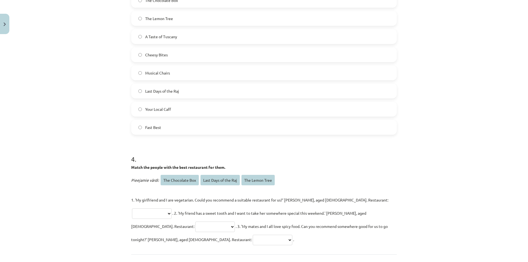
scroll to position [568, 0]
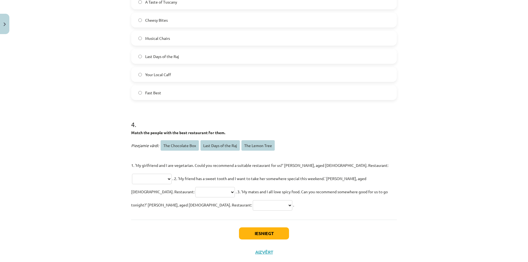
click at [132, 174] on select "**********" at bounding box center [152, 179] width 40 height 10
select select "**********"
click option "**********" at bounding box center [0, 0] width 0 height 0
click at [195, 187] on select "**********" at bounding box center [215, 192] width 40 height 10
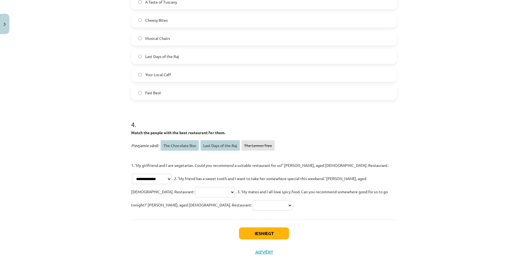
select select "**********"
click option "**********" at bounding box center [0, 0] width 0 height 0
click at [253, 200] on select "**********" at bounding box center [273, 205] width 40 height 10
select select "**********"
click option "**********" at bounding box center [0, 0] width 0 height 0
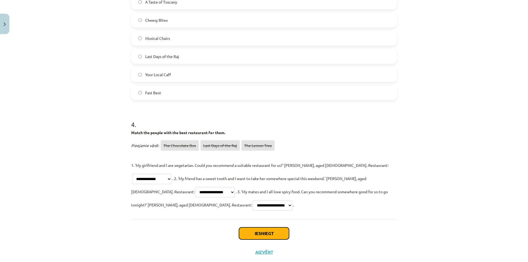
click at [259, 227] on button "Iesniegt" at bounding box center [264, 233] width 50 height 12
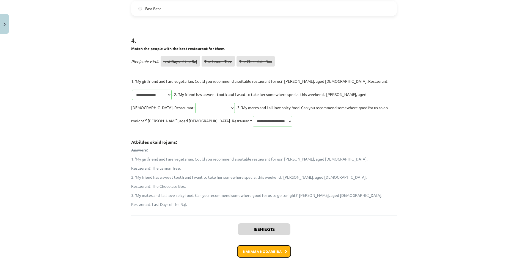
click at [278, 245] on button "Nākamā nodarbība" at bounding box center [264, 251] width 54 height 13
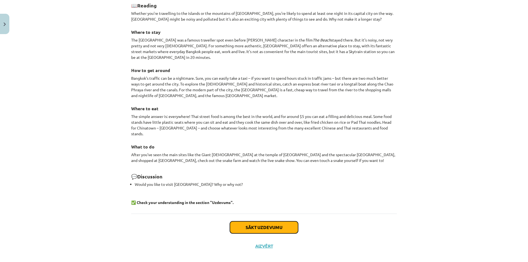
click at [264, 222] on button "Sākt uzdevumu" at bounding box center [264, 227] width 68 height 12
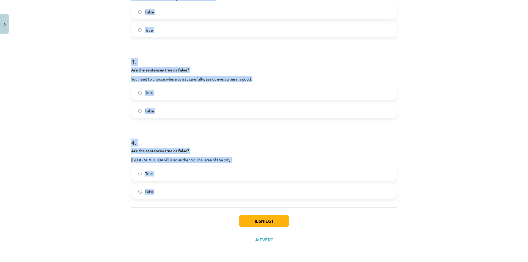
scroll to position [228, 0]
drag, startPoint x: 117, startPoint y: 119, endPoint x: 371, endPoint y: 212, distance: 271.4
click at [371, 212] on div "**********" at bounding box center [264, 131] width 528 height 262
copy form "an alternative route through the city. 2 . Are the sentences true or false? The…"
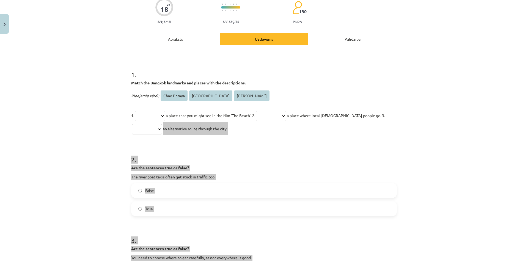
scroll to position [0, 0]
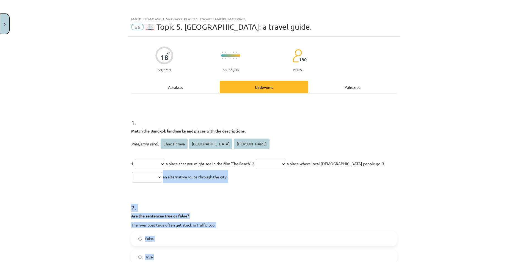
click at [6, 28] on button "Close" at bounding box center [4, 24] width 9 height 20
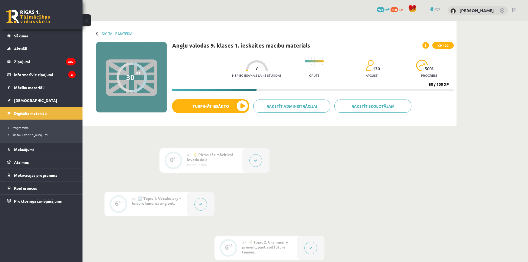
scroll to position [254, 0]
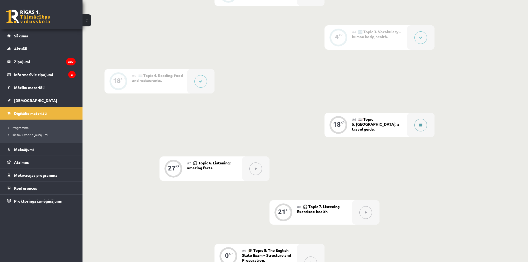
click at [425, 123] on button at bounding box center [420, 125] width 13 height 13
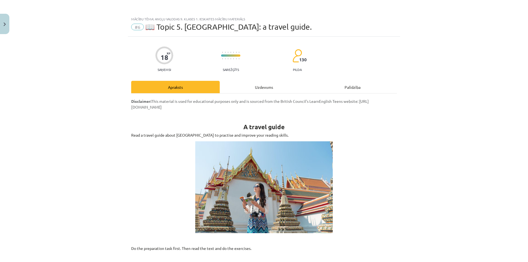
click at [257, 85] on div "Uzdevums" at bounding box center [264, 87] width 89 height 12
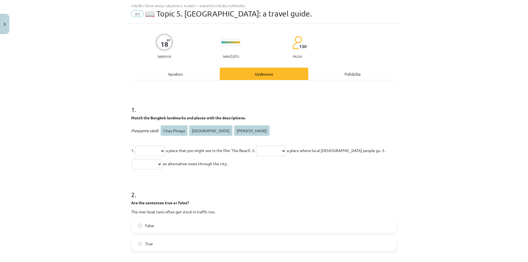
scroll to position [14, 0]
click at [86, 142] on div "**********" at bounding box center [264, 131] width 528 height 262
click at [135, 145] on select "**********" at bounding box center [150, 150] width 30 height 10
select select "**********"
click option "**********" at bounding box center [0, 0] width 0 height 0
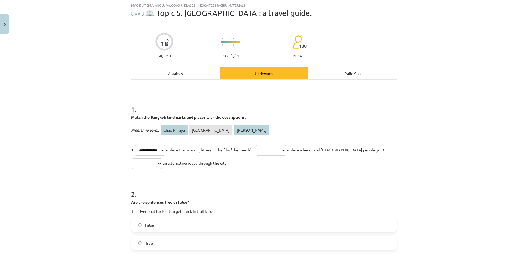
click at [256, 145] on select "**********" at bounding box center [271, 150] width 30 height 10
select select "**********"
click option "**********" at bounding box center [0, 0] width 0 height 0
select select "**********"
click option "**********" at bounding box center [0, 0] width 0 height 0
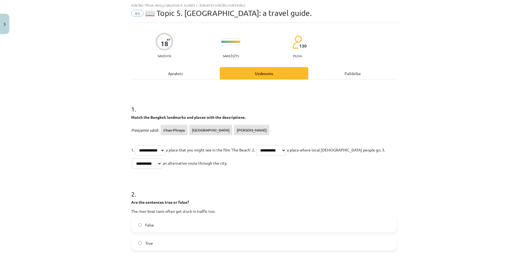
click at [182, 77] on div "Apraksts" at bounding box center [175, 73] width 89 height 12
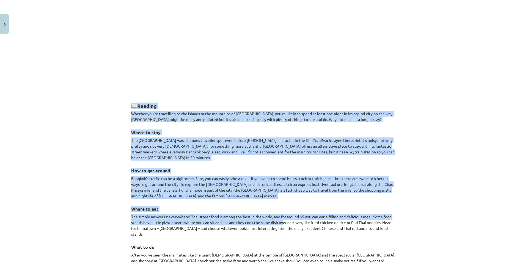
scroll to position [406, 0]
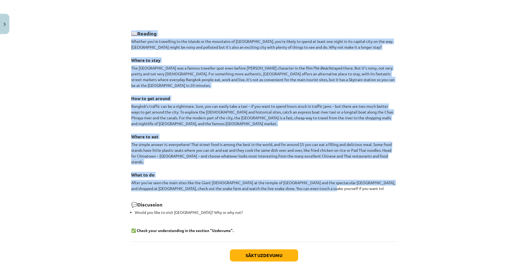
drag, startPoint x: 123, startPoint y: 135, endPoint x: 378, endPoint y: 184, distance: 260.1
click at [378, 184] on div "Mācību tēma: Angļu valodas 9. klases 1. ieskaites mācību materiāls #6 📖 Topic 5…" at bounding box center [264, 131] width 528 height 262
copy div "📖 Reading Whether you're travelling to the islands or the mountains of Thailand…"
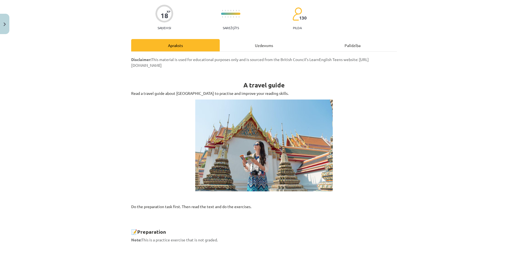
click at [256, 43] on div "Uzdevums" at bounding box center [264, 45] width 89 height 12
select select "**********"
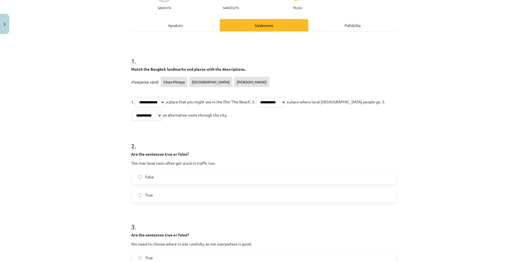
scroll to position [70, 0]
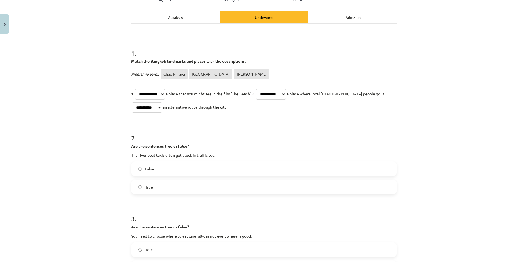
click at [142, 165] on label "False" at bounding box center [264, 169] width 265 height 14
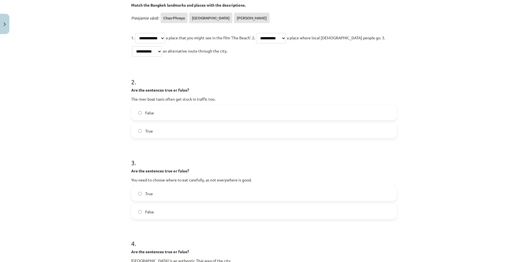
scroll to position [154, 0]
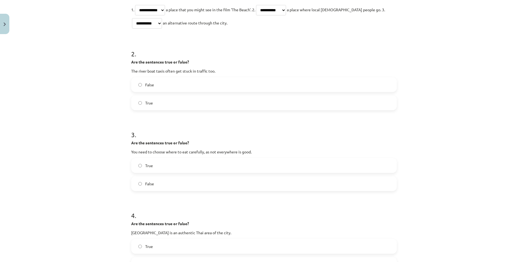
click at [165, 184] on label "False" at bounding box center [264, 184] width 265 height 14
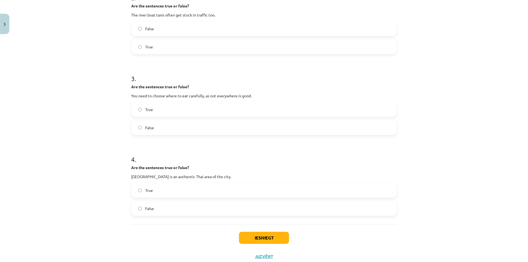
scroll to position [228, 0]
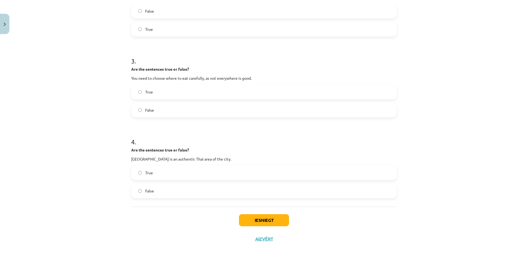
click at [150, 190] on span "False" at bounding box center [149, 191] width 9 height 6
click at [271, 214] on button "Iesniegt" at bounding box center [264, 220] width 50 height 12
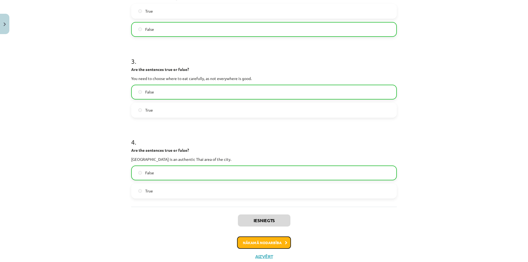
click at [261, 242] on button "Nākamā nodarbība" at bounding box center [264, 242] width 54 height 13
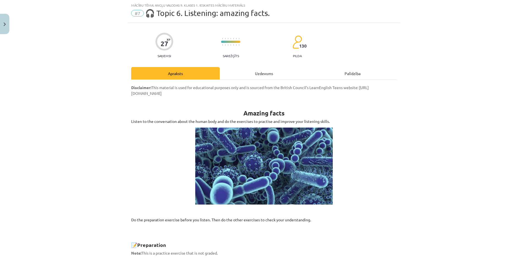
scroll to position [13, 0]
click at [275, 73] on div "Uzdevums" at bounding box center [264, 73] width 89 height 12
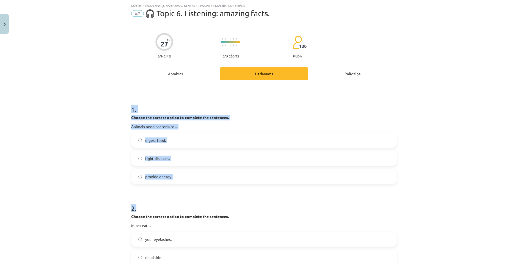
drag, startPoint x: 118, startPoint y: 109, endPoint x: 207, endPoint y: 118, distance: 89.3
click at [245, 207] on div "Mācību tēma: Angļu valodas 9. klases 1. ieskaites mācību materiāls #7 🎧 Topic 6…" at bounding box center [264, 131] width 528 height 262
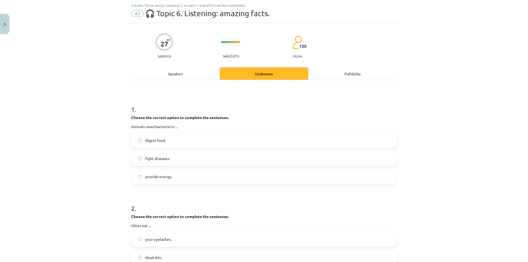
click at [182, 78] on div "Apraksts" at bounding box center [175, 73] width 89 height 12
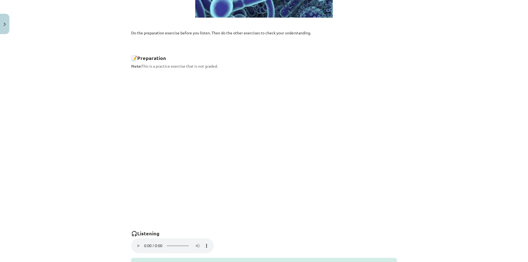
scroll to position [0, 0]
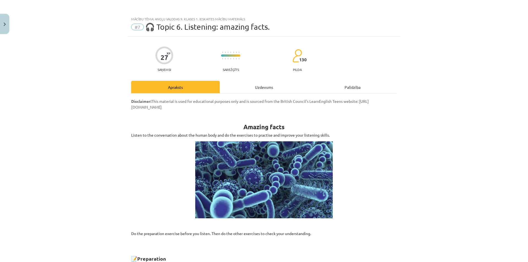
click at [261, 90] on div "Uzdevums" at bounding box center [264, 87] width 89 height 12
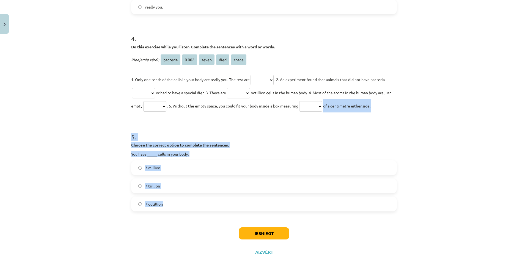
scroll to position [394, 0]
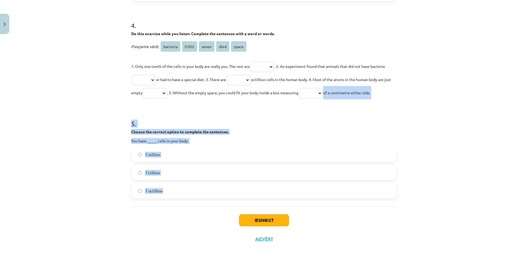
drag, startPoint x: 129, startPoint y: 109, endPoint x: 362, endPoint y: 199, distance: 250.3
click at [362, 199] on div "Mācību tēma: Angļu valodas 9. klases 1. ieskaites mācību materiāls #7 🎧 Topic 6…" at bounding box center [264, 131] width 528 height 262
copy form "of a centimetre either side. 5 . Choose the correct option to complete the sent…"
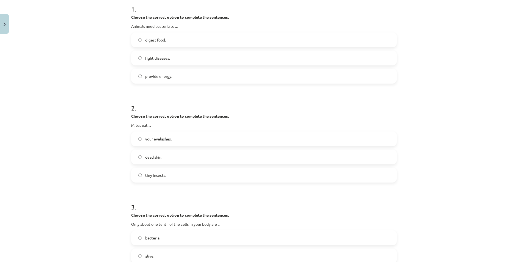
scroll to position [0, 0]
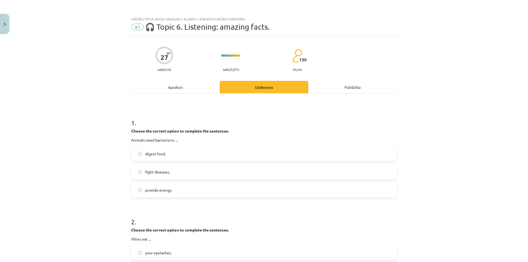
click at [90, 158] on div "Mācību tēma: Angļu valodas 9. klases 1. ieskaites mācību materiāls #7 🎧 Topic 6…" at bounding box center [264, 131] width 528 height 262
click at [192, 155] on label "digest food." at bounding box center [264, 154] width 265 height 14
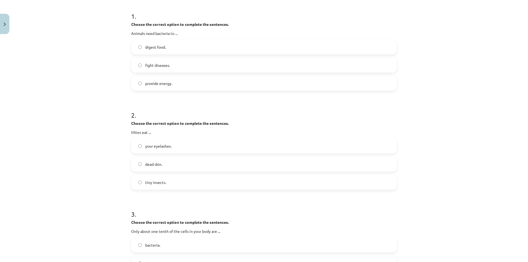
scroll to position [112, 0]
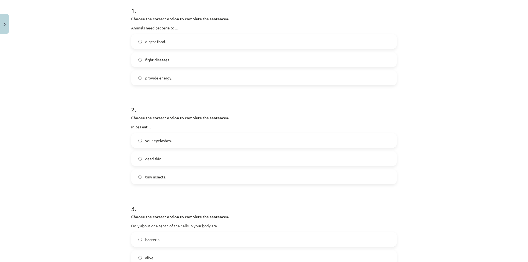
click at [158, 159] on span "dead skin." at bounding box center [153, 159] width 17 height 6
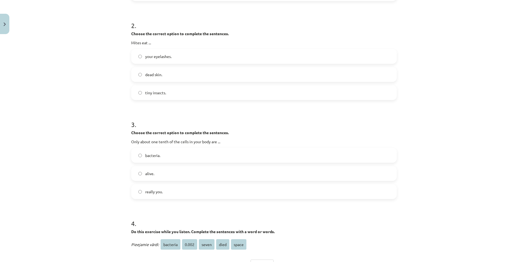
click at [170, 195] on label "really you." at bounding box center [264, 192] width 265 height 14
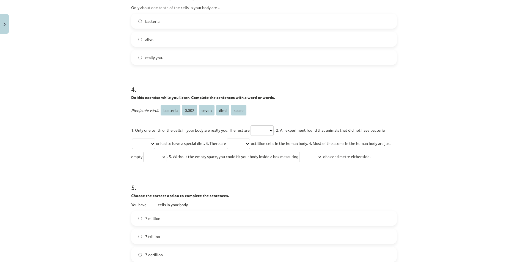
scroll to position [337, 0]
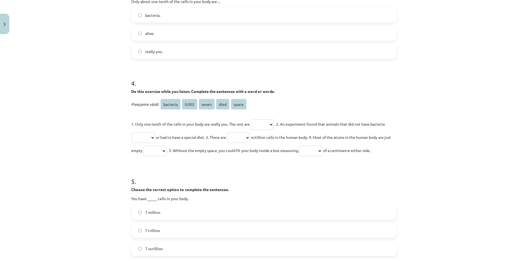
click at [251, 119] on select "******** ***** ***** **** *****" at bounding box center [262, 124] width 23 height 10
select select "********"
click option "********" at bounding box center [0, 0] width 0 height 0
click at [132, 133] on select "******** ***** ***** **** *****" at bounding box center [143, 138] width 23 height 10
select select "****"
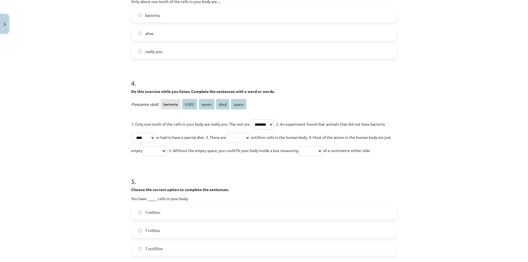
click option "****" at bounding box center [0, 0] width 0 height 0
click at [227, 133] on select "******** ***** ***** **** *****" at bounding box center [238, 138] width 23 height 10
select select "*****"
click option "*****" at bounding box center [0, 0] width 0 height 0
click at [179, 153] on p "1. Only one tenth of the cells in your body are really you. The rest are ******…" at bounding box center [264, 137] width 266 height 40
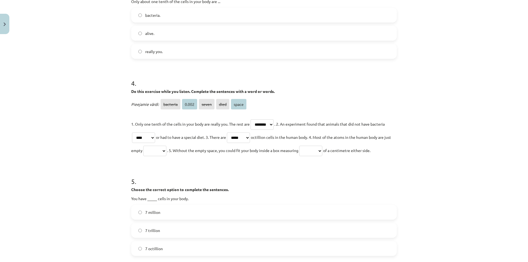
click at [143, 146] on select "******** ***** ***** **** *****" at bounding box center [154, 151] width 23 height 10
select select "*****"
click option "*****" at bounding box center [0, 0] width 0 height 0
click at [342, 150] on span "of a centimetre either side." at bounding box center [346, 150] width 47 height 5
click at [299, 146] on select "******** ***** ***** **** *****" at bounding box center [310, 151] width 23 height 10
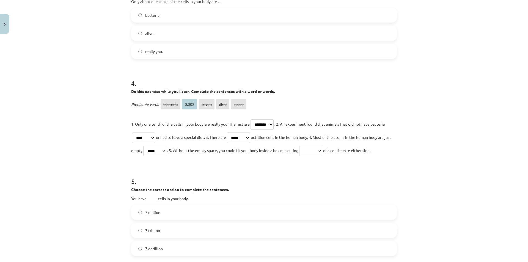
select select "*****"
click option "*****" at bounding box center [0, 0] width 0 height 0
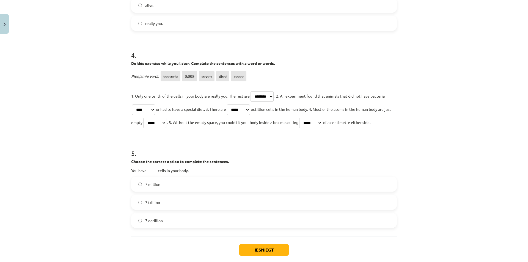
scroll to position [393, 0]
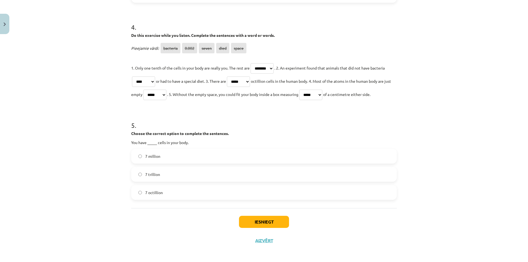
click at [167, 194] on label "7 octillion" at bounding box center [264, 193] width 265 height 14
click at [265, 217] on button "Iesniegt" at bounding box center [264, 222] width 50 height 12
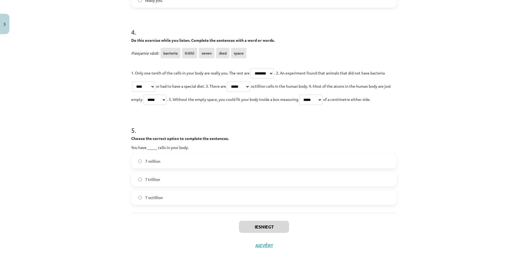
scroll to position [394, 0]
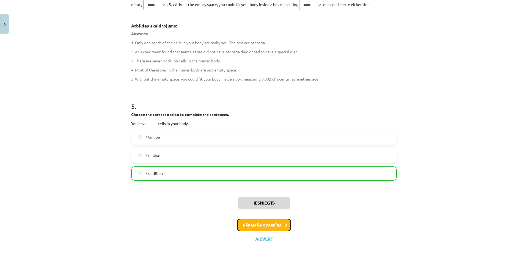
click at [254, 223] on button "Nākamā nodarbība" at bounding box center [264, 225] width 54 height 13
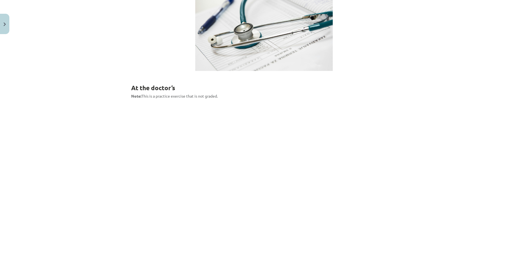
scroll to position [301, 0]
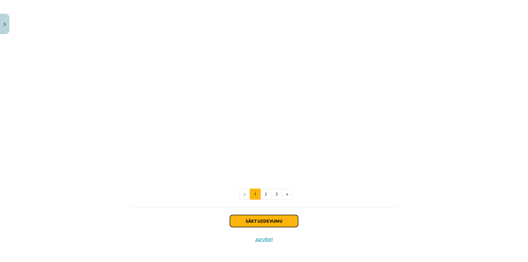
click at [269, 221] on button "Sākt uzdevumu" at bounding box center [264, 221] width 68 height 12
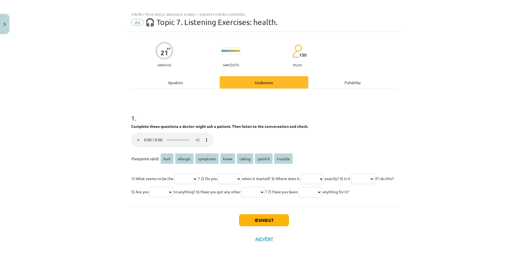
scroll to position [14, 0]
drag, startPoint x: 127, startPoint y: 117, endPoint x: 340, endPoint y: 200, distance: 228.7
click at [340, 200] on div "Mācību tēma: Angļu valodas 9. klases 1. ieskaites mācību materiāls #8 🎧 Topic 7…" at bounding box center [264, 131] width 528 height 262
copy span "anything for it?"
click at [145, 113] on div "1 . Complete these questions a doctor might ask a patient. Then listen to the c…" at bounding box center [264, 151] width 266 height 93
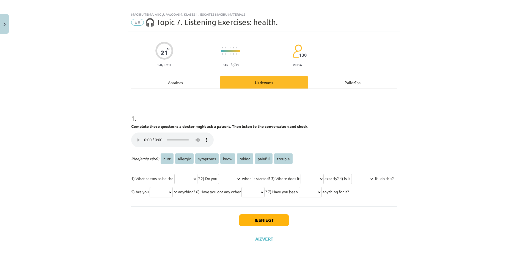
click at [174, 174] on select "**** ******** ******** **** ****** ******* *******" at bounding box center [185, 179] width 23 height 10
select select "*******"
click option "*******" at bounding box center [0, 0] width 0 height 0
click at [218, 174] on select "**** ******** ******** **** ****** ******* *******" at bounding box center [229, 179] width 23 height 10
select select "****"
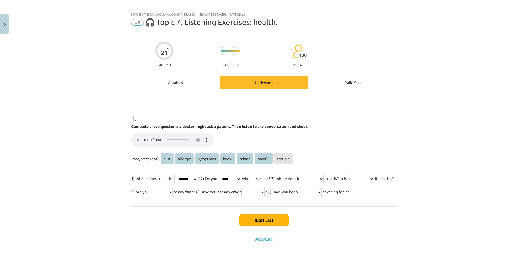
click option "****" at bounding box center [0, 0] width 0 height 0
click at [301, 174] on select "**** ******** ******** **** ****** ******* *******" at bounding box center [312, 179] width 23 height 10
select select "****"
click option "****" at bounding box center [0, 0] width 0 height 0
click at [351, 174] on select "**** ******** ******** **** ****** ******* *******" at bounding box center [362, 179] width 23 height 10
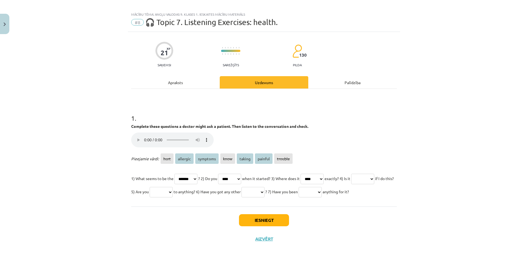
select select "*******"
click option "*******" at bounding box center [0, 0] width 0 height 0
click at [150, 187] on select "**** ******** ******** **** ****** ******* *******" at bounding box center [161, 192] width 23 height 10
select select "********"
click option "********" at bounding box center [0, 0] width 0 height 0
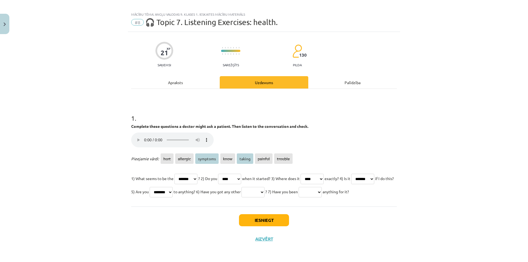
click at [241, 187] on select "**** ******** ******** **** ****** ******* *******" at bounding box center [252, 192] width 23 height 10
select select "********"
click option "********" at bounding box center [0, 0] width 0 height 0
click at [299, 187] on select "**** ******** ******** **** ****** ******* *******" at bounding box center [310, 192] width 23 height 10
select select "******"
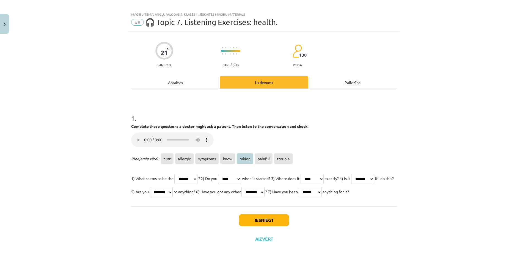
click option "******" at bounding box center [0, 0] width 0 height 0
click at [271, 225] on button "Iesniegt" at bounding box center [264, 220] width 50 height 12
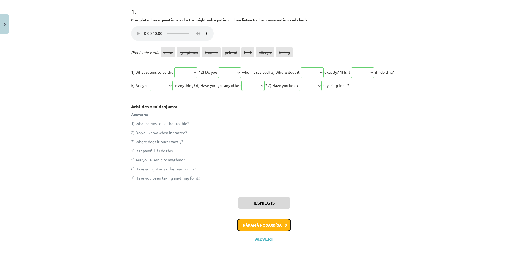
click at [269, 225] on button "Nākamā nodarbība" at bounding box center [264, 225] width 54 height 13
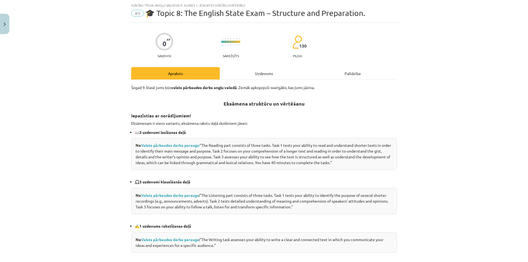
scroll to position [229, 0]
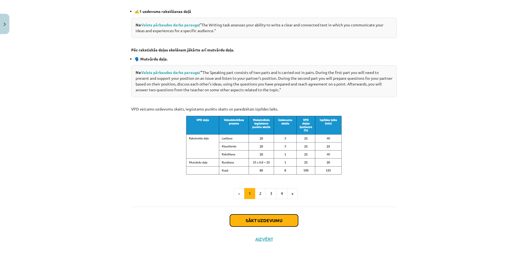
click at [258, 224] on button "Sākt uzdevumu" at bounding box center [264, 220] width 68 height 12
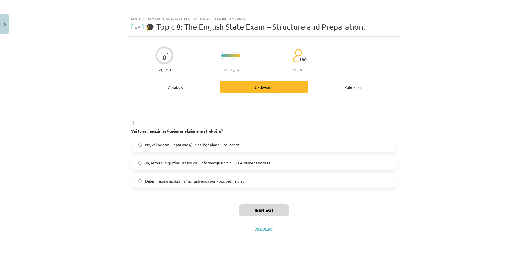
click at [263, 167] on label "Jā, esmu rūpīgi izlasījis/-usi visu informāciju un zinu, kā eksāmens noritēs" at bounding box center [264, 163] width 265 height 14
click at [251, 205] on button "Iesniegt" at bounding box center [264, 210] width 50 height 12
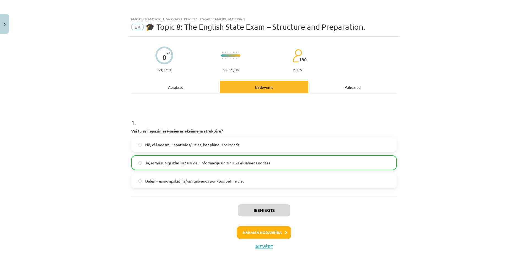
click at [177, 83] on div "Apraksts" at bounding box center [175, 87] width 89 height 12
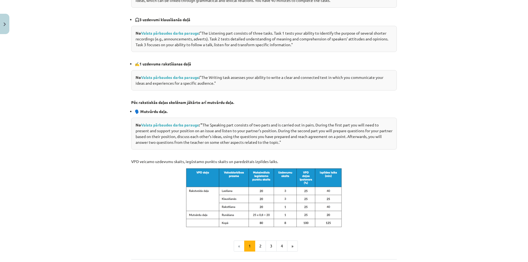
scroll to position [246, 0]
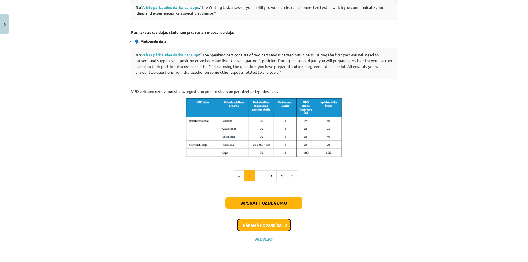
click at [269, 227] on button "Nākamā nodarbība" at bounding box center [264, 225] width 54 height 13
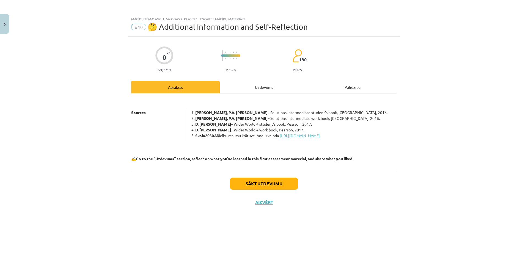
scroll to position [0, 0]
click at [261, 182] on div "Sākt uzdevumu Aizvērt" at bounding box center [264, 189] width 266 height 38
click at [264, 188] on button "Sākt uzdevumu" at bounding box center [264, 184] width 68 height 12
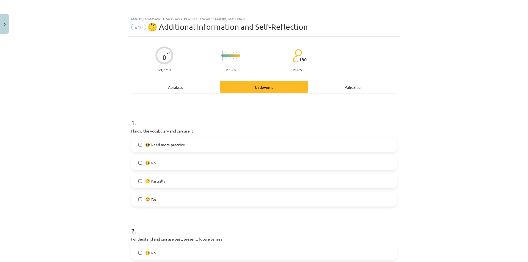
click at [196, 185] on label "🤔 Partially" at bounding box center [264, 181] width 265 height 14
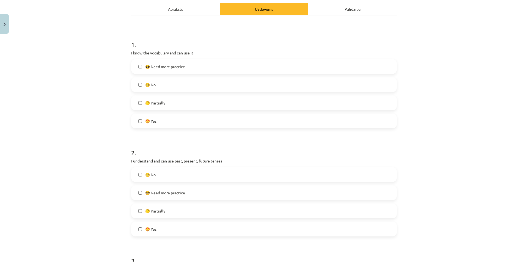
scroll to position [84, 0]
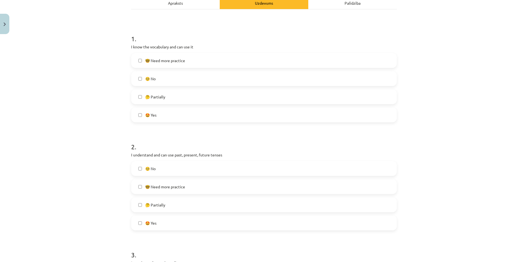
click at [220, 207] on label "🤔 Partially" at bounding box center [264, 205] width 265 height 14
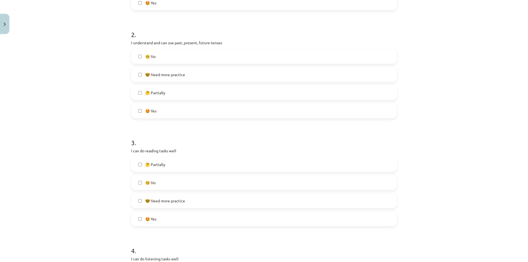
click at [177, 216] on label "🤩 Yes" at bounding box center [264, 219] width 265 height 14
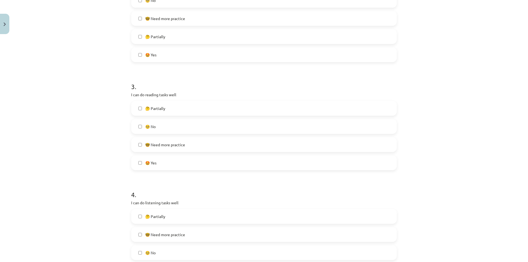
scroll to position [309, 0]
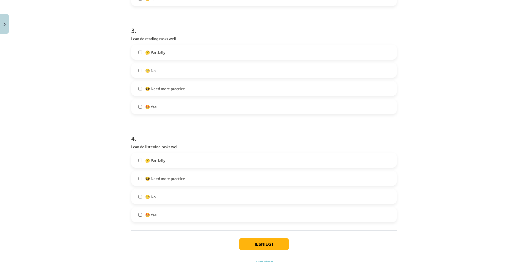
click at [175, 213] on label "🤩 Yes" at bounding box center [264, 215] width 265 height 14
drag, startPoint x: 270, startPoint y: 241, endPoint x: 297, endPoint y: 240, distance: 27.0
click at [270, 241] on button "Iesniegt" at bounding box center [264, 244] width 50 height 12
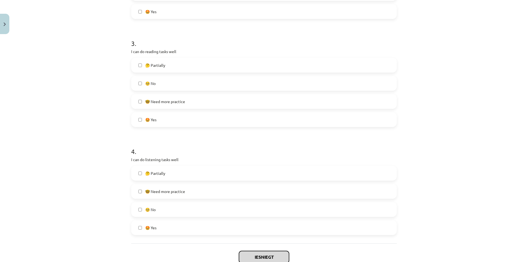
scroll to position [332, 0]
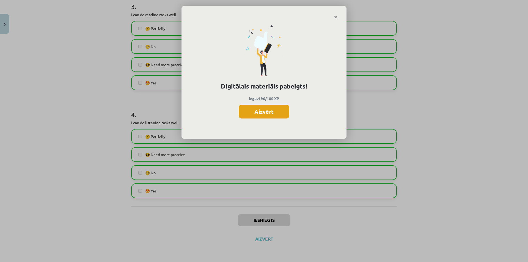
click at [265, 115] on button "Aizvērt" at bounding box center [264, 112] width 51 height 14
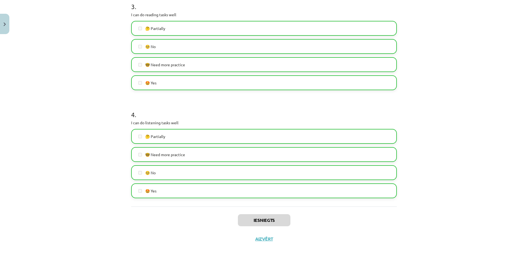
click at [264, 242] on div "Iesniegts Aizvērt" at bounding box center [264, 226] width 266 height 38
click at [3, 28] on button "Close" at bounding box center [4, 24] width 9 height 20
click at [29, 34] on div "Mācību tēma: Angļu valodas 9. klases 1. ieskaites mācību materiāls #10 🤔 Additi…" at bounding box center [264, 131] width 528 height 262
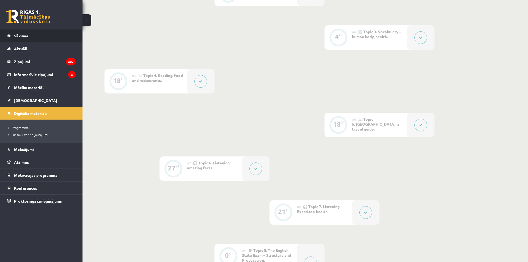
click at [24, 34] on span "Sākums" at bounding box center [21, 35] width 14 height 5
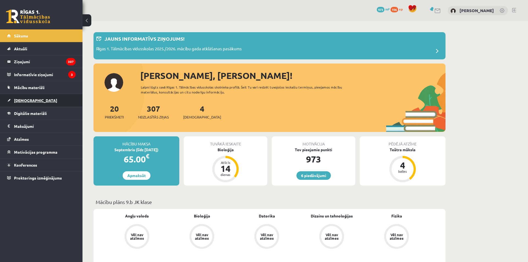
click at [21, 101] on span "[DEMOGRAPHIC_DATA]" at bounding box center [35, 100] width 43 height 5
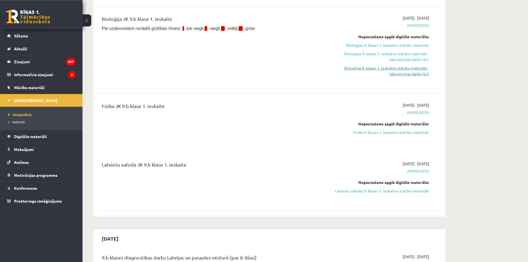
scroll to position [36, 0]
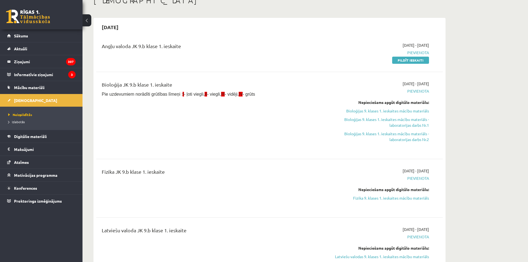
drag, startPoint x: 326, startPoint y: 31, endPoint x: 328, endPoint y: 36, distance: 6.2
click at [328, 34] on div "[DATE]" at bounding box center [269, 27] width 346 height 13
